Goal: Share content: Contribute content

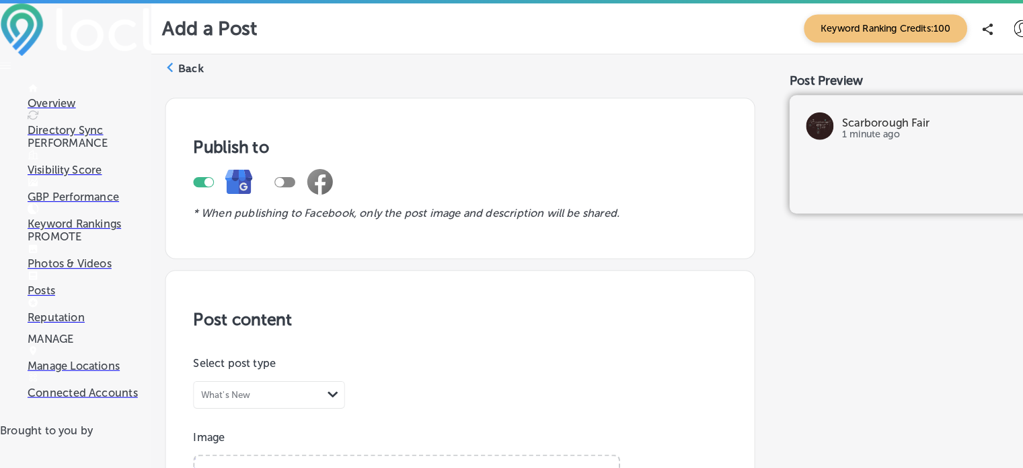
scroll to position [916, 0]
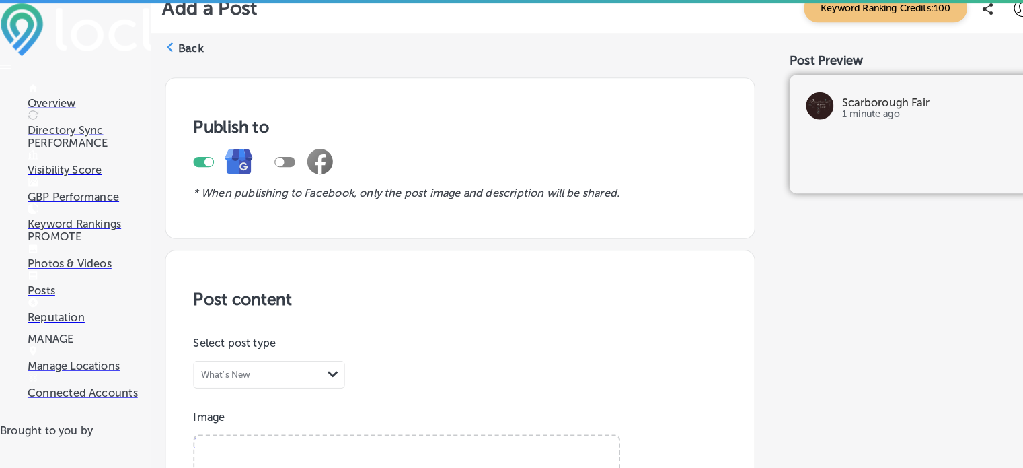
click at [86, 264] on p "Photos & Videos" at bounding box center [87, 257] width 121 height 13
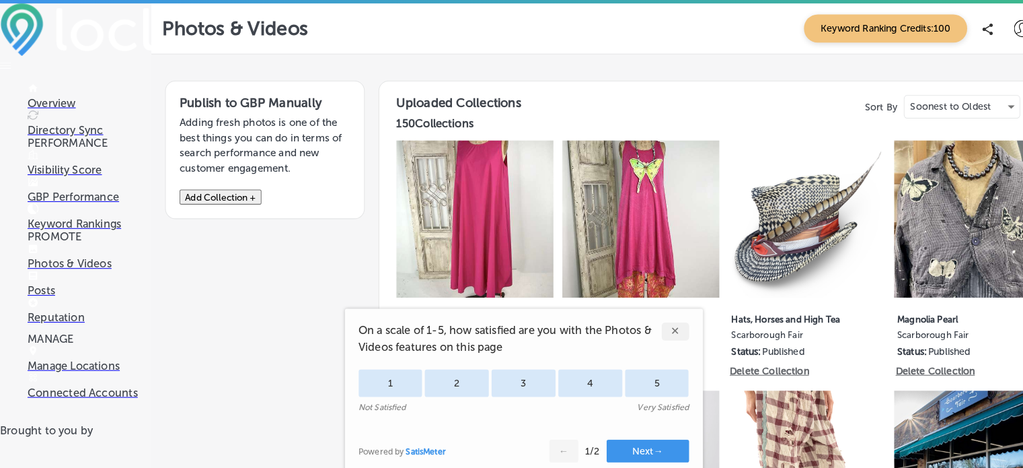
click at [248, 200] on button "Add Collection +" at bounding box center [216, 192] width 80 height 15
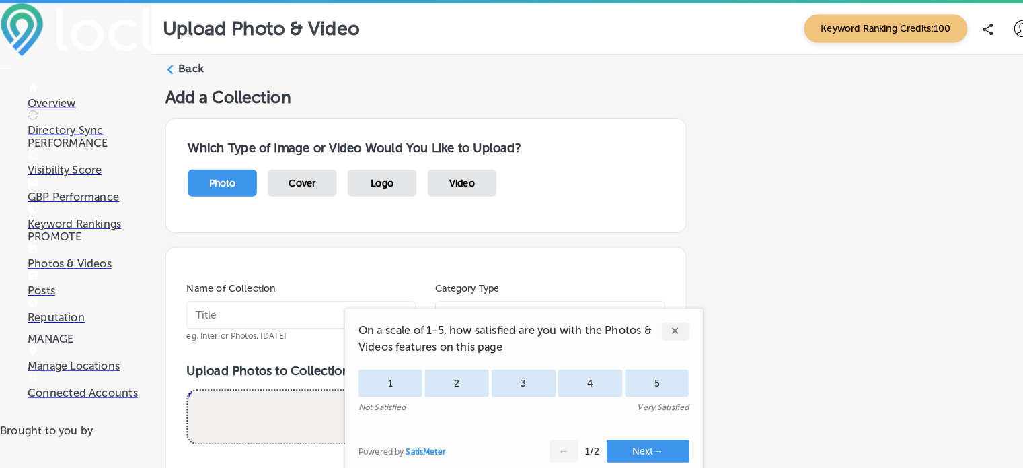
click at [665, 322] on div "✕" at bounding box center [660, 323] width 27 height 17
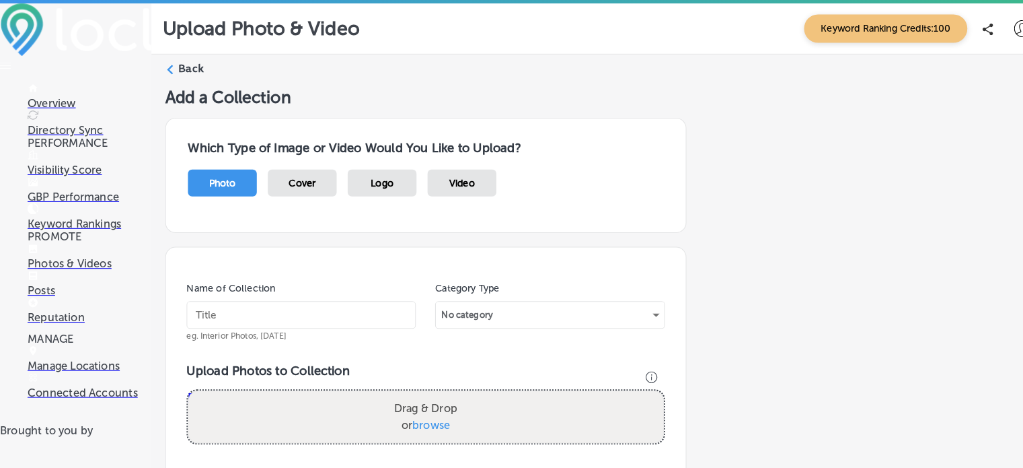
click at [279, 301] on input "text" at bounding box center [294, 307] width 224 height 27
type input "Magnolia Pearl"
click at [636, 309] on div "No category" at bounding box center [537, 308] width 223 height 22
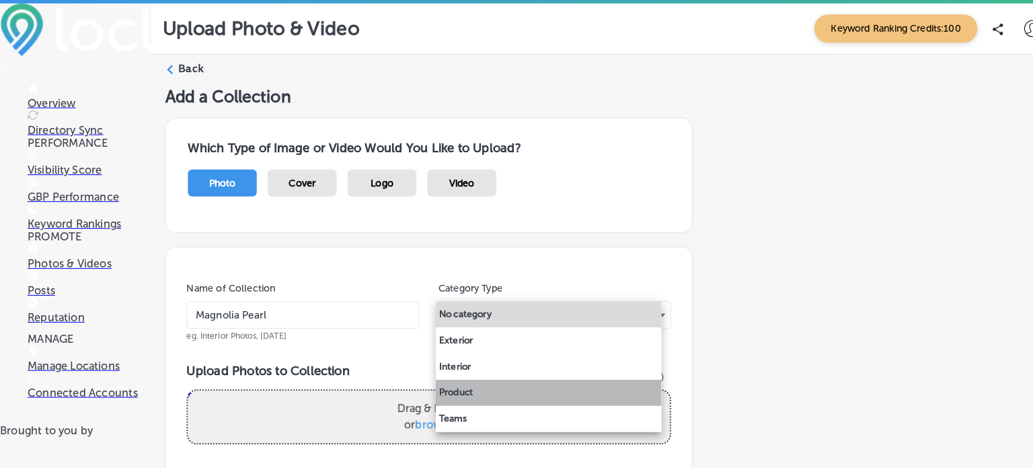
click at [453, 388] on li "Product" at bounding box center [536, 384] width 221 height 26
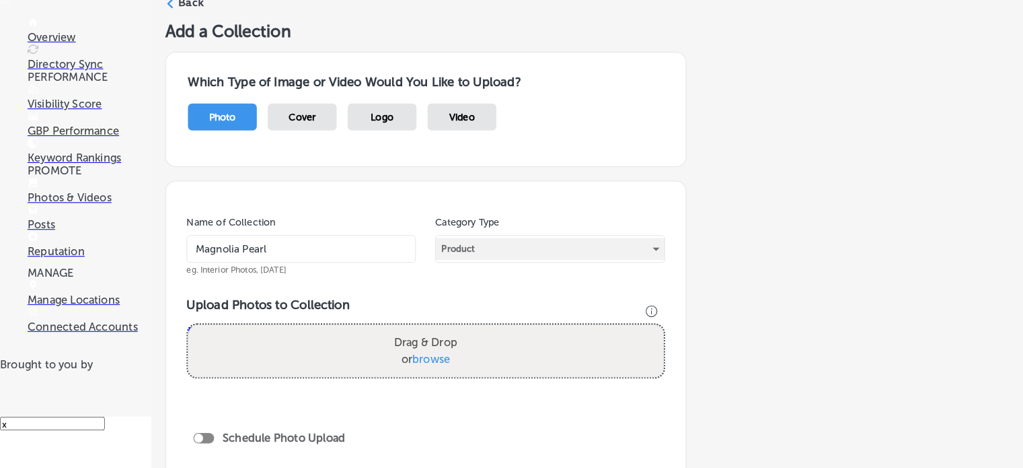
scroll to position [69, 0]
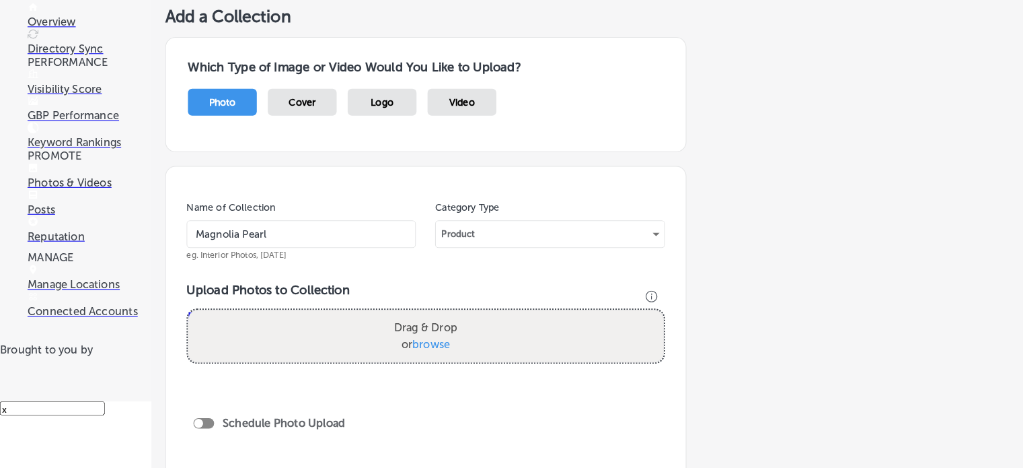
click at [412, 344] on span "browse" at bounding box center [421, 346] width 37 height 13
click at [412, 317] on input "Drag & Drop or browse" at bounding box center [416, 315] width 465 height 4
type input "C:\fakepath\Green Chile Adison Workshirt 1391 by MP.png"
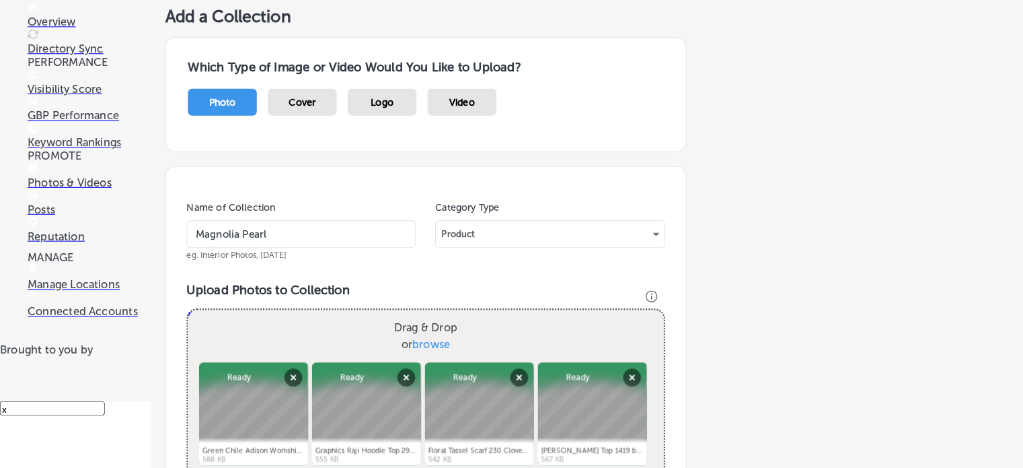
scroll to position [427, 0]
checkbox input "true"
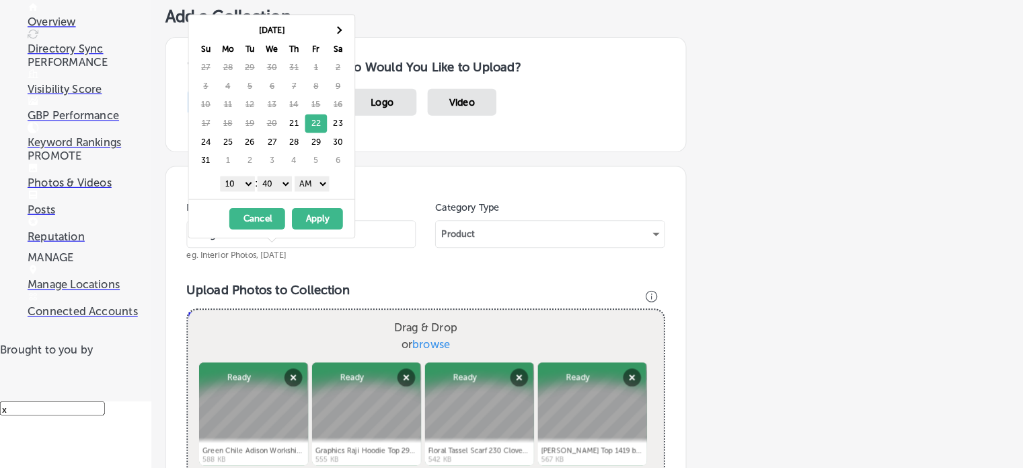
click at [240, 186] on select "1 2 3 4 5 6 7 8 9 10 11 12" at bounding box center [232, 189] width 34 height 15
click at [279, 192] on select "00 10 20 30 40 50" at bounding box center [269, 189] width 34 height 15
click at [307, 221] on button "Apply" at bounding box center [310, 223] width 50 height 21
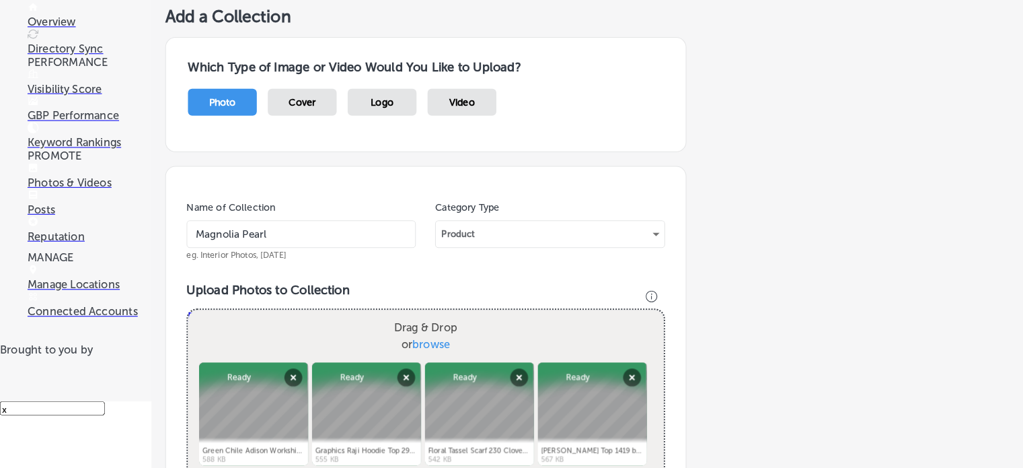
scroll to position [572, 0]
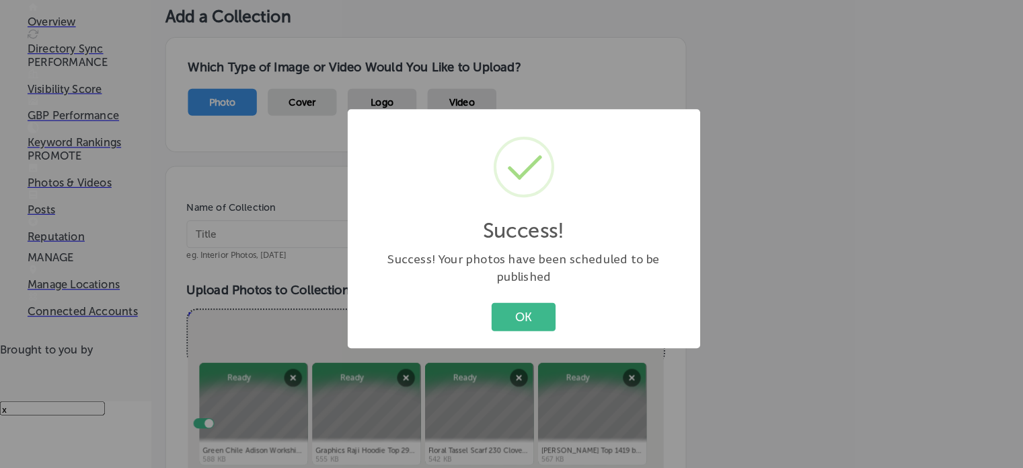
scroll to position [354, 0]
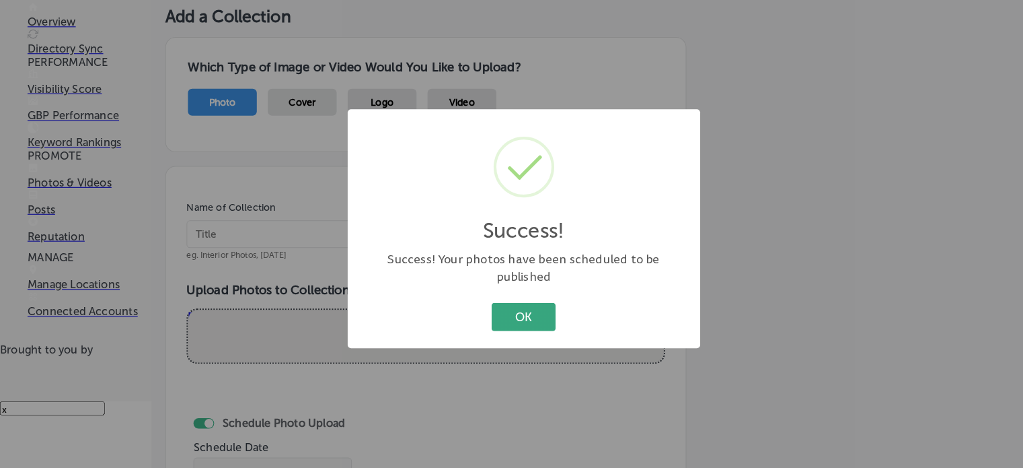
click at [520, 316] on button "OK" at bounding box center [511, 320] width 63 height 28
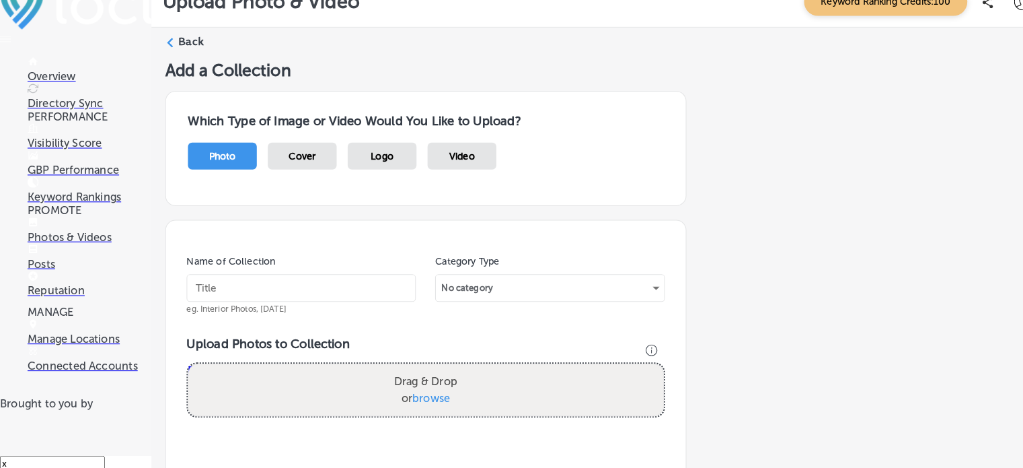
scroll to position [69, 0]
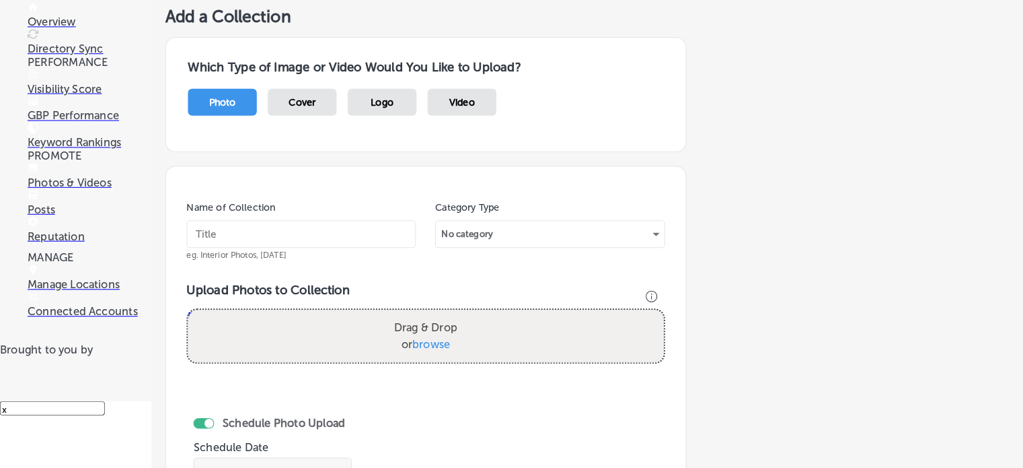
click at [330, 467] on polygon at bounding box center [327, 473] width 10 height 6
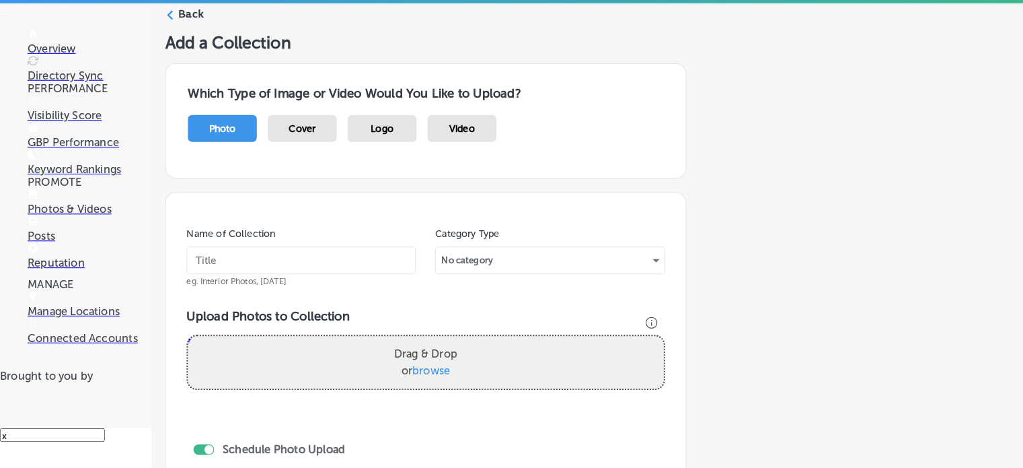
scroll to position [0, 0]
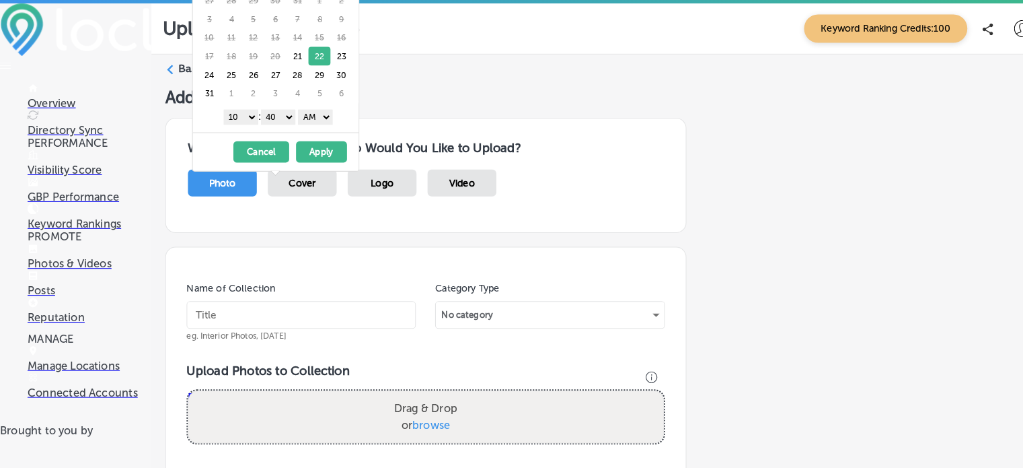
click at [233, 112] on select "1 2 3 4 5 6 7 8 9 10 11 12" at bounding box center [236, 114] width 34 height 15
click at [281, 112] on select "00 10 20 30 40 50" at bounding box center [272, 114] width 34 height 15
click at [306, 145] on button "Apply" at bounding box center [314, 148] width 50 height 21
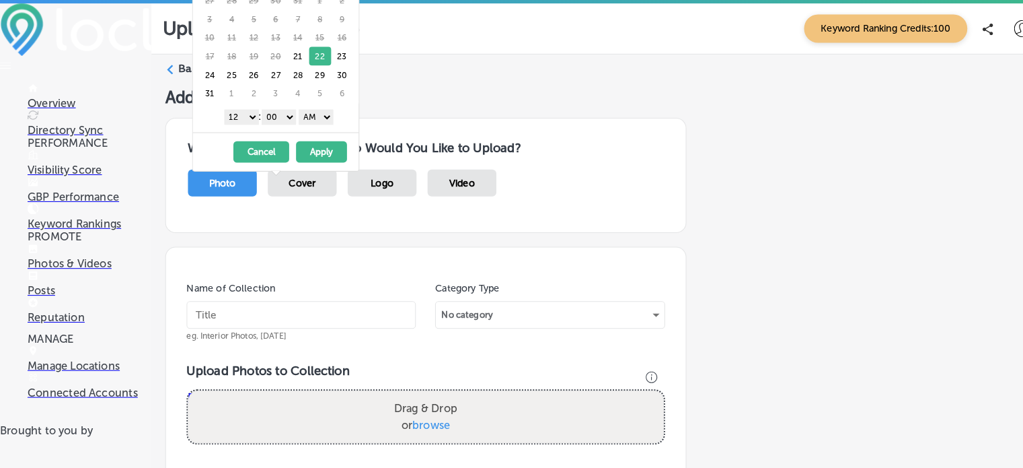
click at [285, 113] on select "00 10 20 30 40 50" at bounding box center [273, 114] width 34 height 15
click at [313, 148] on button "Apply" at bounding box center [314, 148] width 50 height 21
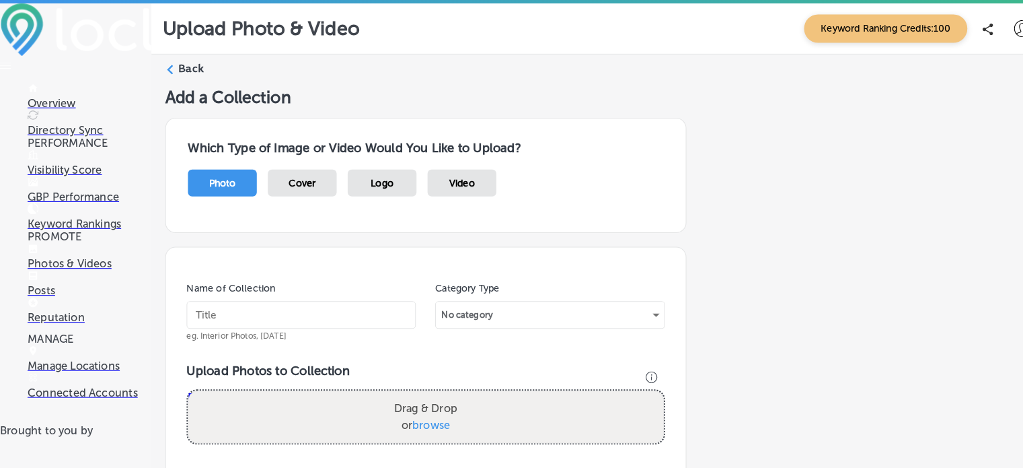
scroll to position [7, 0]
click at [221, 299] on input "text" at bounding box center [294, 307] width 224 height 27
click at [676, 170] on div "Add a Collection Which Type of Image or Video Would You Like to Upload? Photo C…" at bounding box center [585, 445] width 848 height 721
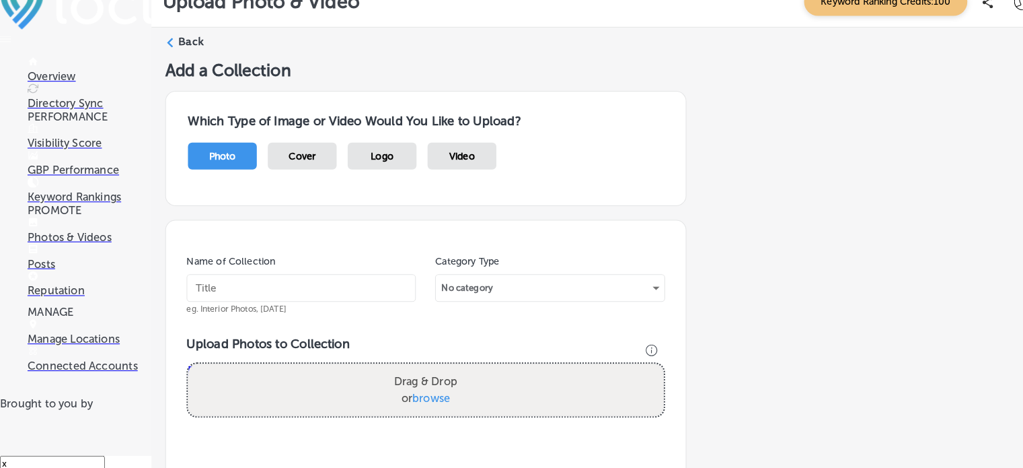
scroll to position [69, 0]
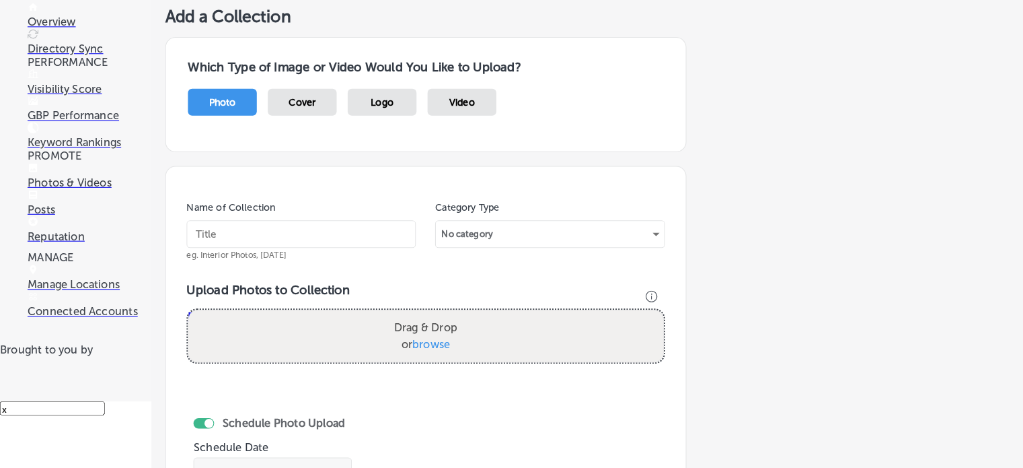
click at [299, 232] on input "text" at bounding box center [294, 238] width 224 height 27
type input "Magnolia Pearl"
click at [634, 233] on div "No category" at bounding box center [537, 239] width 223 height 22
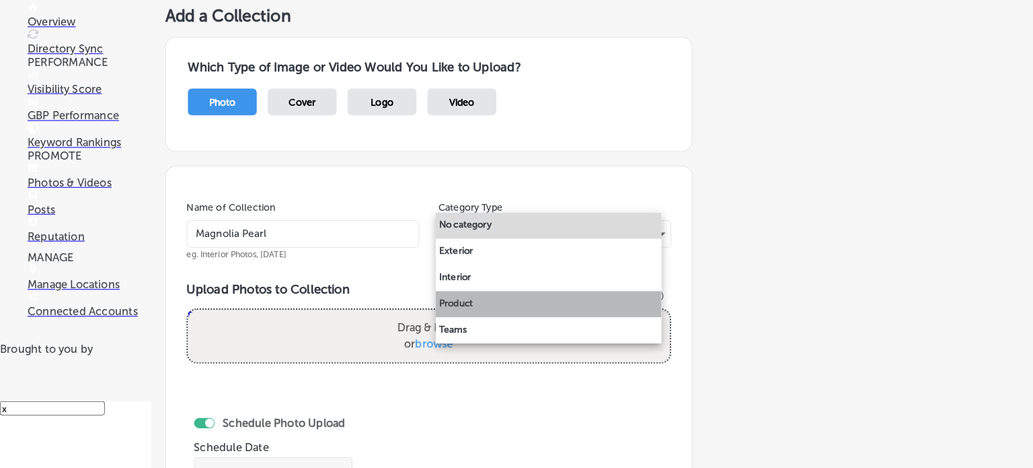
click at [511, 313] on li "Product" at bounding box center [536, 308] width 221 height 26
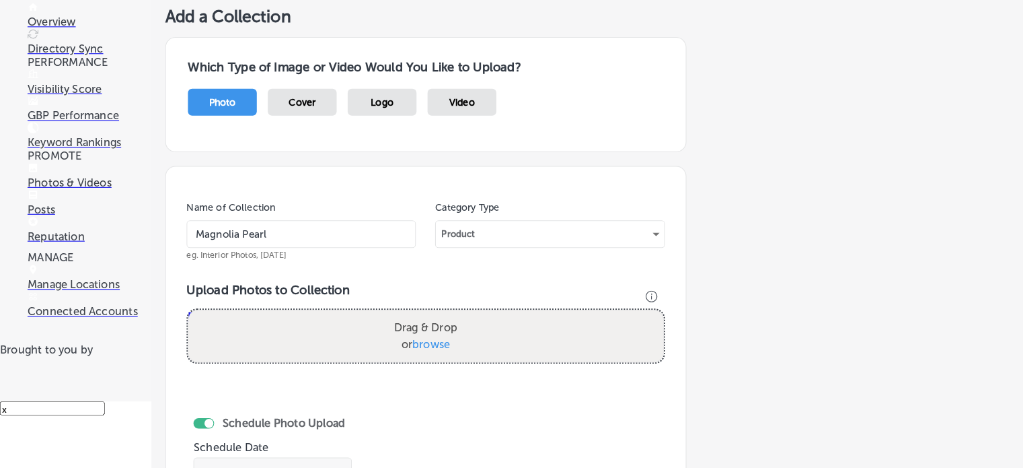
click at [428, 340] on span "browse" at bounding box center [421, 346] width 37 height 13
click at [428, 317] on input "Drag & Drop or browse" at bounding box center [416, 315] width 465 height 4
type input "C:\fakepath\Punk Poet Top 2679 by Magnolia Pearl at [GEOGRAPHIC_DATA]png"
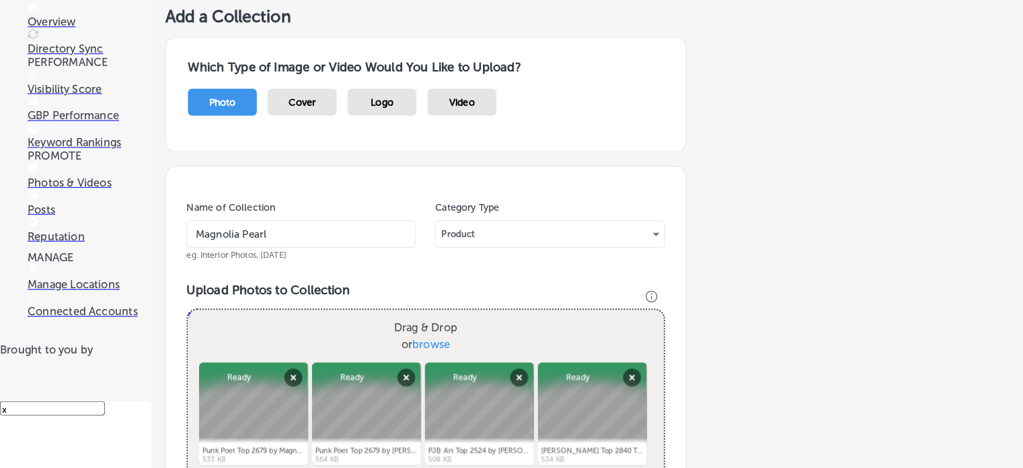
scroll to position [337, 0]
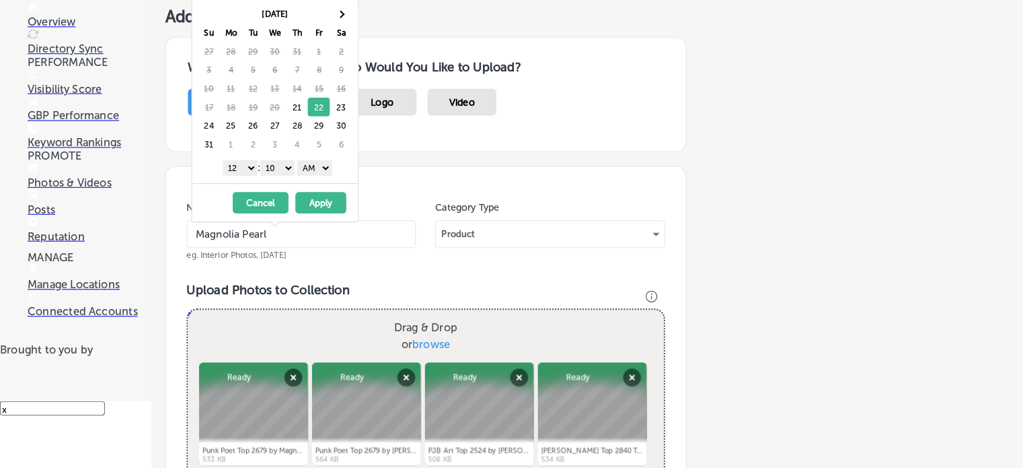
click at [285, 173] on select "00 10 20 30 40 50" at bounding box center [271, 174] width 34 height 15
click at [257, 167] on select "00 10 20 30 40 50" at bounding box center [271, 174] width 34 height 15
click at [312, 203] on button "Apply" at bounding box center [314, 208] width 50 height 21
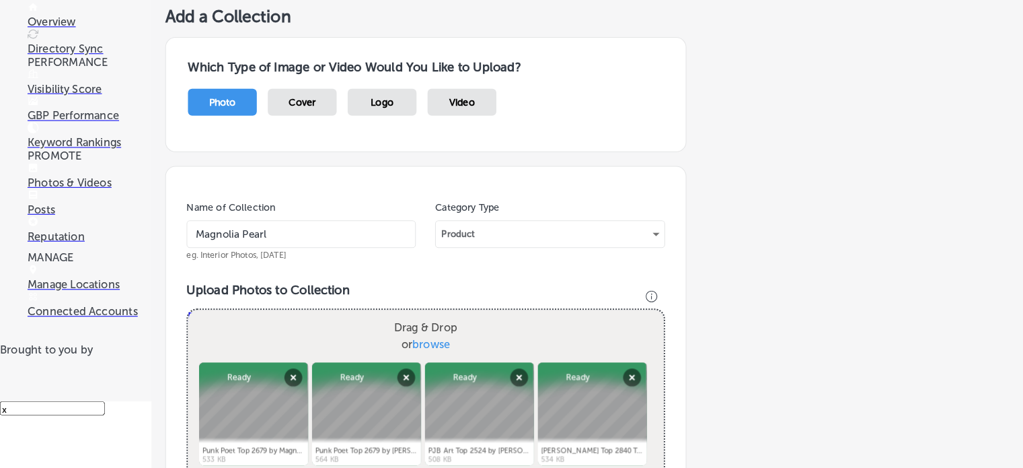
scroll to position [466, 0]
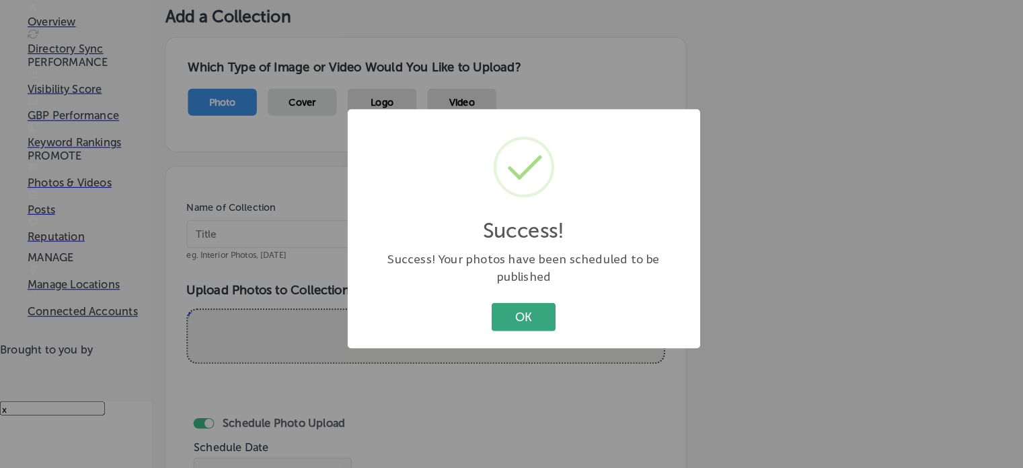
click at [502, 316] on button "OK" at bounding box center [511, 320] width 63 height 28
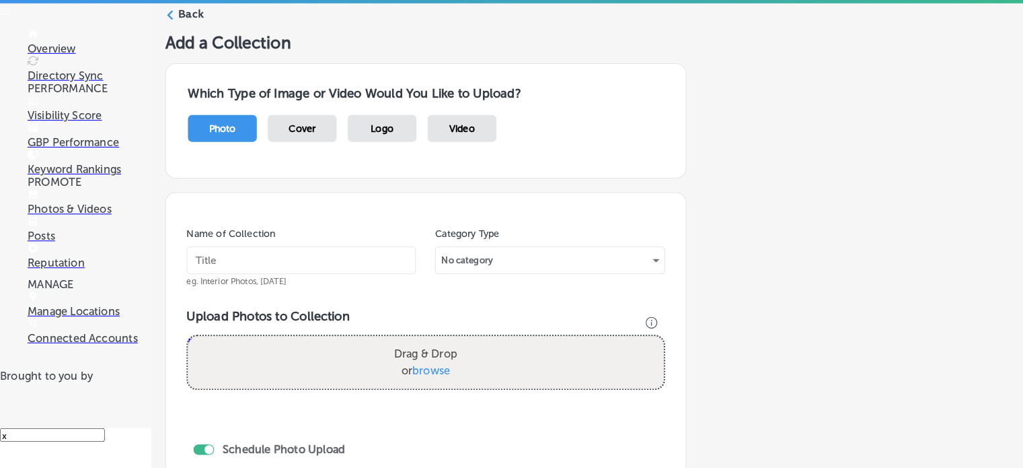
scroll to position [0, 0]
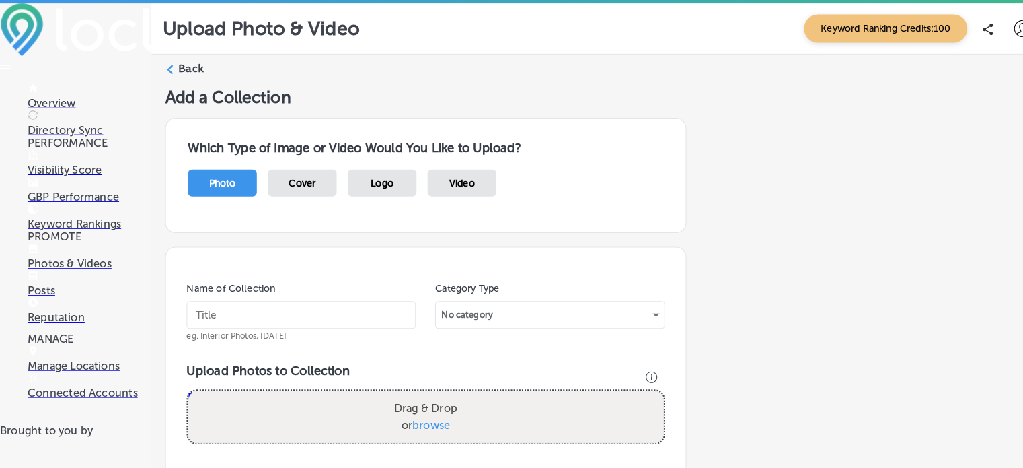
click at [431, 408] on span "browse" at bounding box center [421, 414] width 37 height 13
click at [431, 381] on input "Drag & Drop or browse" at bounding box center [416, 383] width 465 height 4
type input "C:\fakepath\Moxie Floral Socks 141 by Magnolia Pearl.png"
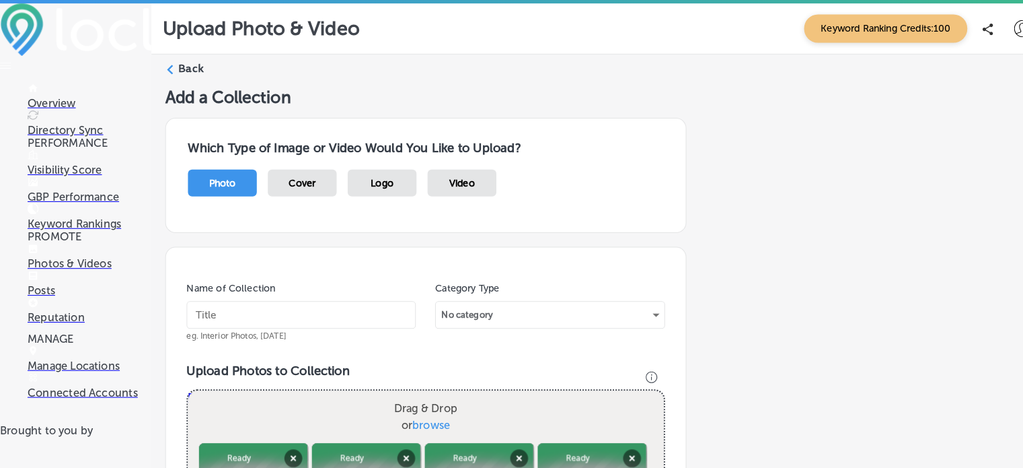
scroll to position [89, 0]
click at [207, 294] on input "text" at bounding box center [294, 307] width 224 height 27
type input "Magnolia Pearl"
click at [636, 297] on div "No category" at bounding box center [537, 308] width 223 height 22
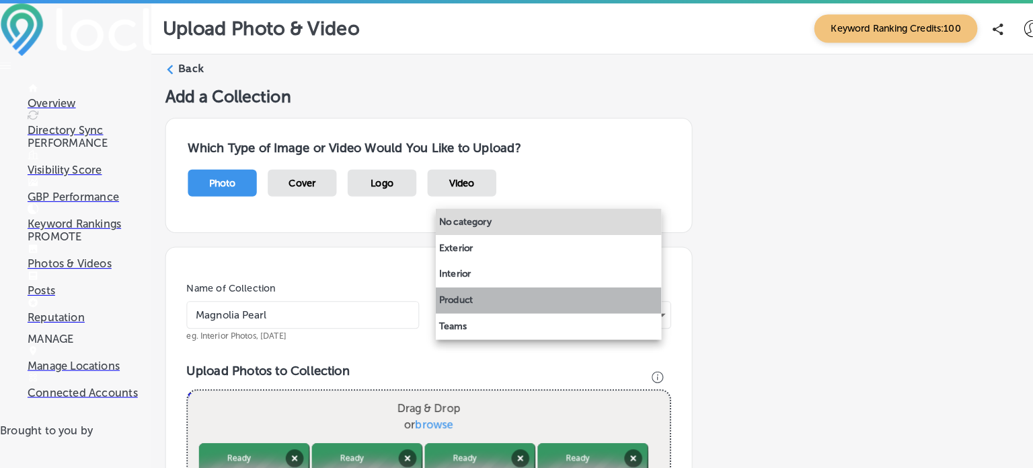
click at [521, 289] on li "Product" at bounding box center [536, 294] width 221 height 26
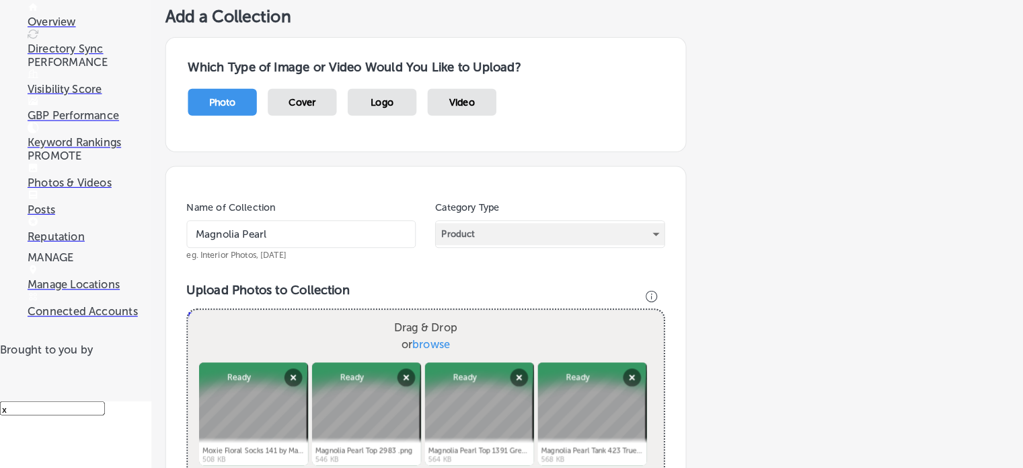
scroll to position [447, 0]
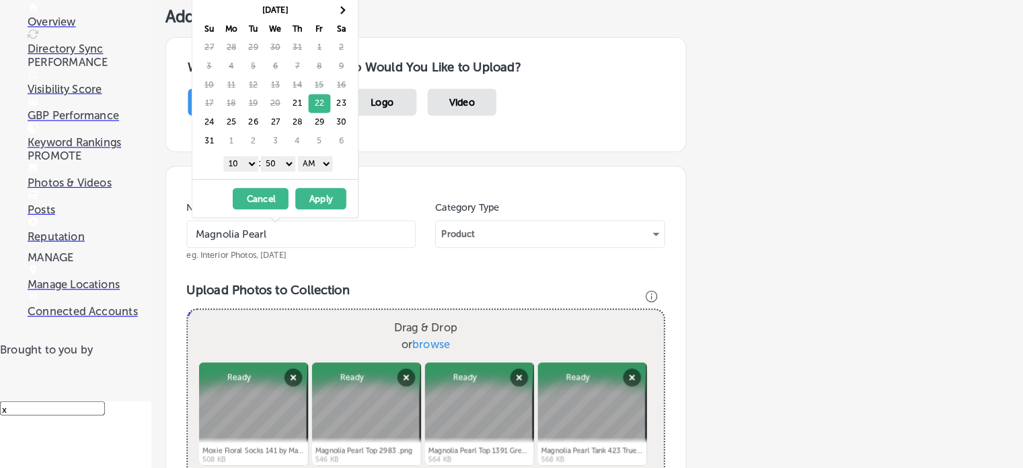
click at [242, 165] on select "1 2 3 4 5 6 7 8 9 10 11 12" at bounding box center [236, 170] width 34 height 15
click at [284, 171] on select "00 10 20 30 40 50" at bounding box center [272, 170] width 34 height 15
click at [310, 198] on button "Apply" at bounding box center [314, 204] width 50 height 21
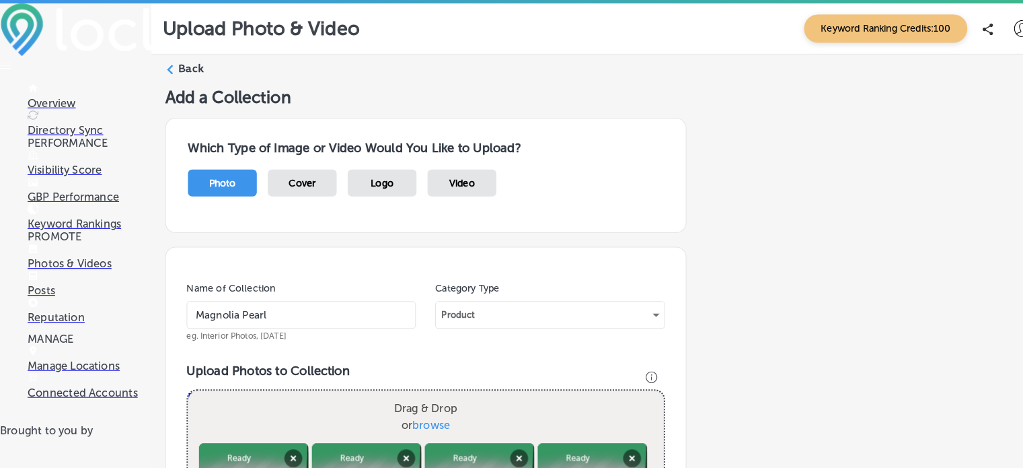
scroll to position [572, 0]
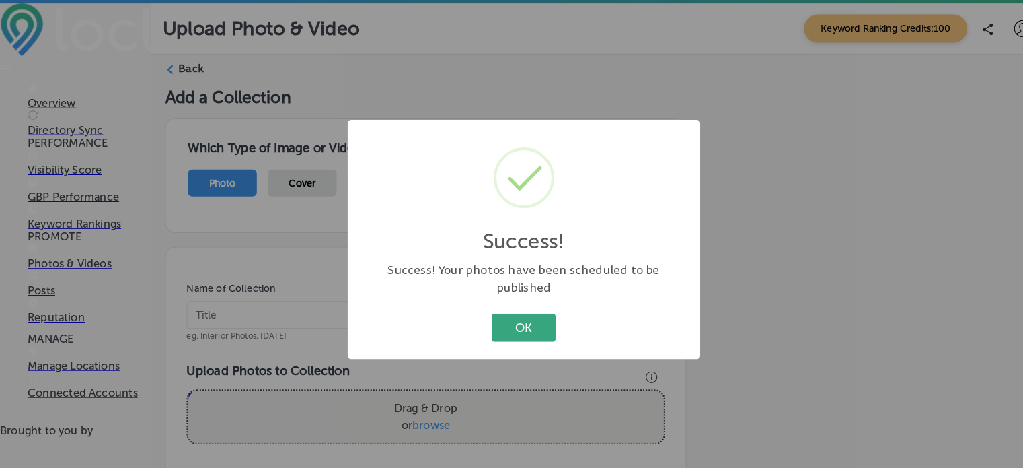
click at [507, 314] on button "OK" at bounding box center [511, 320] width 63 height 28
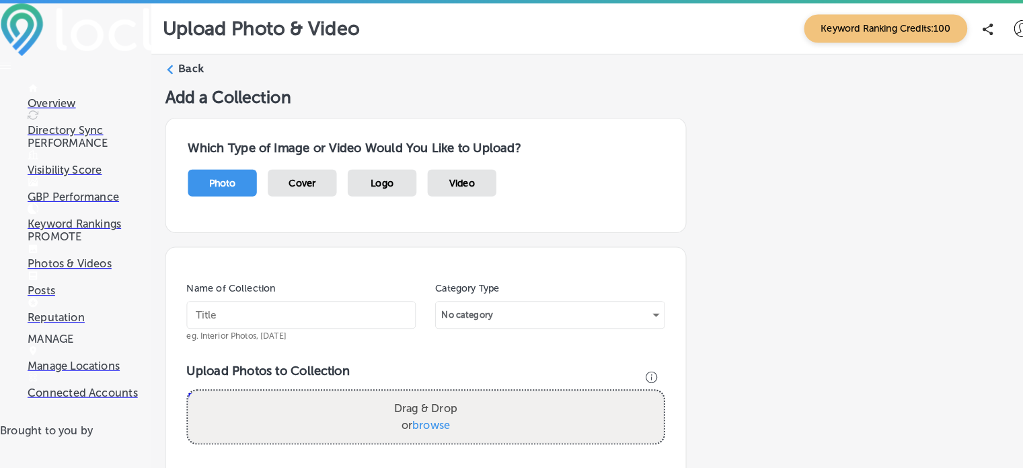
click at [57, 290] on p "Posts" at bounding box center [87, 283] width 121 height 13
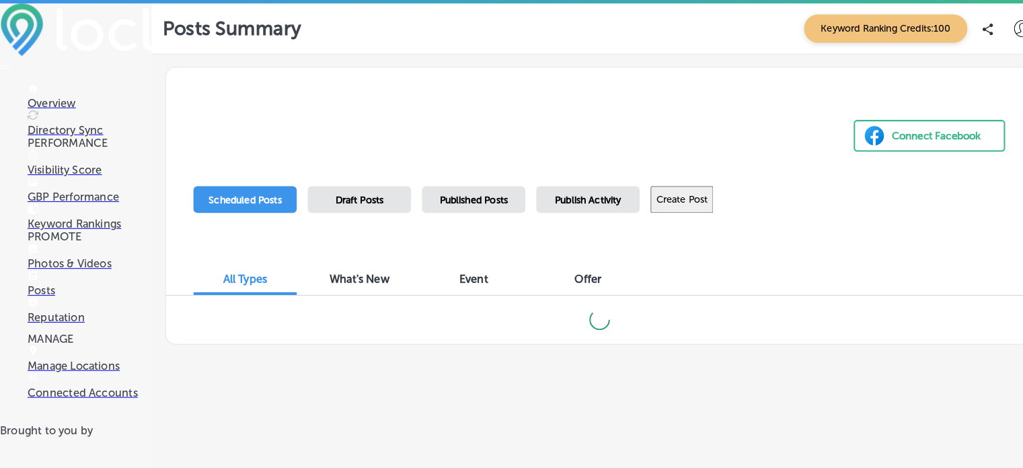
click at [369, 190] on span "Draft Posts" at bounding box center [351, 195] width 47 height 11
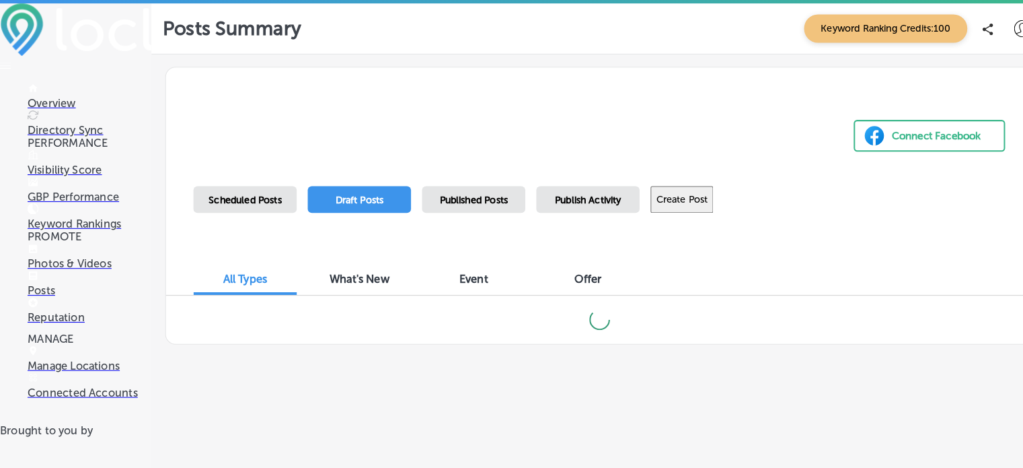
click at [369, 190] on span "Draft Posts" at bounding box center [351, 195] width 47 height 11
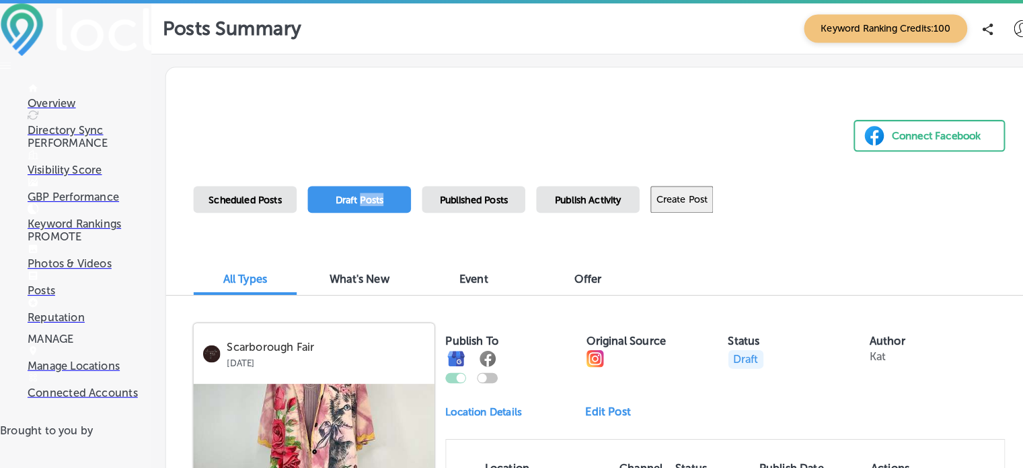
click at [100, 264] on p "Photos & Videos" at bounding box center [87, 257] width 121 height 13
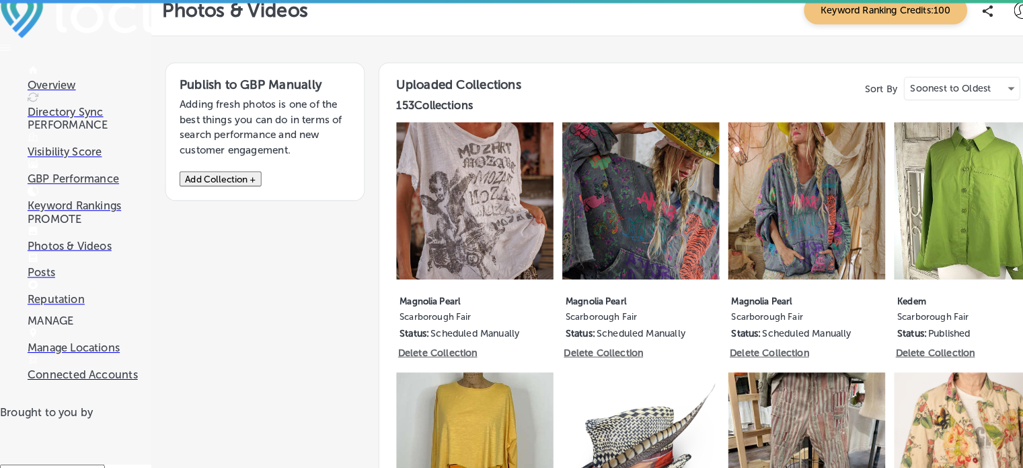
scroll to position [13, 0]
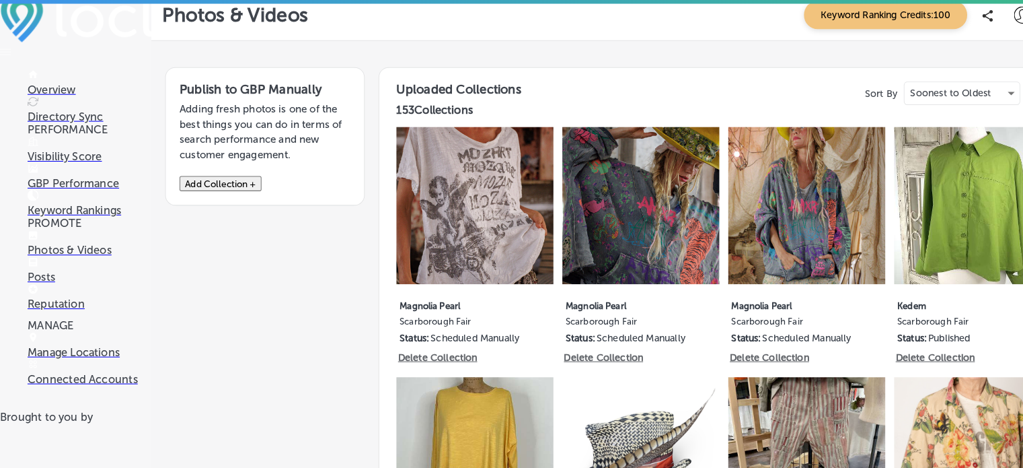
click at [214, 186] on button "Add Collection +" at bounding box center [216, 179] width 80 height 15
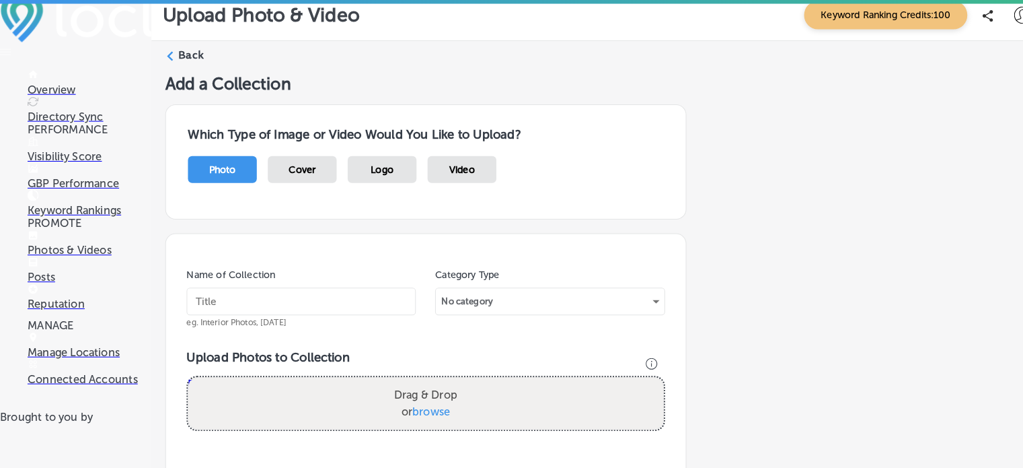
click at [272, 297] on input "text" at bounding box center [294, 294] width 224 height 27
type input "Magnolia Pearl"
click at [639, 297] on div "No category" at bounding box center [537, 294] width 223 height 22
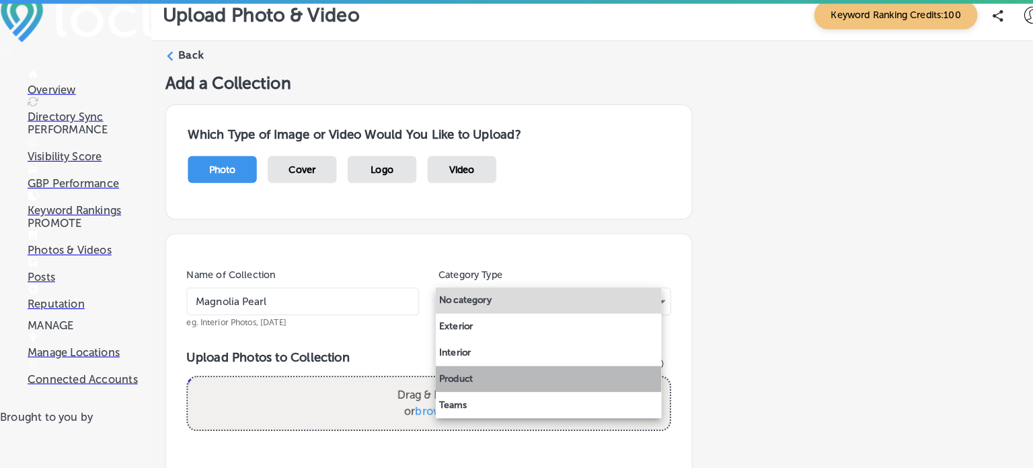
click at [475, 367] on li "Product" at bounding box center [536, 370] width 221 height 26
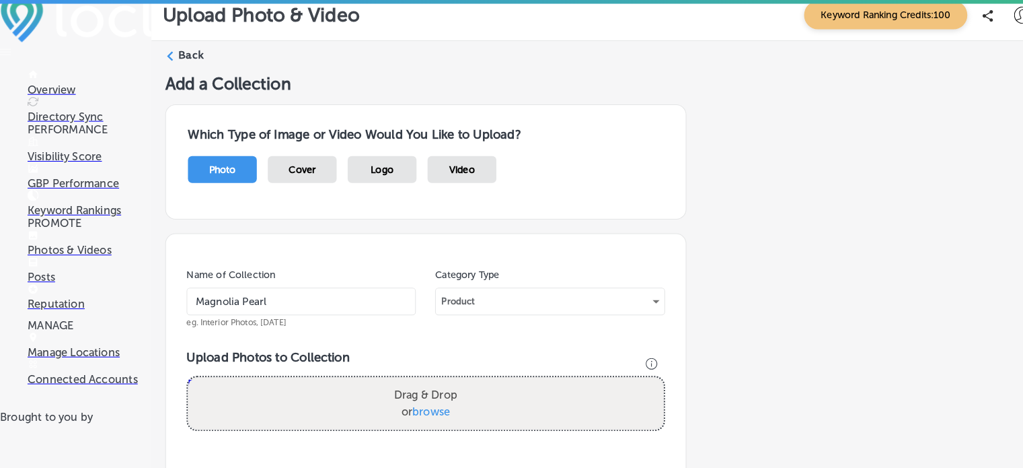
click at [426, 400] on span "browse" at bounding box center [421, 401] width 37 height 13
click at [426, 372] on input "Drag & Drop or browse" at bounding box center [416, 370] width 465 height 4
type input "C:\fakepath\Magnolia Pearl Paint Splatter Top 2524 at [GEOGRAPHIC_DATA]png"
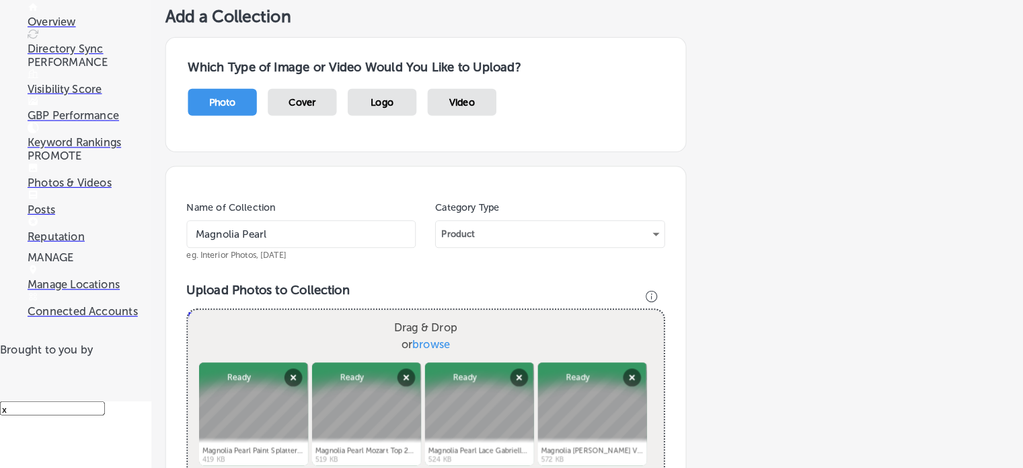
scroll to position [447, 0]
checkbox input "true"
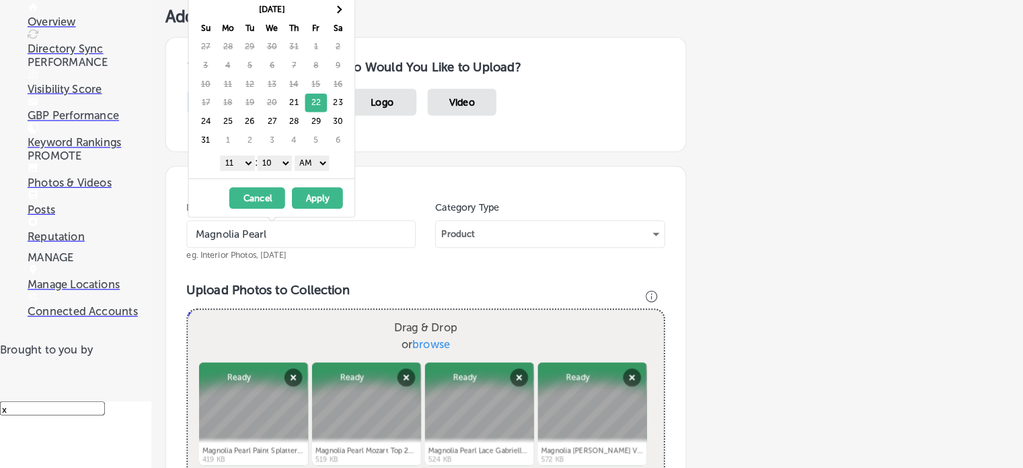
click at [237, 169] on select "1 2 3 4 5 6 7 8 9 10 11 12" at bounding box center [232, 169] width 34 height 15
click at [317, 203] on button "Apply" at bounding box center [310, 203] width 50 height 21
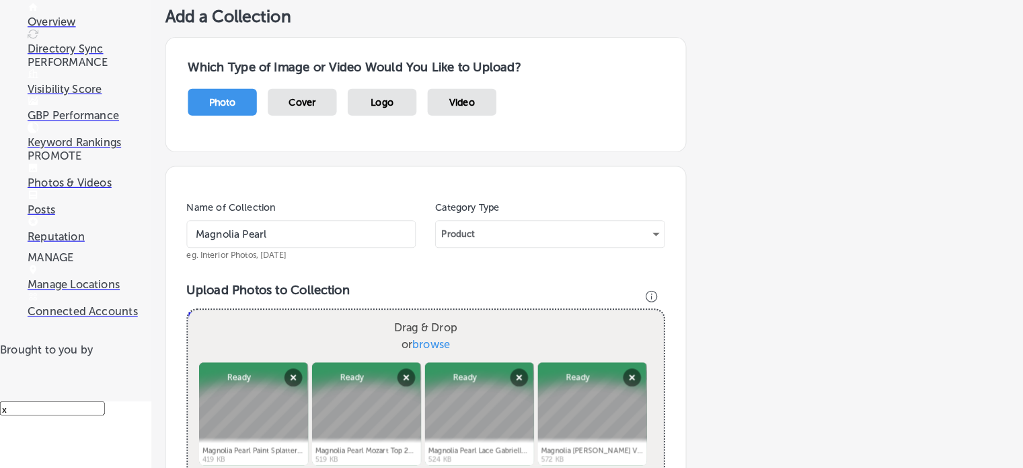
scroll to position [572, 0]
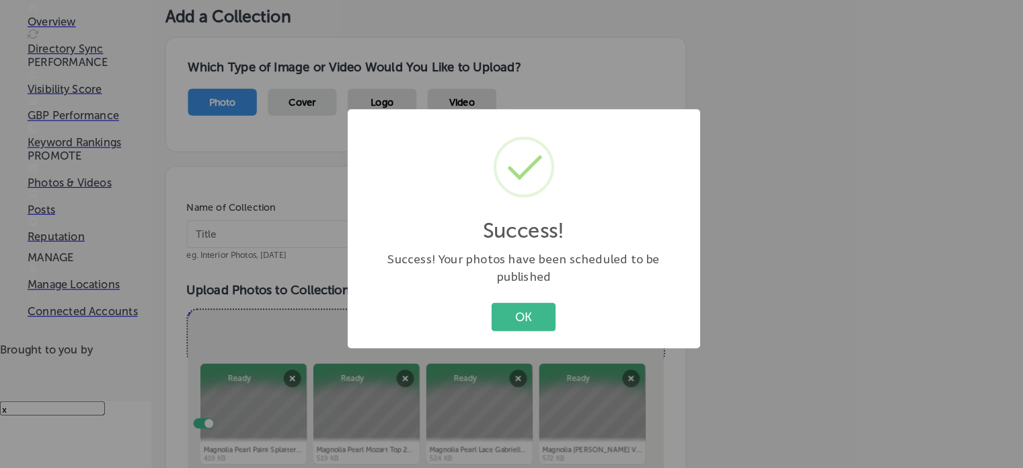
scroll to position [354, 0]
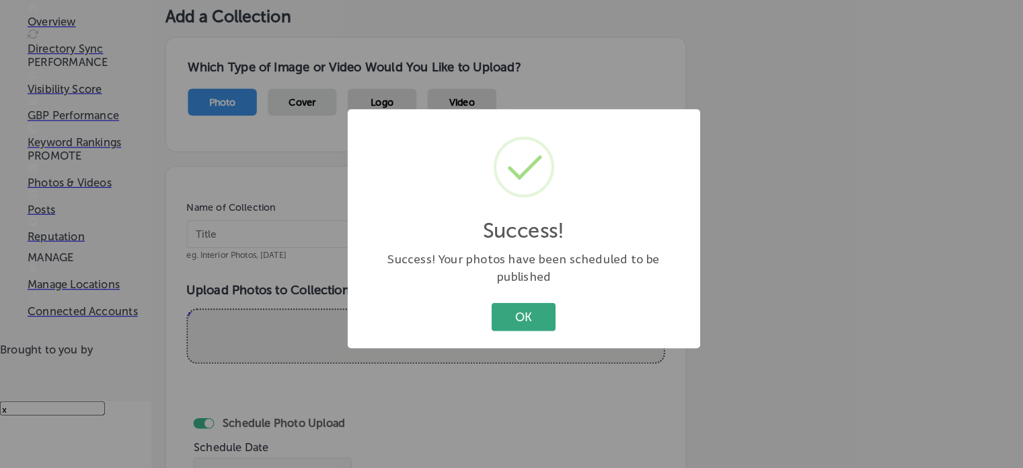
click at [490, 309] on button "OK" at bounding box center [511, 320] width 63 height 28
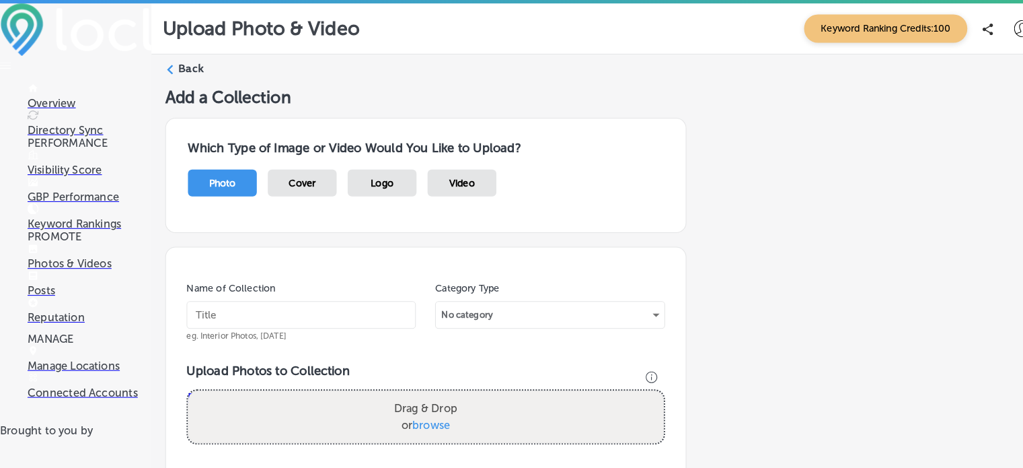
scroll to position [0, 0]
click at [266, 307] on input "text" at bounding box center [294, 307] width 224 height 27
type input "Magnolia Pearl"
click at [509, 301] on div "No category" at bounding box center [537, 308] width 223 height 22
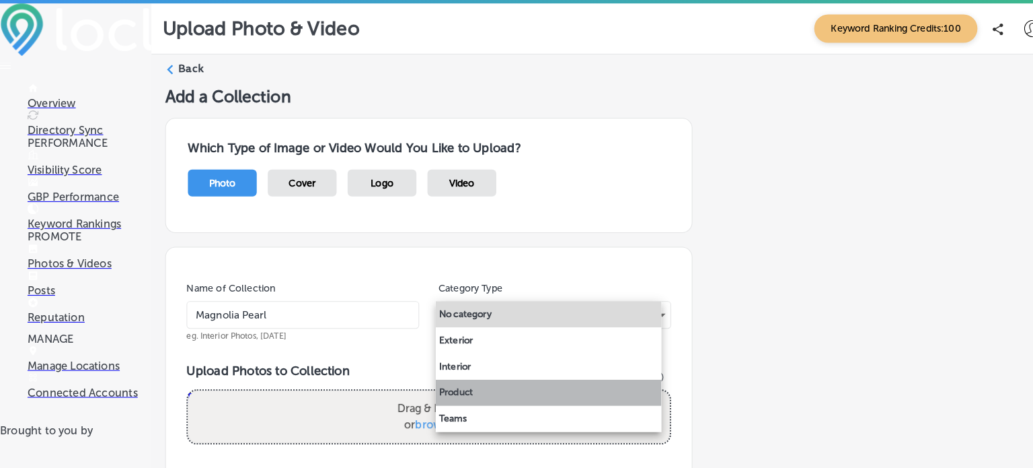
click at [464, 383] on li "Product" at bounding box center [536, 384] width 221 height 26
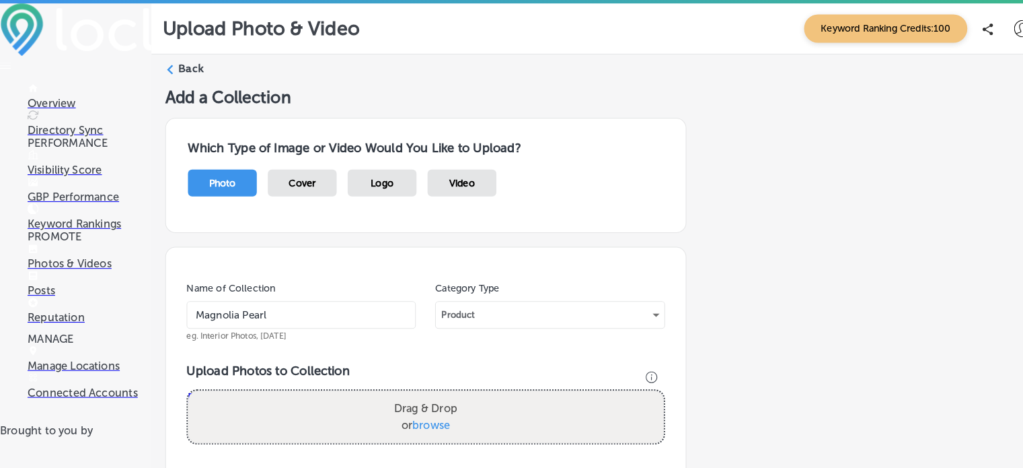
click at [428, 412] on span "browse" at bounding box center [421, 414] width 37 height 13
click at [428, 386] on input "Drag & Drop or browse" at bounding box center [416, 383] width 465 height 4
type input "C:\fakepath\Magnolia Pearl Dress 1474 True at [GEOGRAPHIC_DATA]png"
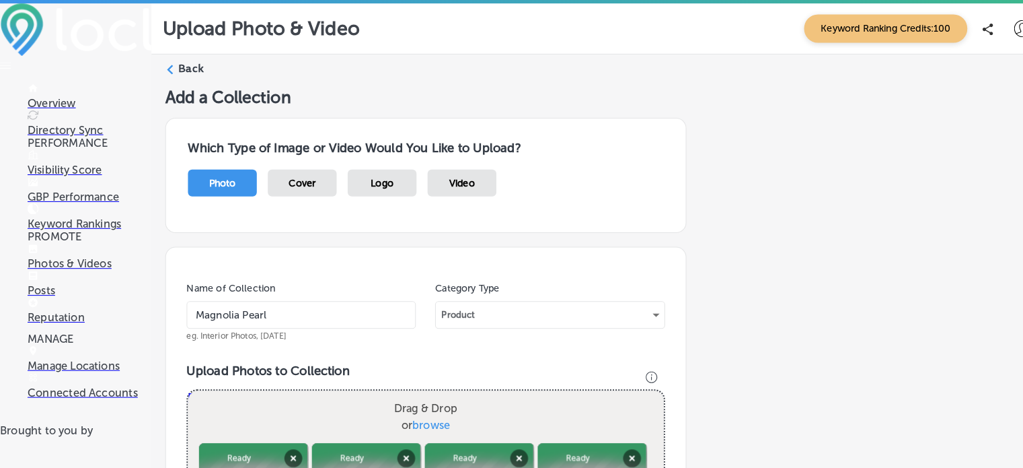
scroll to position [572, 0]
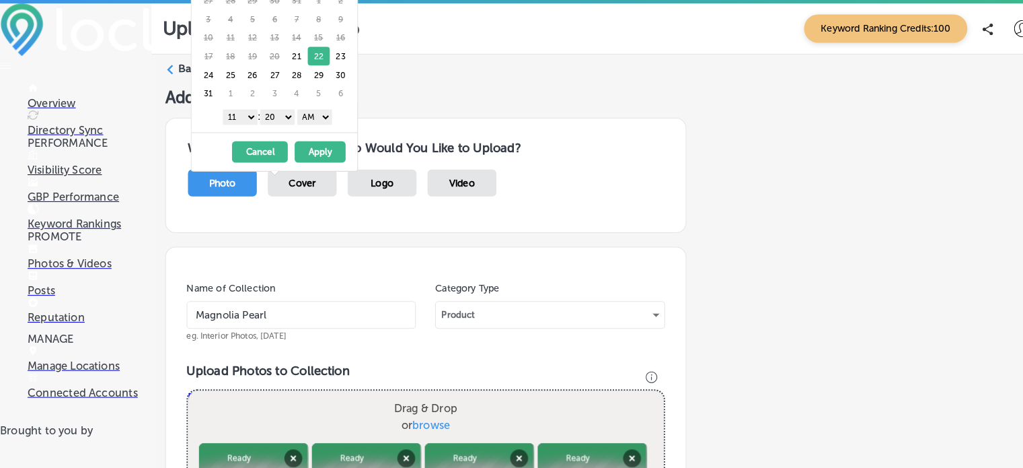
click at [245, 110] on select "1 2 3 4 5 6 7 8 9 10 11 12" at bounding box center [235, 114] width 34 height 15
click at [281, 114] on select "00 10 20 30 40 50" at bounding box center [271, 114] width 34 height 15
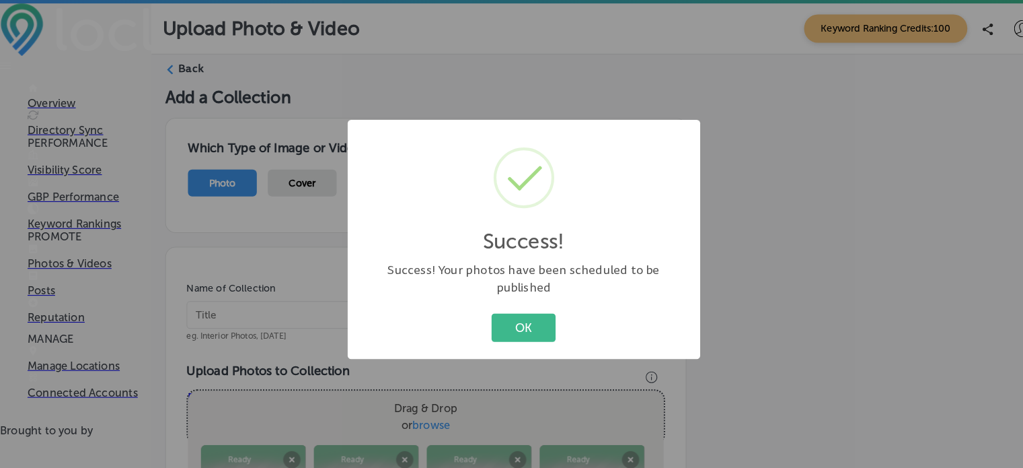
scroll to position [354, 0]
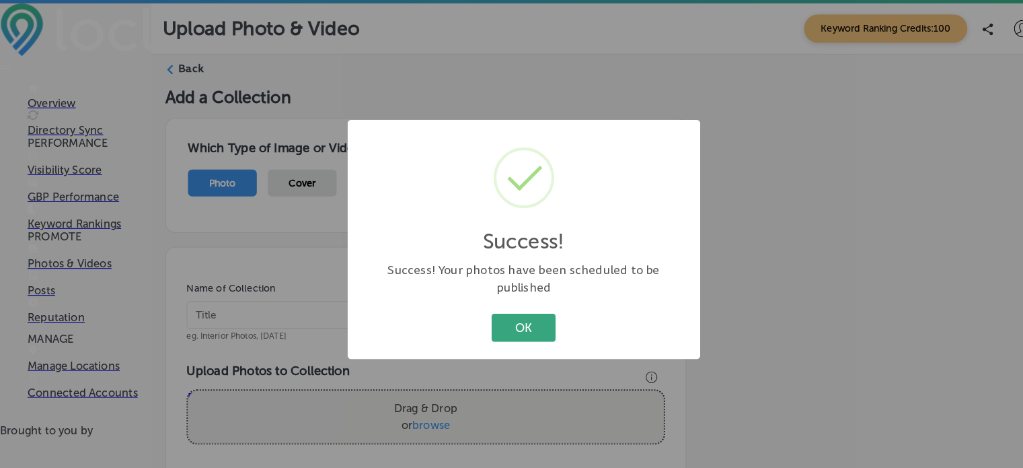
click at [529, 315] on button "OK" at bounding box center [511, 320] width 63 height 28
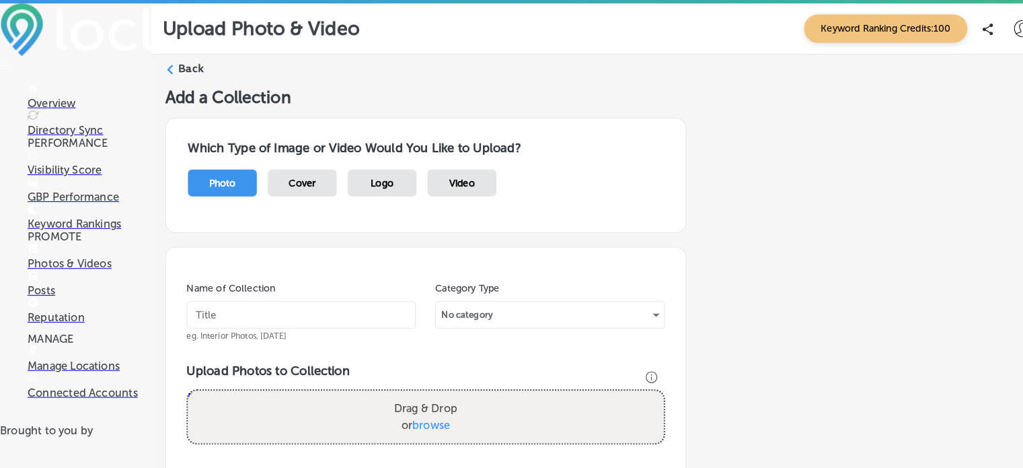
click at [428, 408] on span "browse" at bounding box center [421, 414] width 37 height 13
click at [428, 381] on input "Drag & Drop or browse" at bounding box center [416, 383] width 465 height 4
type input "C:\fakepath\Clover Dani Blues Pant 974 by MP.png"
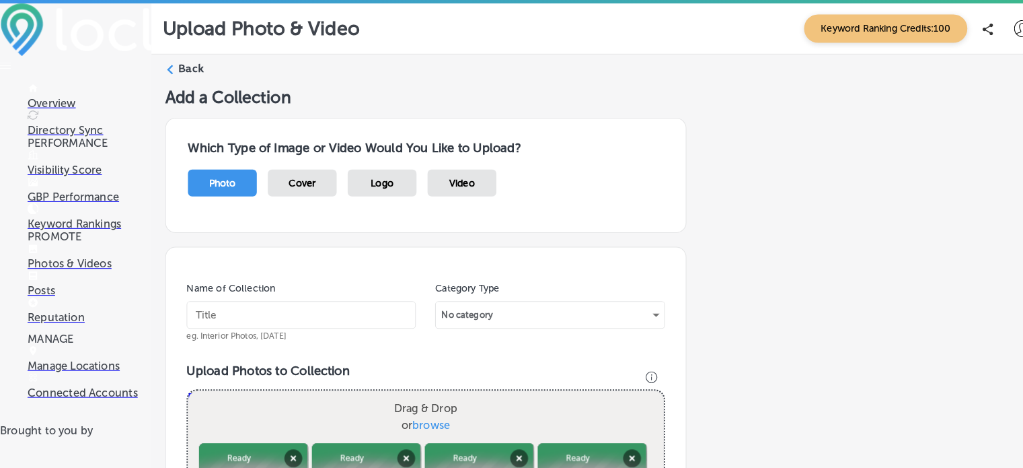
scroll to position [66, 0]
click at [332, 294] on input "text" at bounding box center [294, 307] width 224 height 27
type input "Magnolia Pearl"
click at [634, 297] on div "No category" at bounding box center [537, 308] width 223 height 22
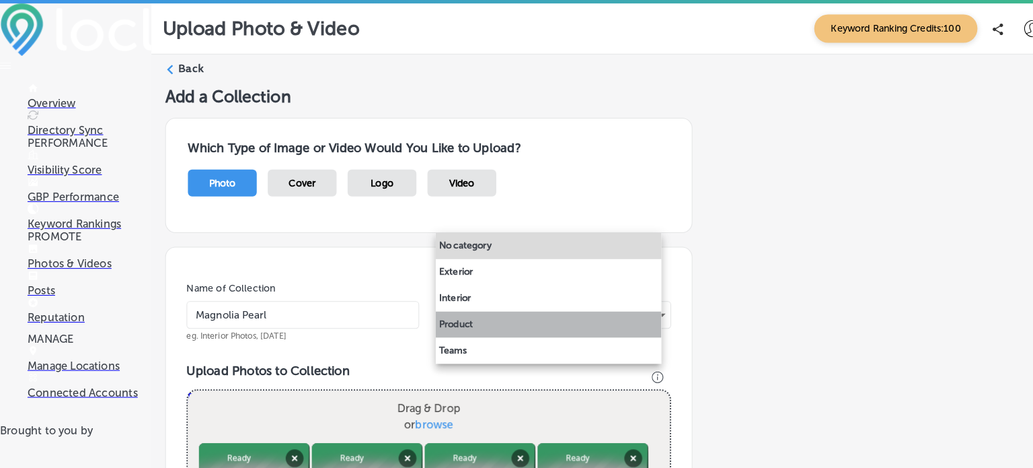
click at [456, 320] on li "Product" at bounding box center [536, 317] width 221 height 26
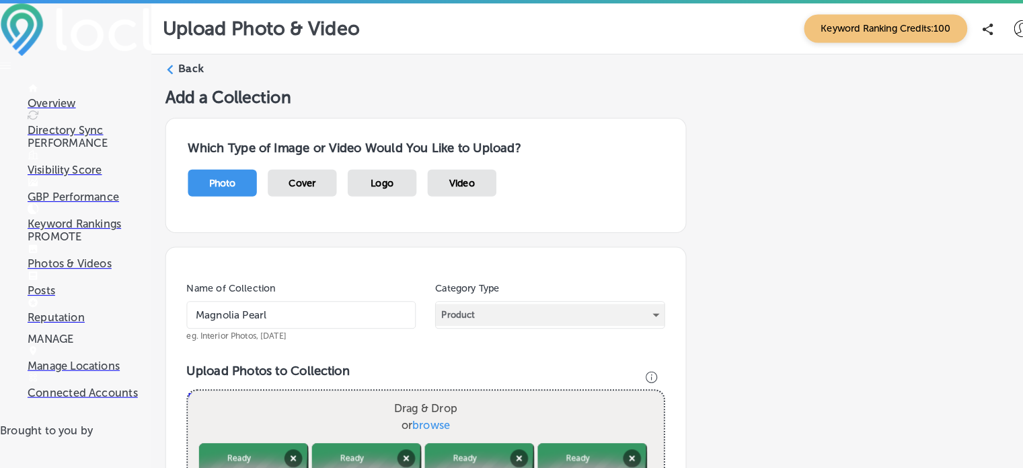
scroll to position [572, 0]
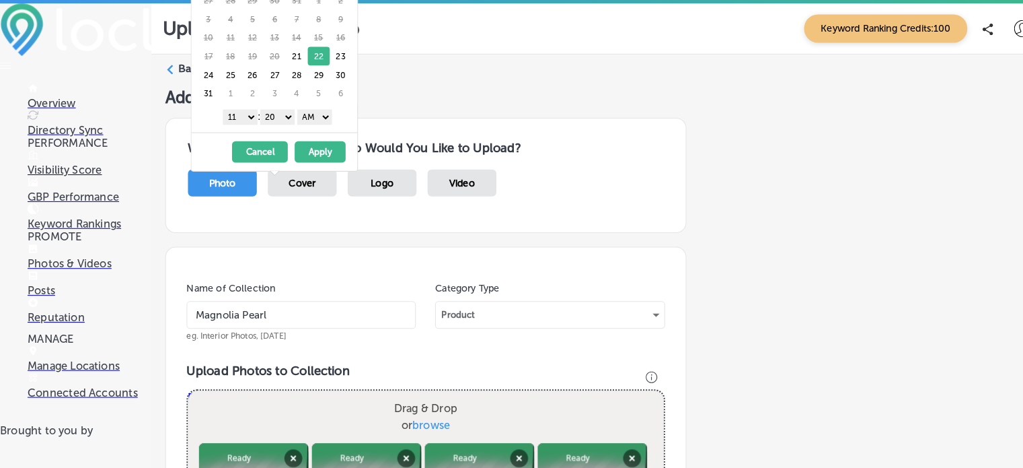
click at [242, 109] on select "1 2 3 4 5 6 7 8 9 10 11 12" at bounding box center [235, 114] width 34 height 15
click at [285, 110] on select "00 10 20 30 40 50" at bounding box center [271, 114] width 34 height 15
click at [333, 104] on div "1 2 3 4 5 6 7 8 9 10 11 12 : 00 10 20 30 40 50 AM PM" at bounding box center [270, 114] width 157 height 20
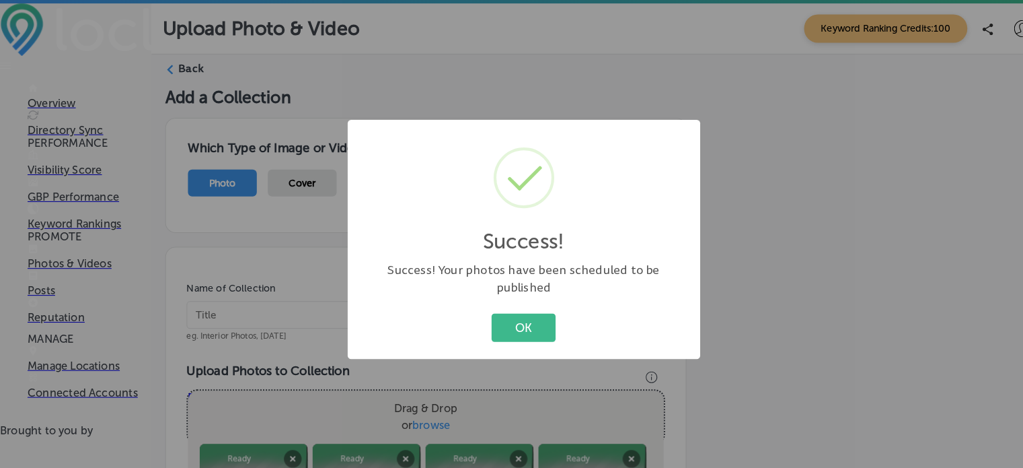
scroll to position [354, 0]
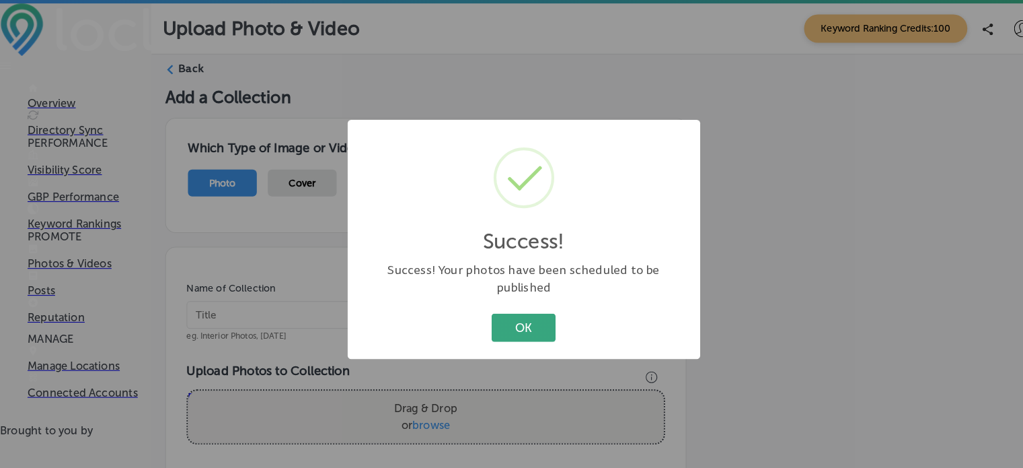
click at [529, 306] on button "OK" at bounding box center [511, 320] width 63 height 28
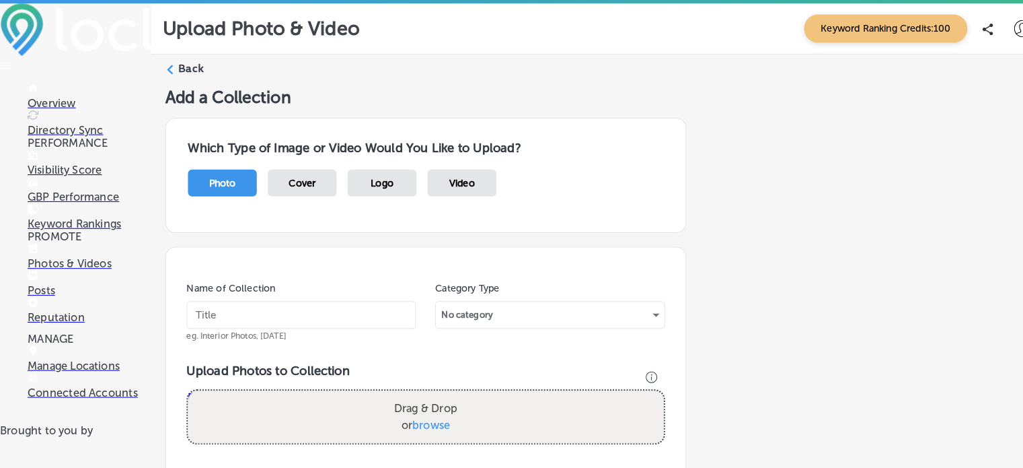
scroll to position [107, 0]
click at [262, 294] on input "text" at bounding box center [294, 307] width 224 height 27
type input "Magnolia Pearl"
click at [519, 297] on div "No category" at bounding box center [537, 308] width 223 height 22
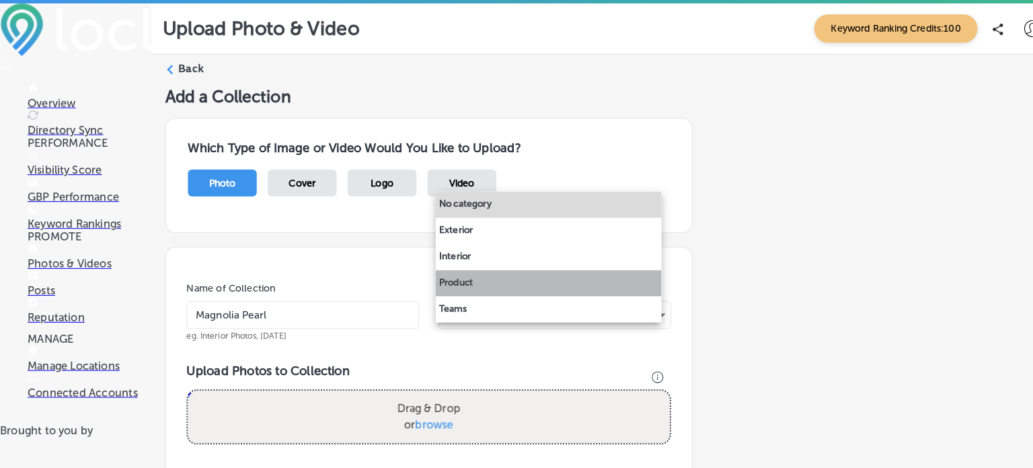
click at [474, 276] on li "Product" at bounding box center [536, 277] width 221 height 26
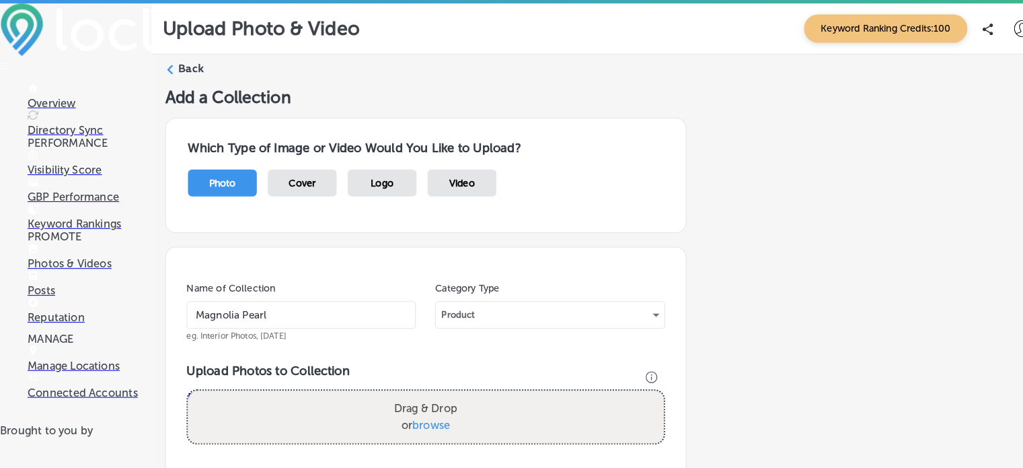
click at [423, 408] on span "browse" at bounding box center [421, 414] width 37 height 13
click at [423, 381] on input "Drag & Drop or browse" at bounding box center [416, 383] width 465 height 4
type input "C:\fakepath\Vintage Shoe Applique Dress 2027 by Magnolia Pearl.png"
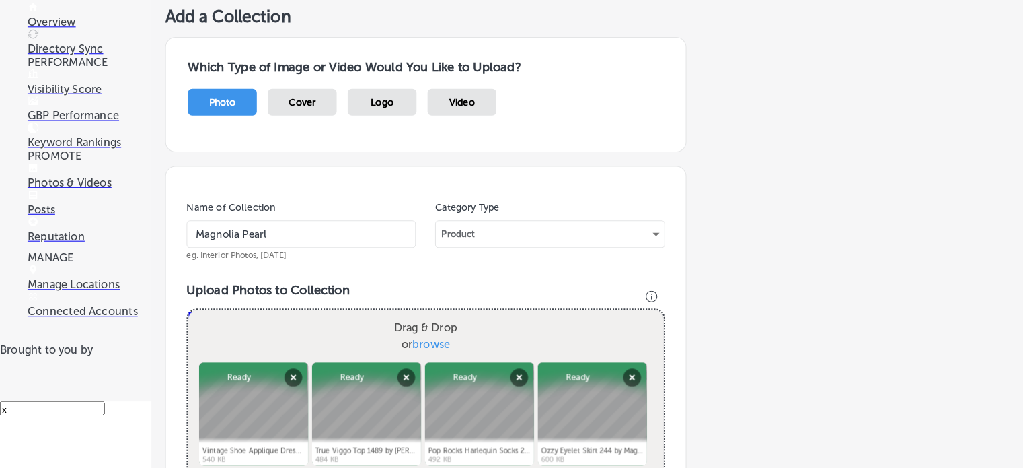
scroll to position [468, 0]
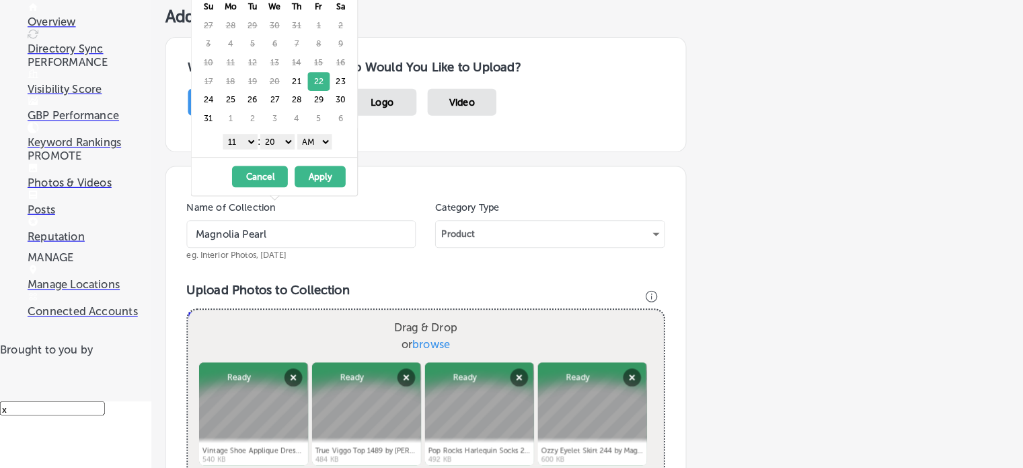
click at [246, 145] on select "1 2 3 4 5 6 7 8 9 10 11 12" at bounding box center [235, 148] width 34 height 15
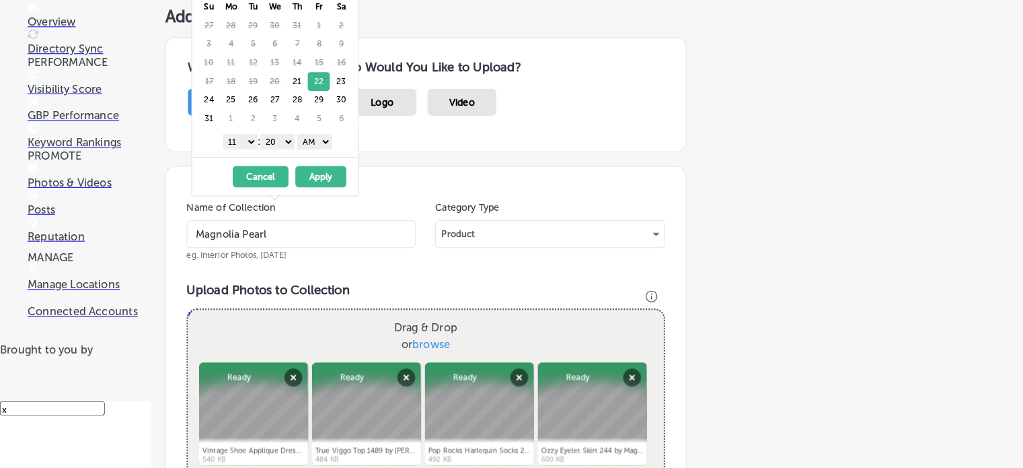
click at [242, 148] on select "1 2 3 4 5 6 7 8 9 10 11 12" at bounding box center [235, 148] width 34 height 15
click at [285, 148] on select "00 10 20 30 40 50" at bounding box center [271, 148] width 34 height 15
click at [314, 182] on button "Apply" at bounding box center [314, 182] width 50 height 21
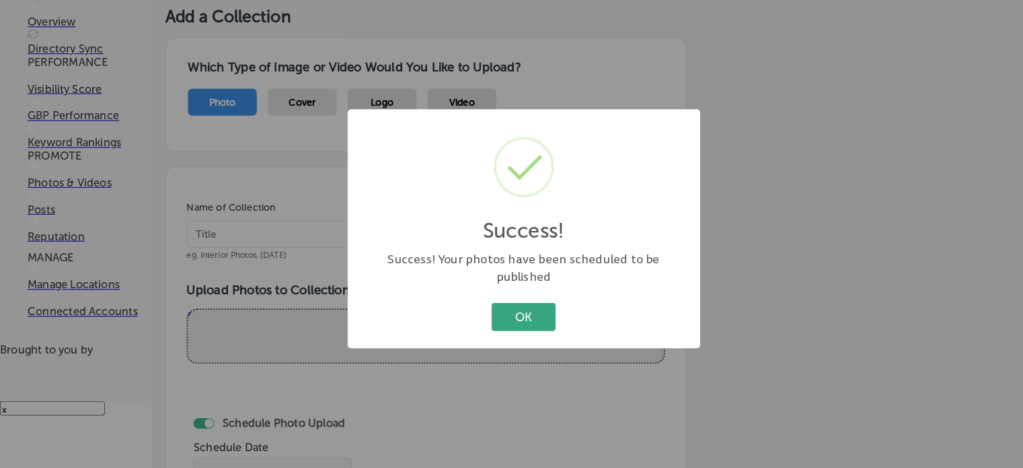
click at [514, 314] on button "OK" at bounding box center [511, 320] width 63 height 28
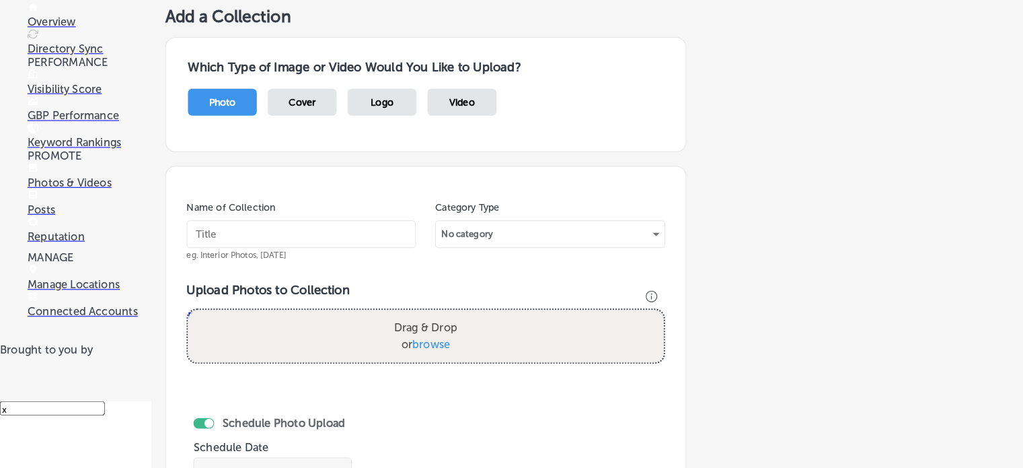
scroll to position [0, 0]
click at [337, 234] on input "text" at bounding box center [294, 238] width 224 height 27
type input "Magnolia Pearl"
click at [497, 233] on div "No category" at bounding box center [537, 239] width 223 height 22
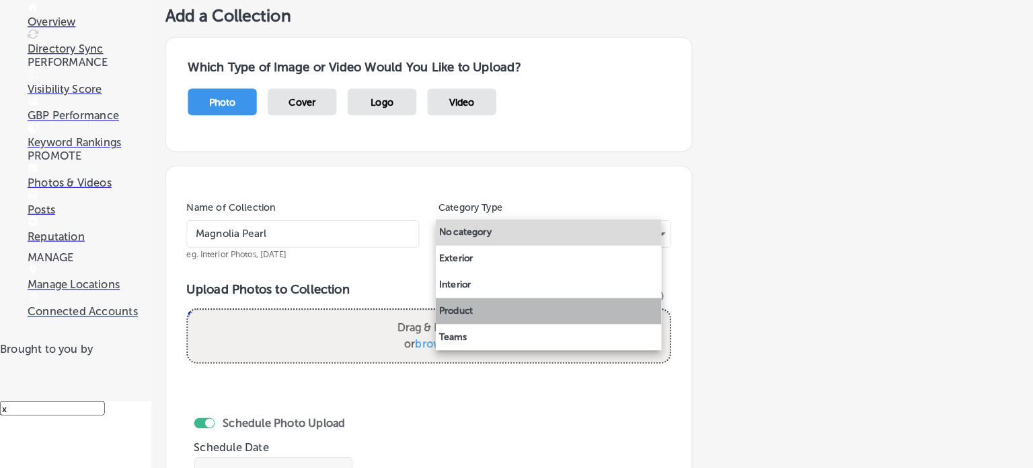
click at [464, 314] on li "Product" at bounding box center [536, 314] width 221 height 26
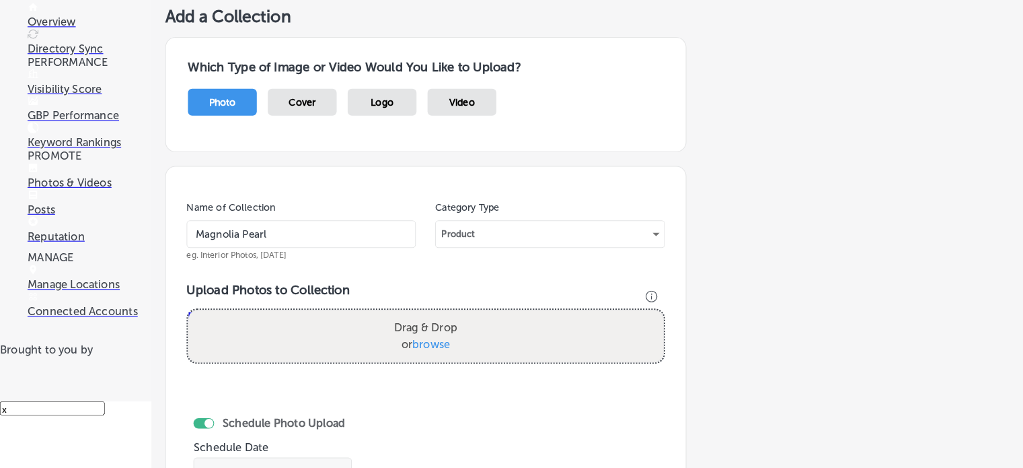
click at [423, 347] on span "browse" at bounding box center [421, 346] width 37 height 13
click at [423, 317] on input "Drag & Drop or browse" at bounding box center [416, 315] width 465 height 4
type input "C:\fakepath\Magnolia Pearl Della Dreamer Dress 2027 at [GEOGRAPHIC_DATA]png"
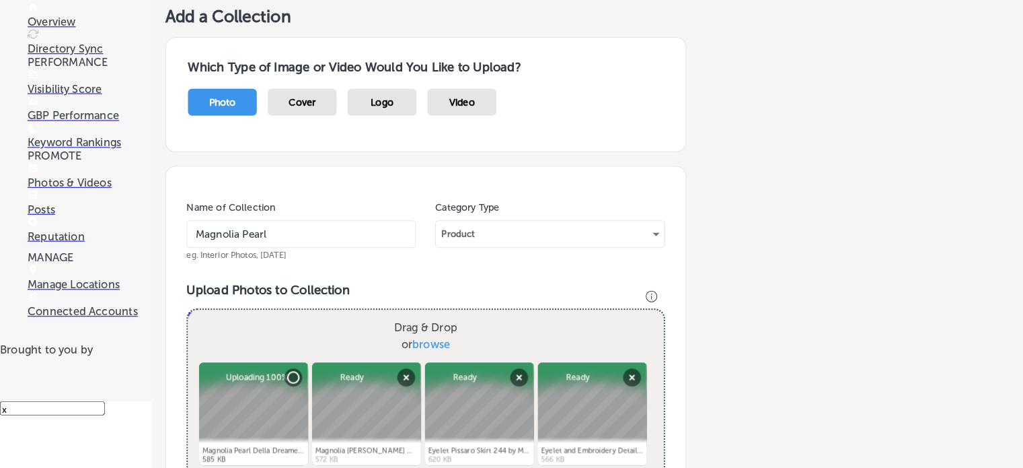
scroll to position [572, 0]
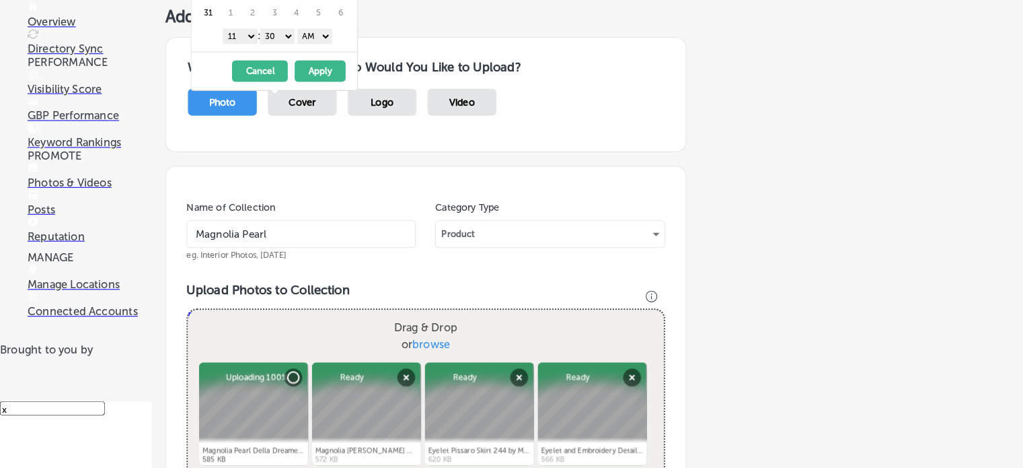
scroll to position [458, 0]
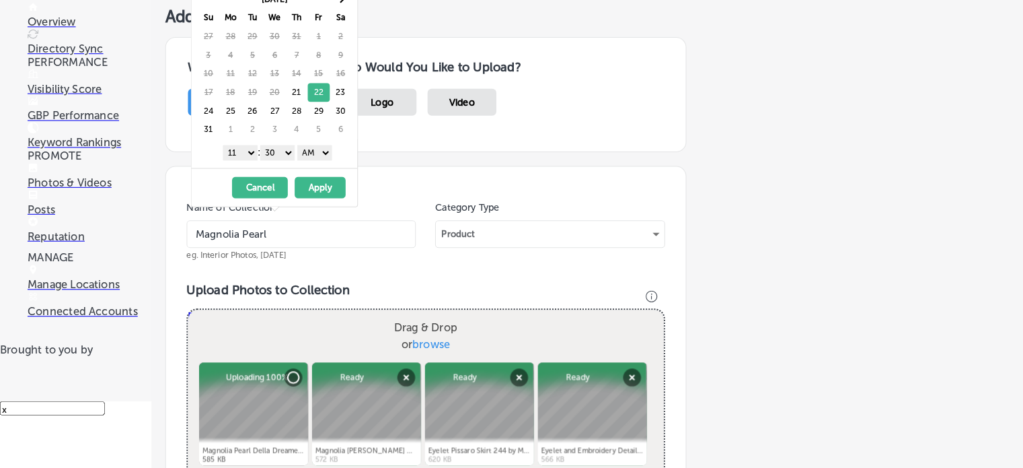
click at [240, 155] on select "1 2 3 4 5 6 7 8 9 10 11 12" at bounding box center [235, 159] width 34 height 15
click at [285, 159] on select "00 10 20 30 40 50" at bounding box center [271, 159] width 34 height 15
click at [314, 192] on button "Apply" at bounding box center [313, 193] width 50 height 21
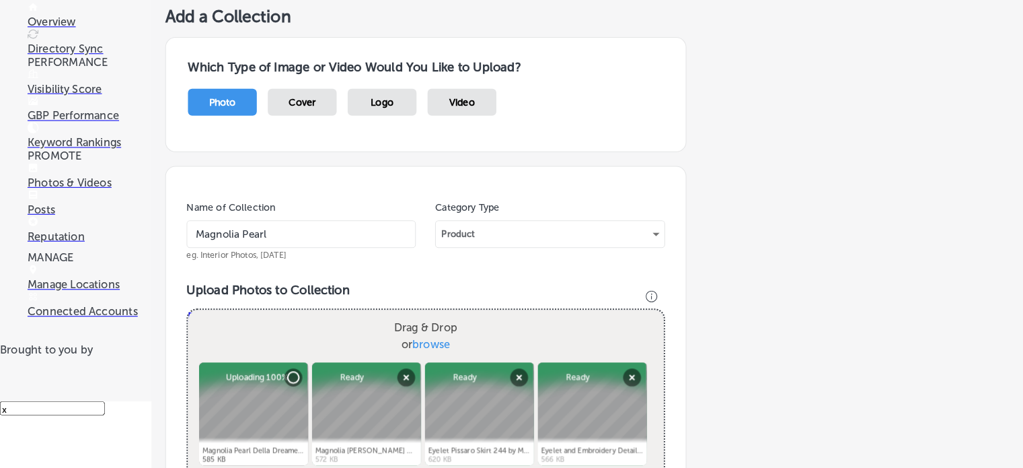
scroll to position [560, 0]
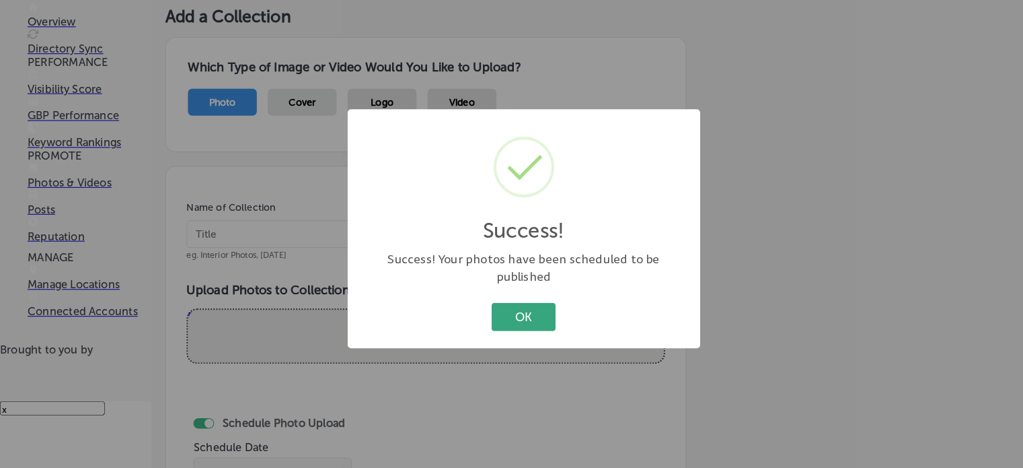
click at [515, 316] on button "OK" at bounding box center [511, 320] width 63 height 28
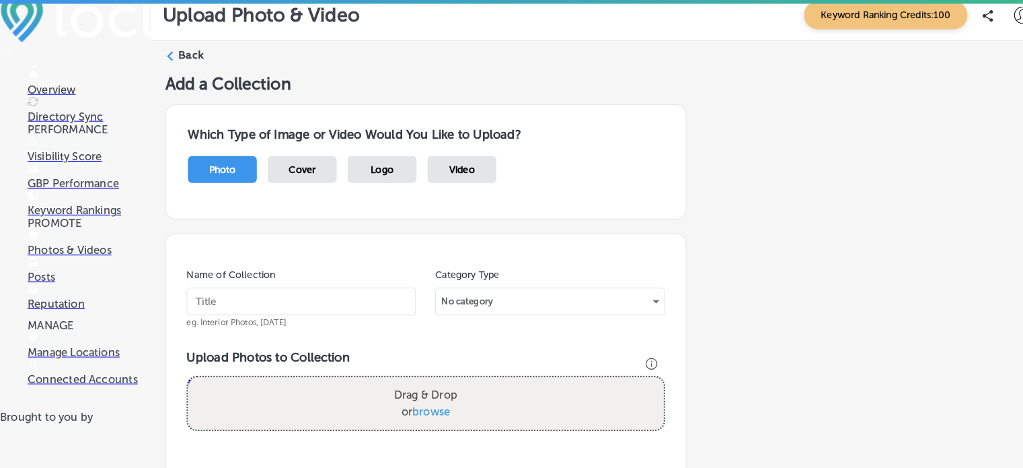
scroll to position [0, 0]
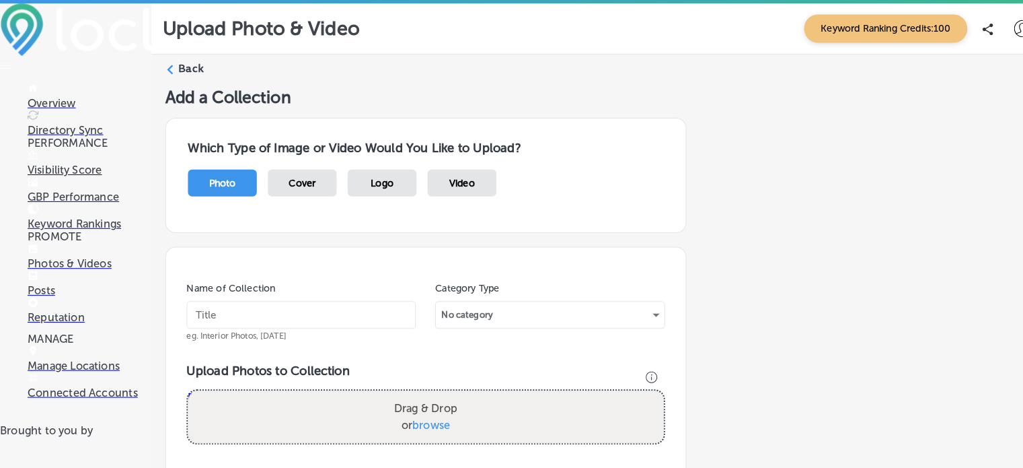
click at [887, 377] on div "Add a Collection Which Type of Image or Video Would You Like to Upload? Photo C…" at bounding box center [585, 445] width 848 height 721
click at [167, 66] on icon at bounding box center [165, 67] width 9 height 9
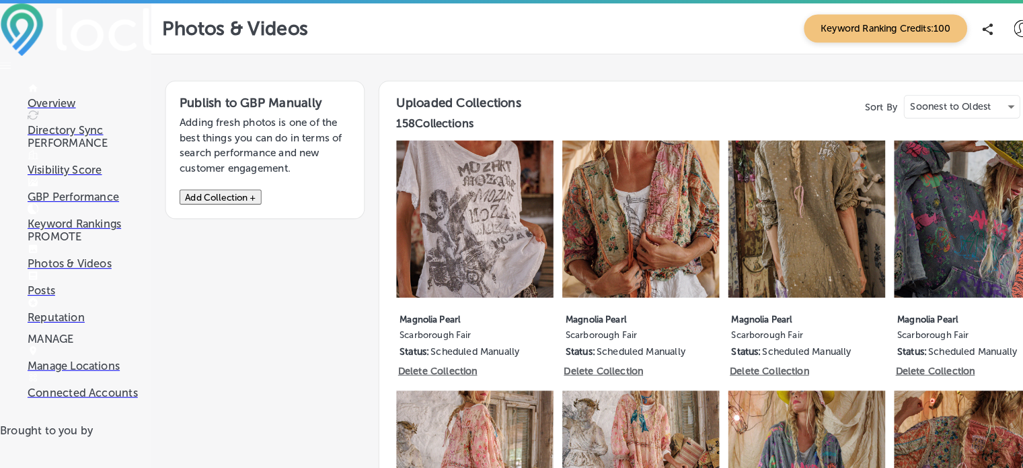
click at [61, 290] on p "Posts" at bounding box center [87, 283] width 121 height 13
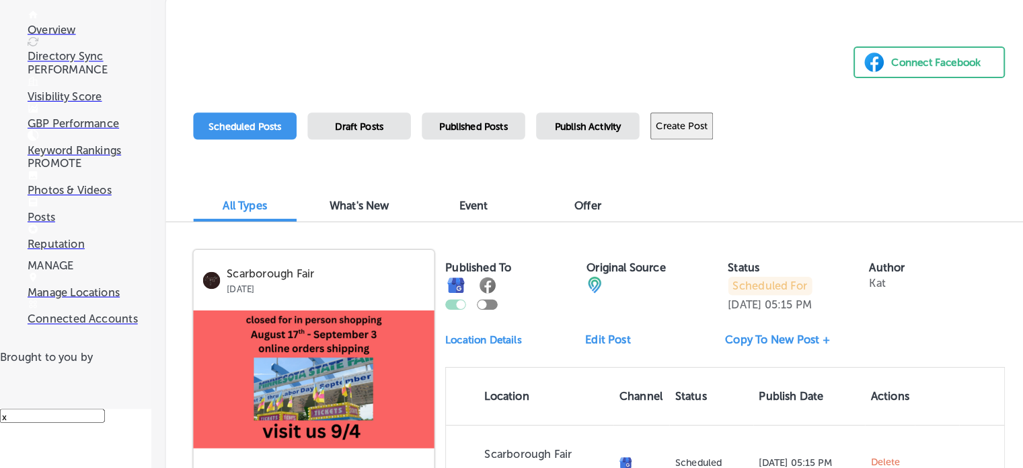
scroll to position [69, 0]
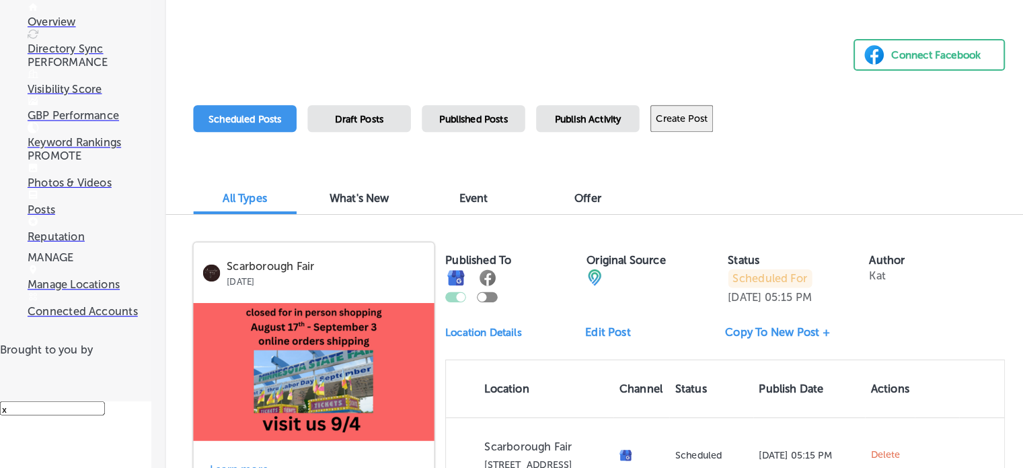
click at [375, 126] on div "Draft Posts" at bounding box center [351, 126] width 101 height 26
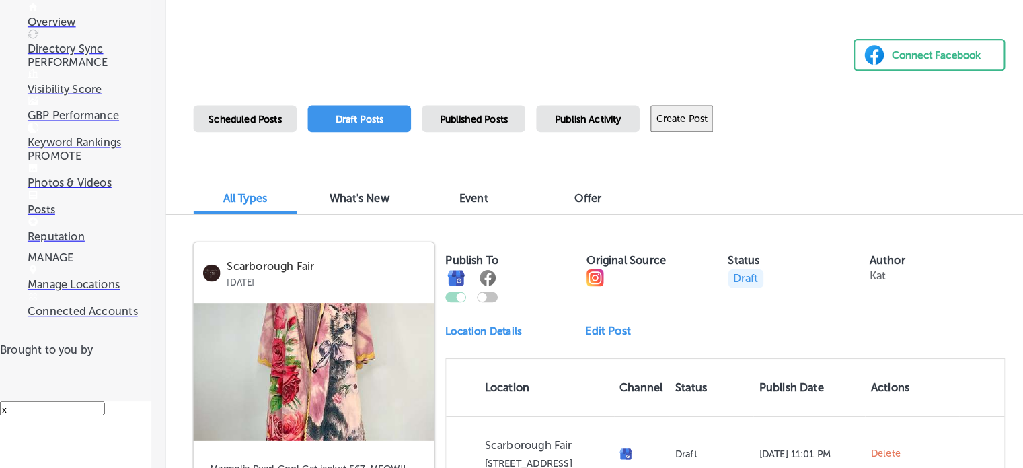
click at [595, 333] on link "Edit Post" at bounding box center [599, 333] width 55 height 13
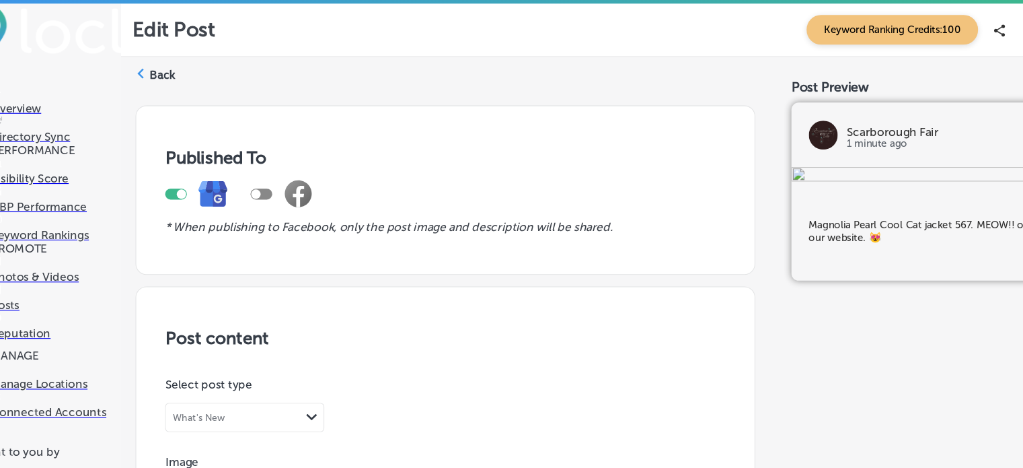
click at [166, 69] on polygon at bounding box center [166, 68] width 6 height 9
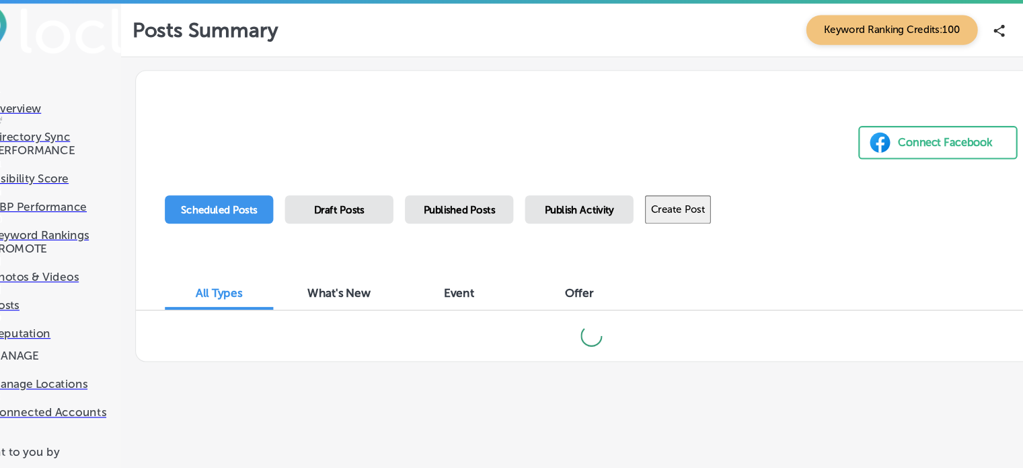
click at [363, 197] on span "Draft Posts" at bounding box center [351, 195] width 47 height 11
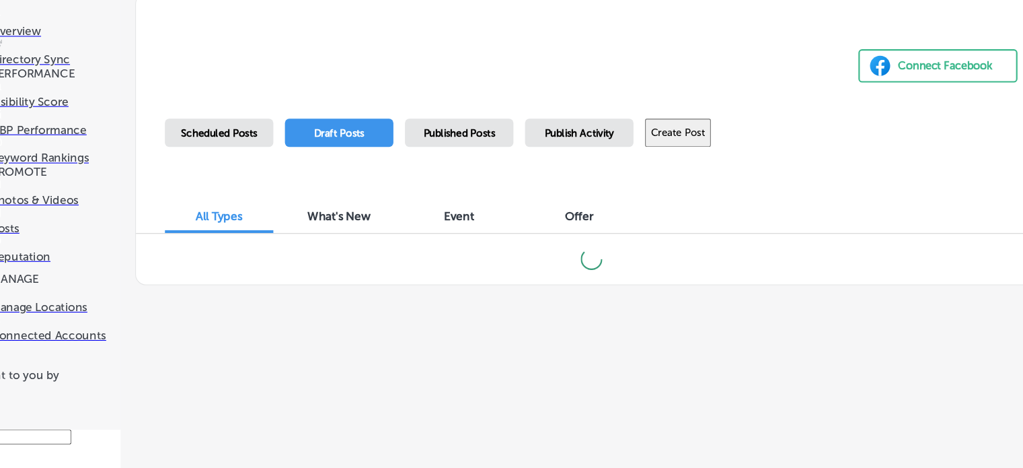
scroll to position [44, 0]
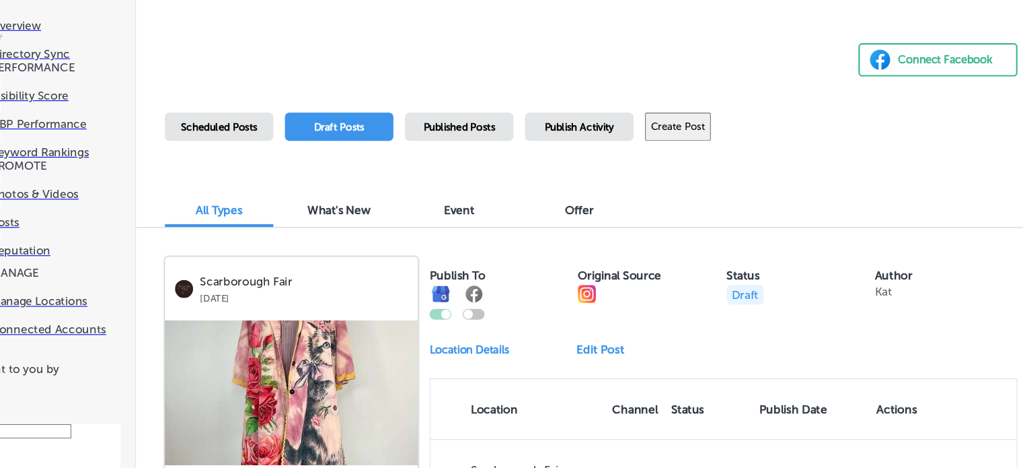
click at [583, 361] on link "Edit Post" at bounding box center [599, 357] width 55 height 13
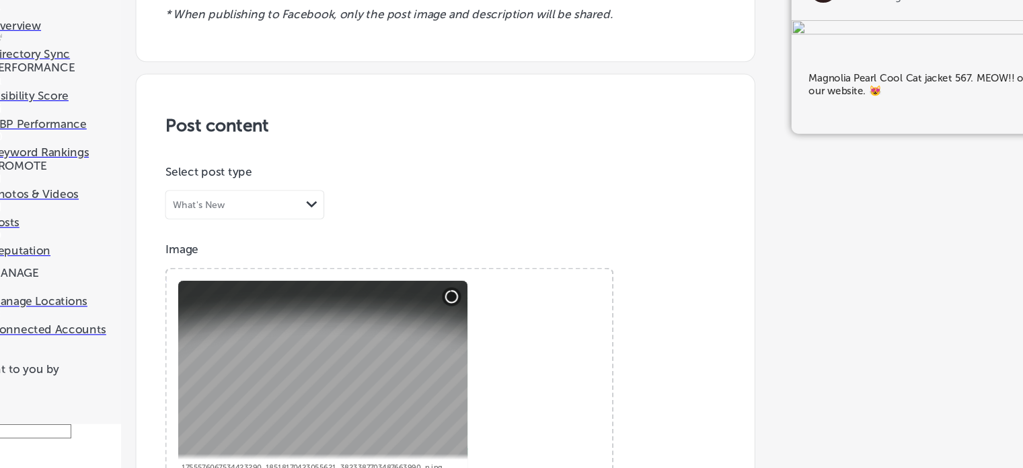
scroll to position [1005, 0]
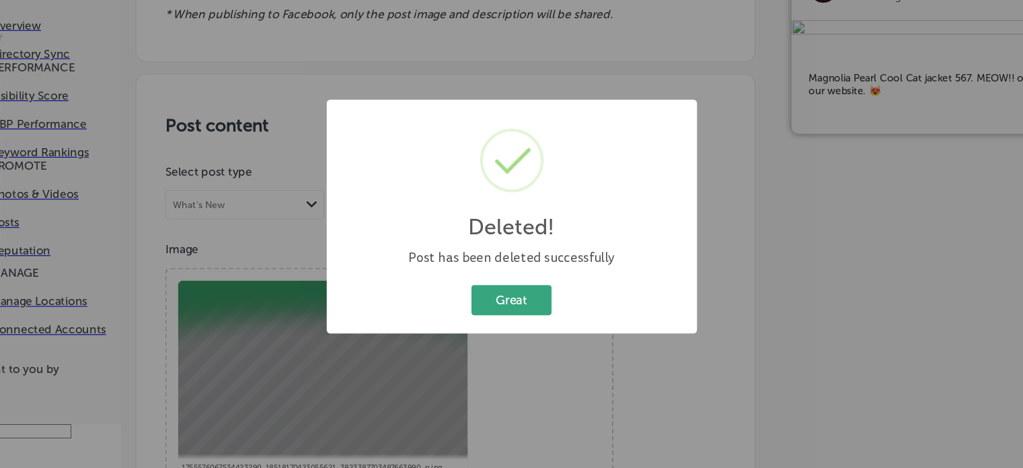
click at [522, 317] on button "Great" at bounding box center [511, 311] width 75 height 28
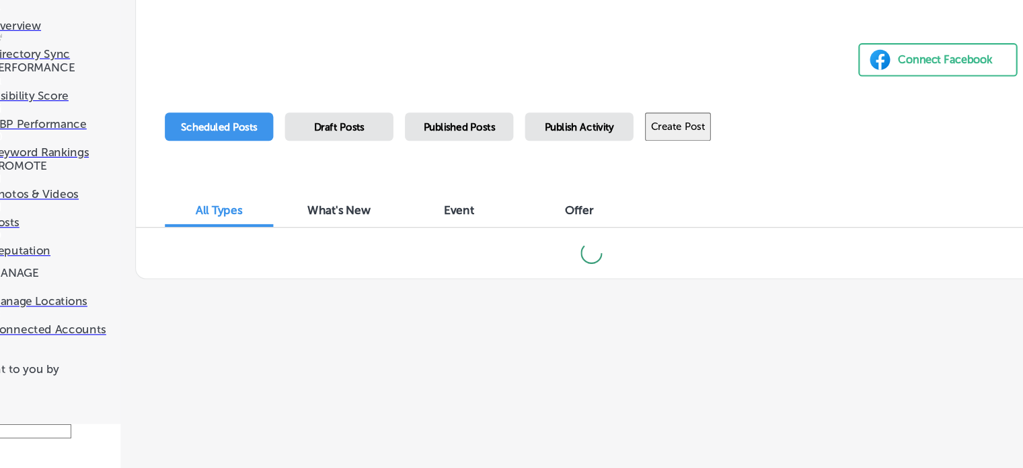
click at [361, 147] on span "Draft Posts" at bounding box center [351, 150] width 47 height 11
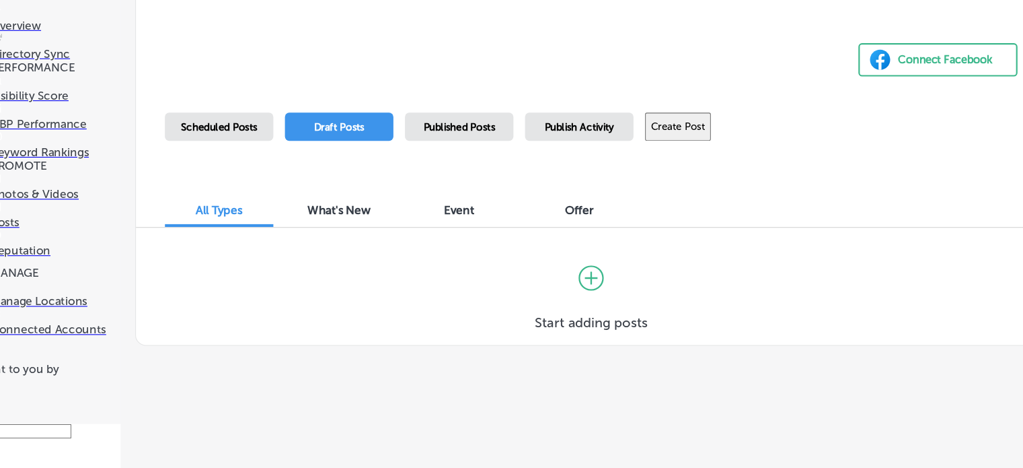
click at [690, 152] on button "Create Post" at bounding box center [666, 150] width 61 height 26
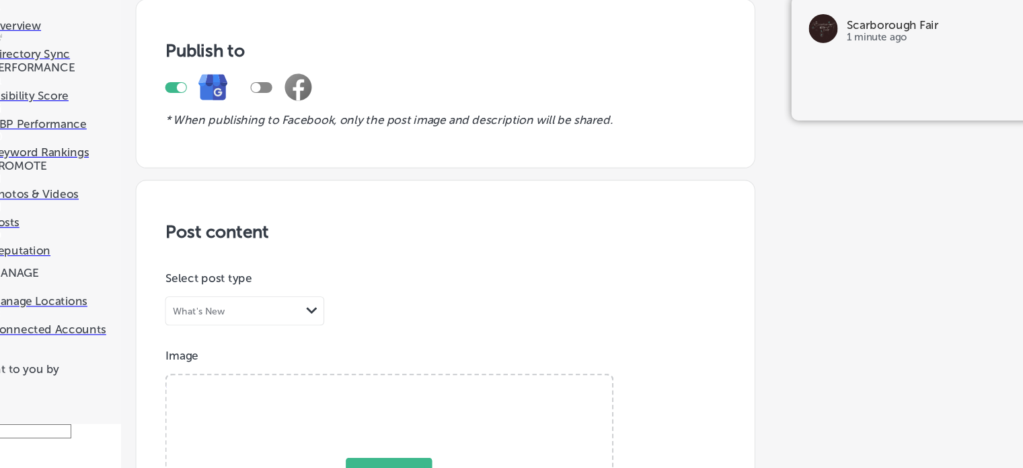
scroll to position [263, 0]
click at [399, 458] on span "Browse" at bounding box center [397, 472] width 80 height 29
click at [399, 381] on input "Browse Or drag and drop a photo" at bounding box center [397, 383] width 414 height 4
type input "C:\fakepath\Magnolia Pearl Della Dreamer Dress 2027 at [GEOGRAPHIC_DATA]png"
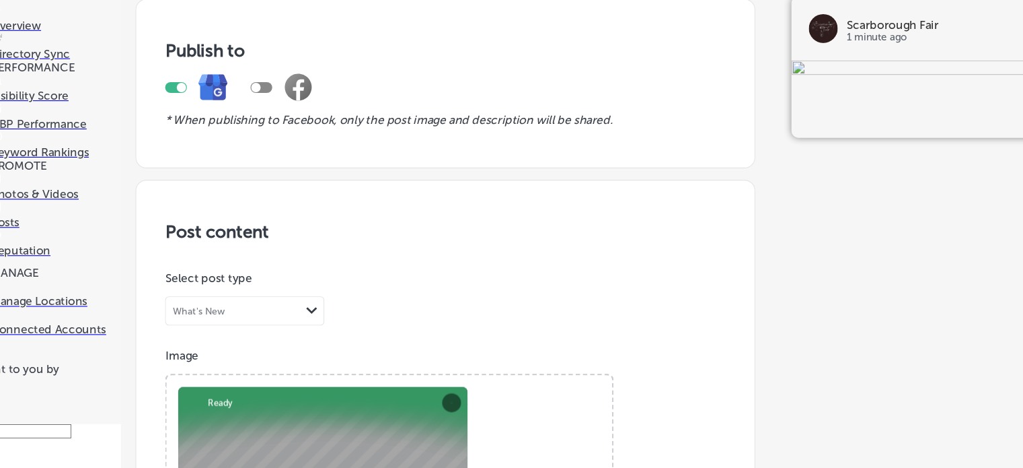
scroll to position [69, 0]
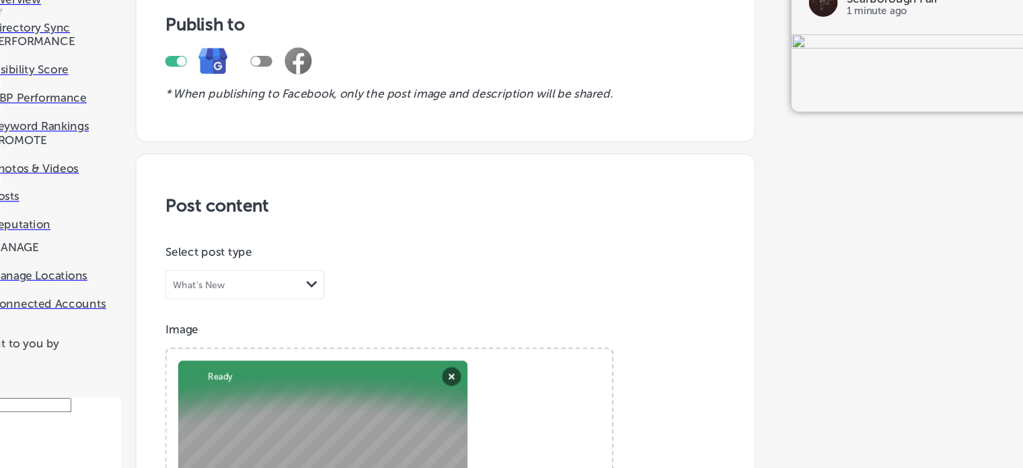
paste textarea "Magnolia Pearl Della Dreamer Dress 2027 at [GEOGRAPHIC_DATA]"
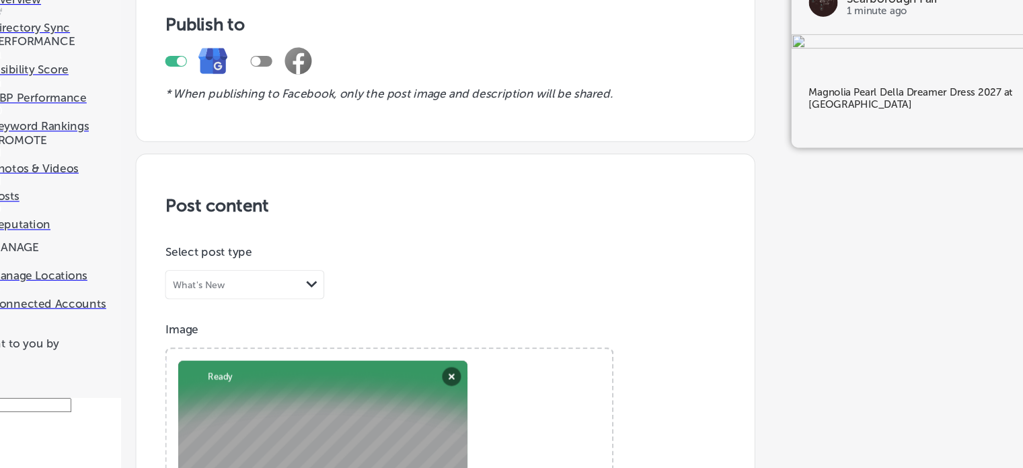
scroll to position [668, 0]
type textarea "Magnolia Pearl Della Dreamer Dress 2027 at [GEOGRAPHIC_DATA]"
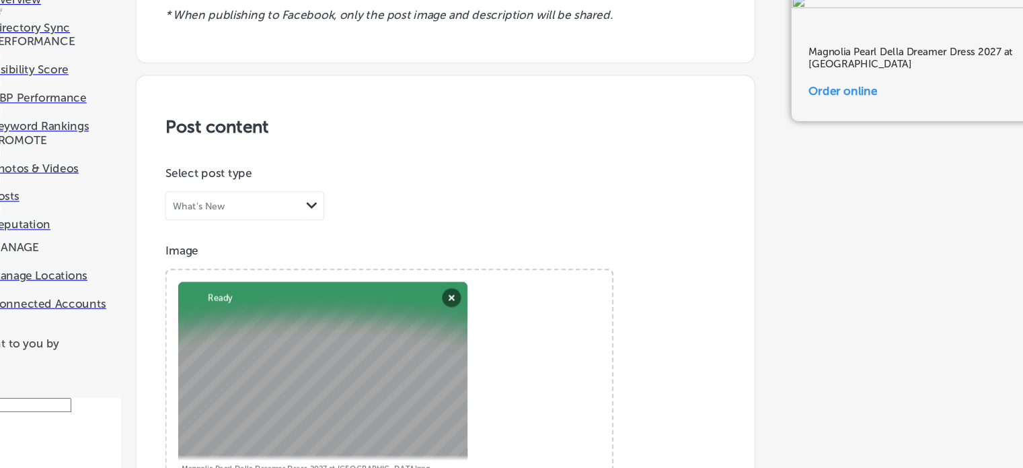
paste input "[URL][DOMAIN_NAME]"
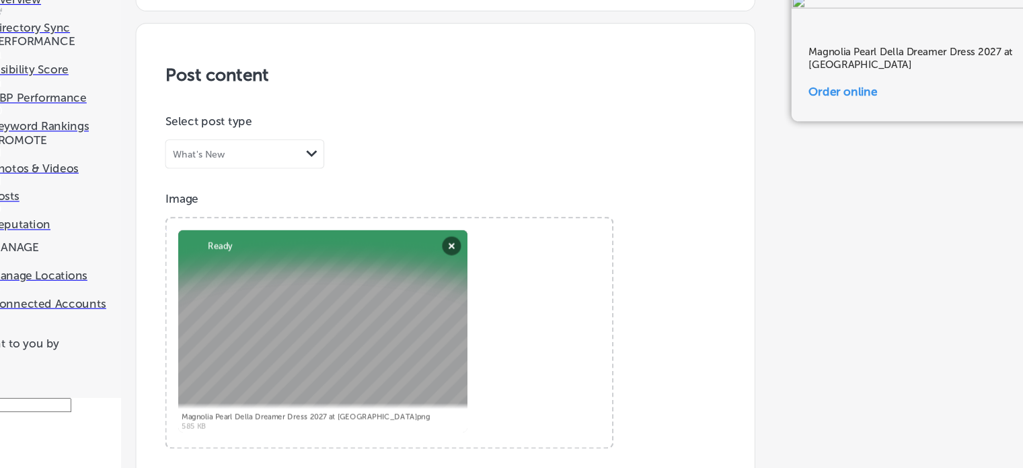
scroll to position [1007, 0]
type input "[URL][DOMAIN_NAME]"
checkbox input "true"
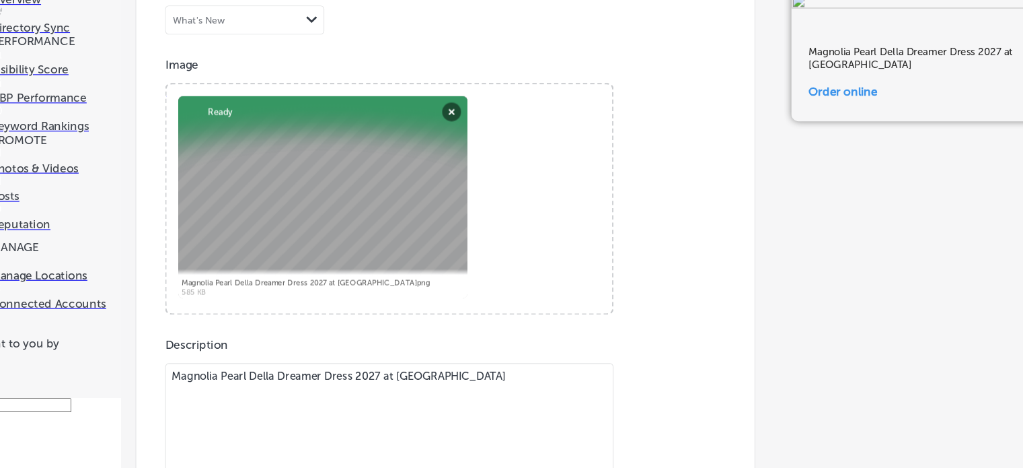
scroll to position [1056, 0]
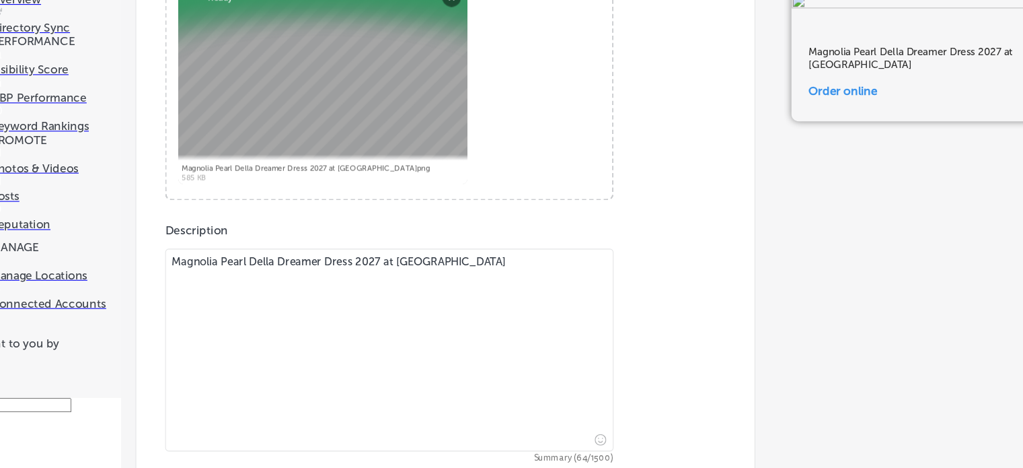
drag, startPoint x: 205, startPoint y: 300, endPoint x: 377, endPoint y: 250, distance: 179.3
checkbox input "false"
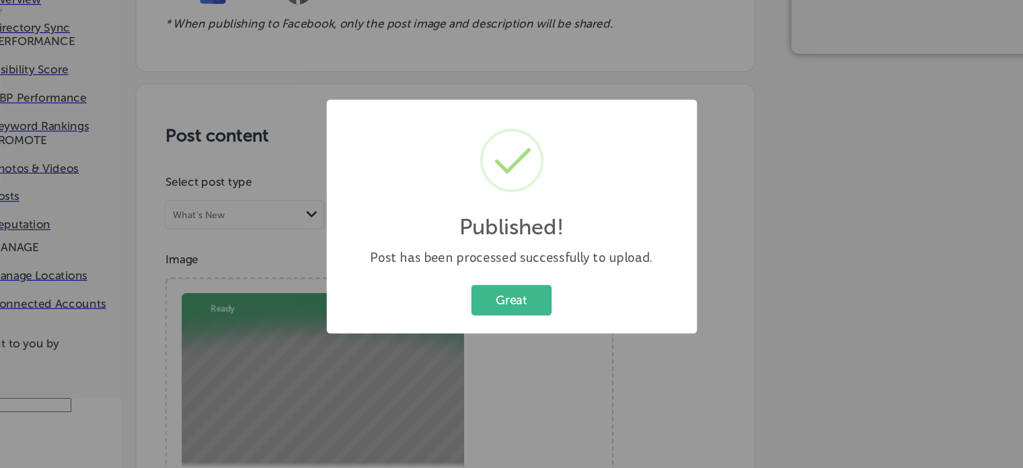
scroll to position [982, 0]
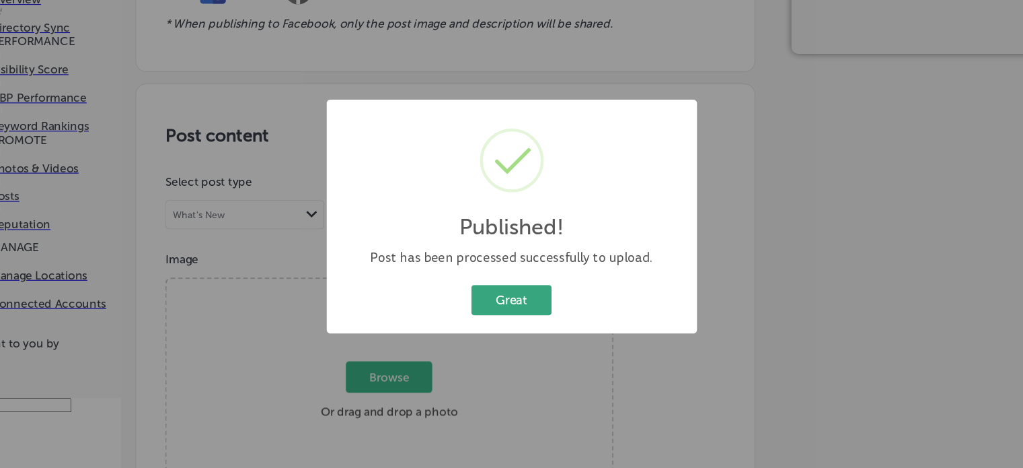
click at [531, 314] on button "Great" at bounding box center [511, 311] width 75 height 28
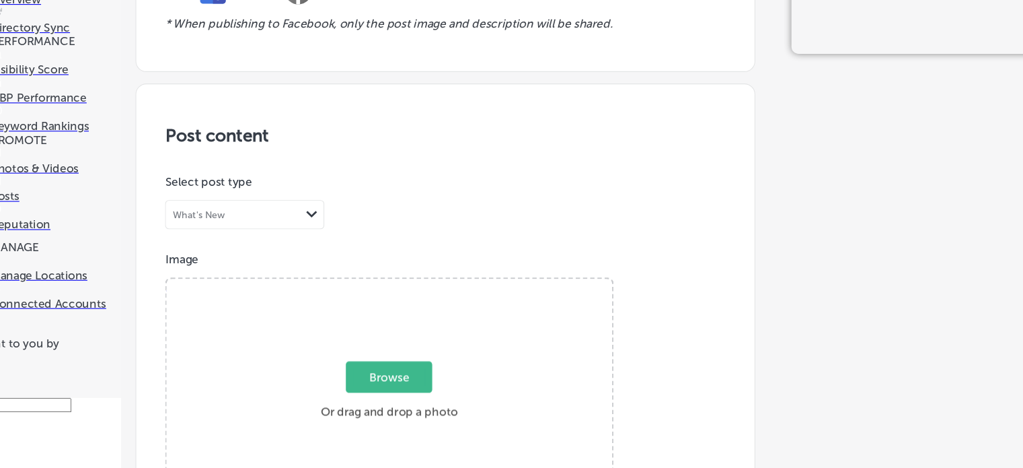
click at [390, 369] on span "Browse" at bounding box center [397, 383] width 80 height 29
click at [390, 292] on input "Browse Or drag and drop a photo" at bounding box center [397, 294] width 414 height 4
type input "C:\fakepath\Magnolia [PERSON_NAME] Overalls 176 at [GEOGRAPHIC_DATA]png"
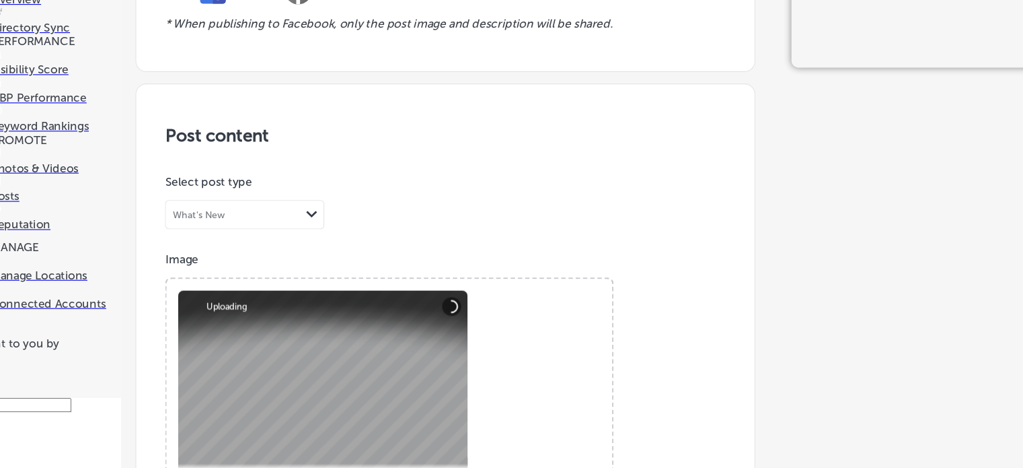
paste textarea "Magnolia [PERSON_NAME] Overalls 176 at [GEOGRAPHIC_DATA]"
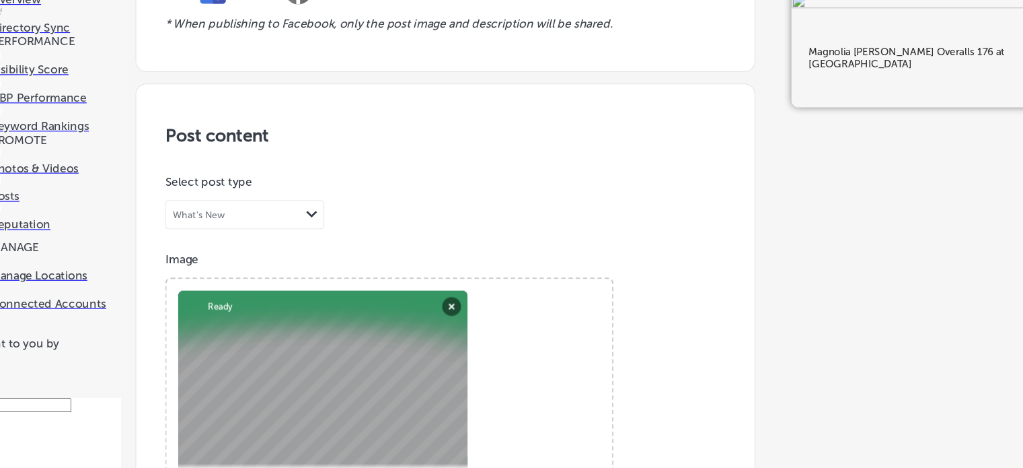
type textarea "Magnolia [PERSON_NAME] Overalls 176 at [GEOGRAPHIC_DATA]"
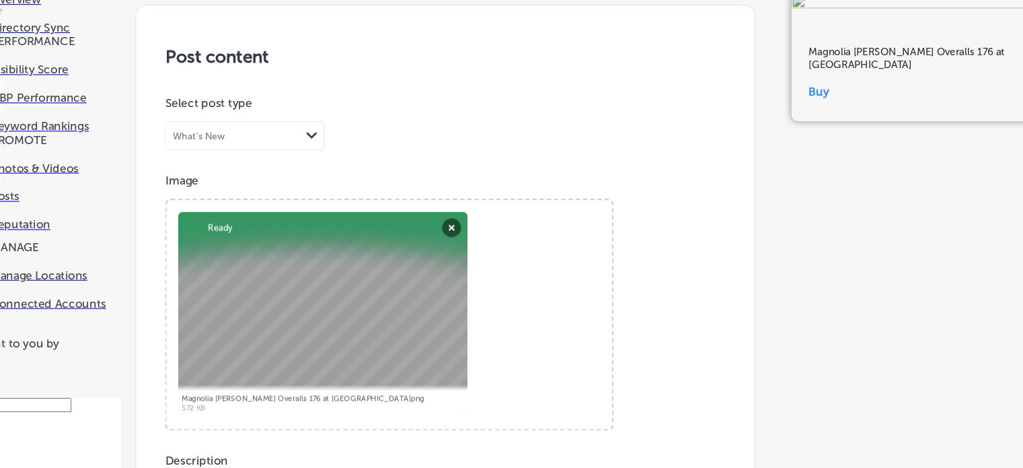
paste input "[URL][DOMAIN_NAME]"
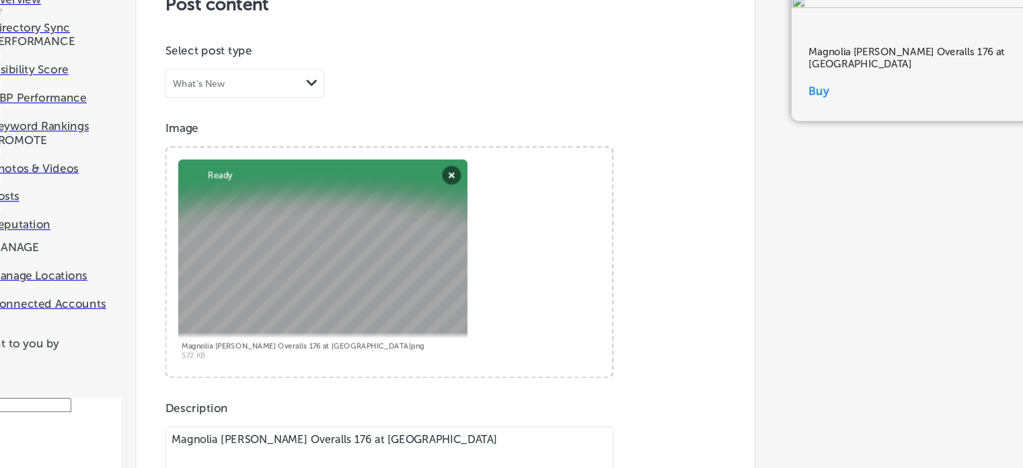
type input "[URL][DOMAIN_NAME]"
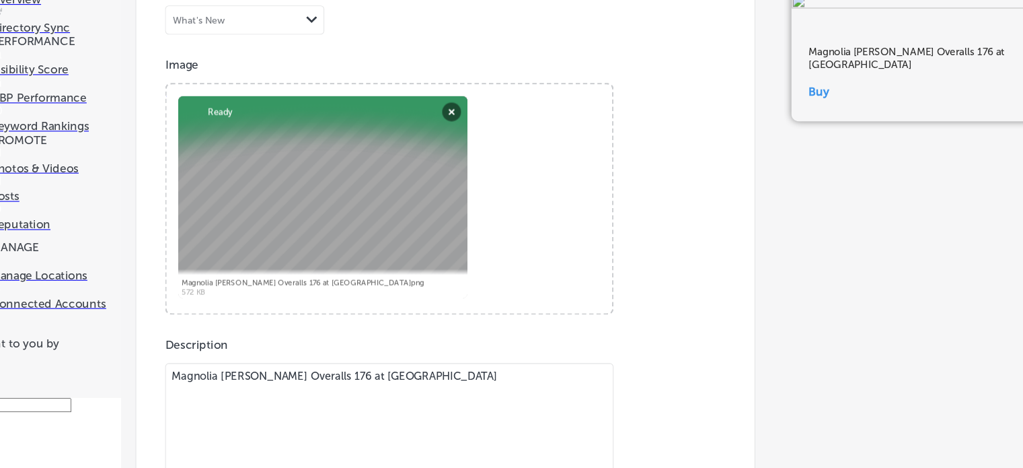
scroll to position [1056, 0]
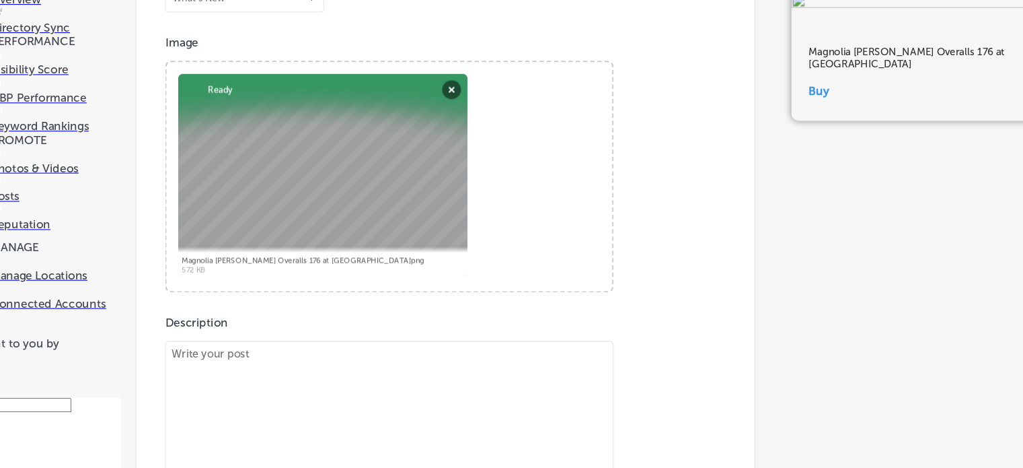
scroll to position [982, 0]
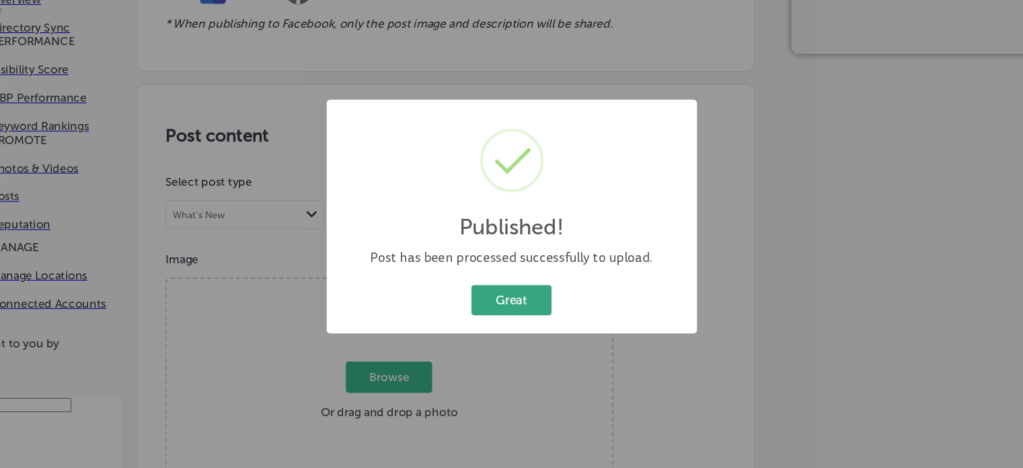
click at [523, 307] on button "Great" at bounding box center [511, 311] width 75 height 28
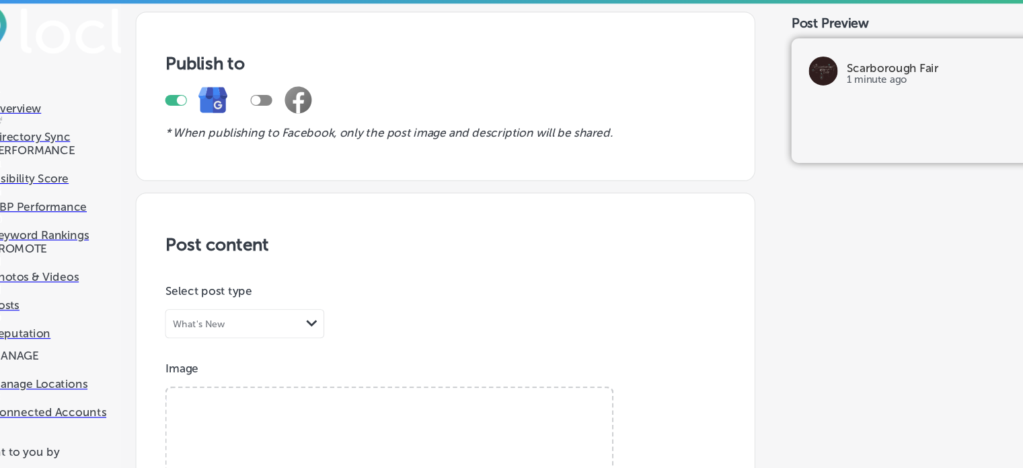
scroll to position [199, 0]
click at [403, 437] on span "Browse" at bounding box center [397, 451] width 80 height 29
click at [403, 361] on input "Browse Or drag and drop a photo" at bounding box center [397, 363] width 414 height 4
type input "C:\fakepath\Eyelet Pissaro Skirt 244 by Magnolia Pearl .png"
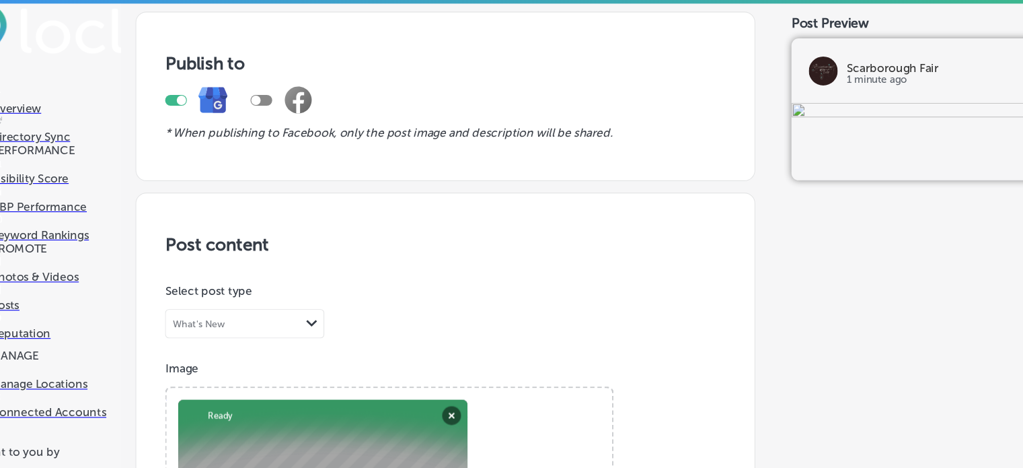
scroll to position [603, 0]
paste textarea "Eyelet Pissaro Skirt 244 by Magnolia Pearl"
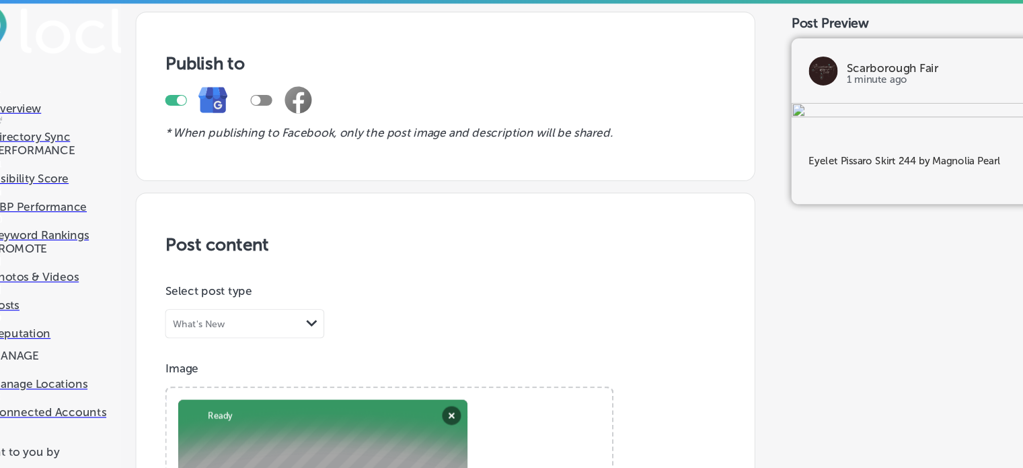
scroll to position [844, 0]
type textarea "Eyelet Pissaro Skirt 244 by Magnolia Pearl"
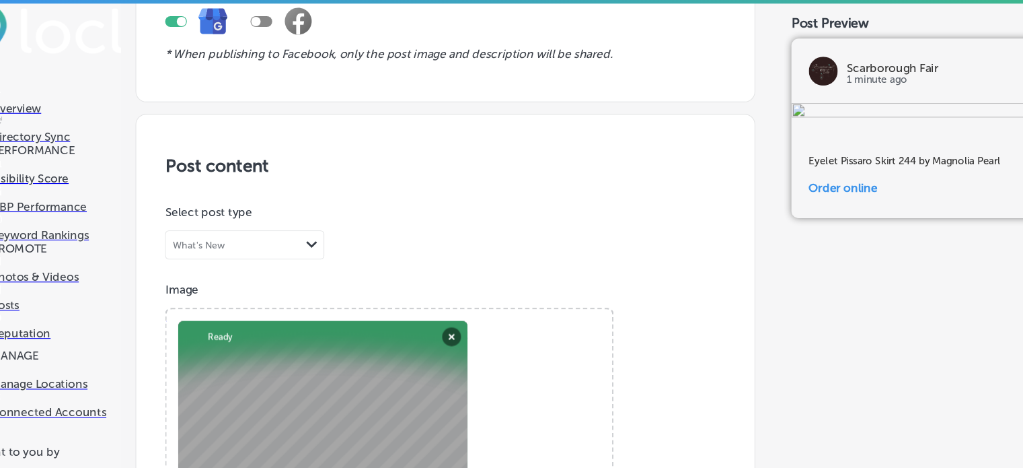
paste input "[URL][DOMAIN_NAME]"
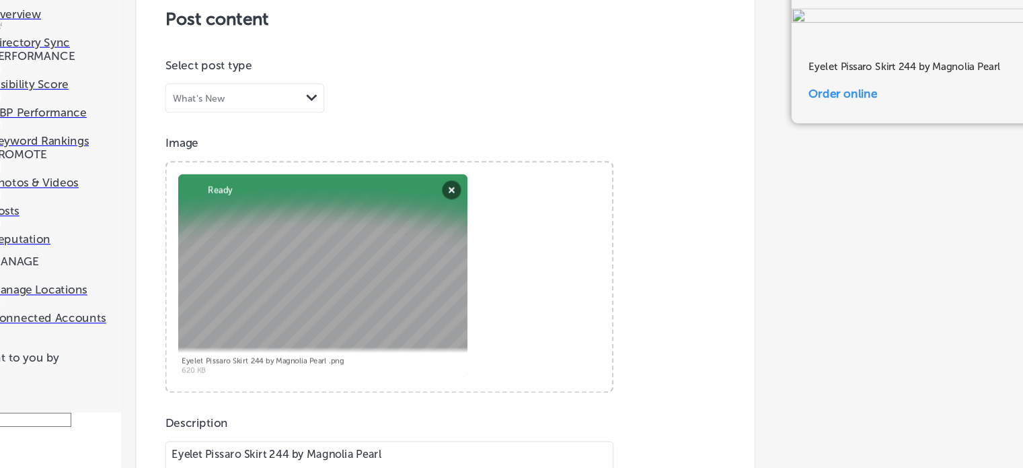
scroll to position [69, 0]
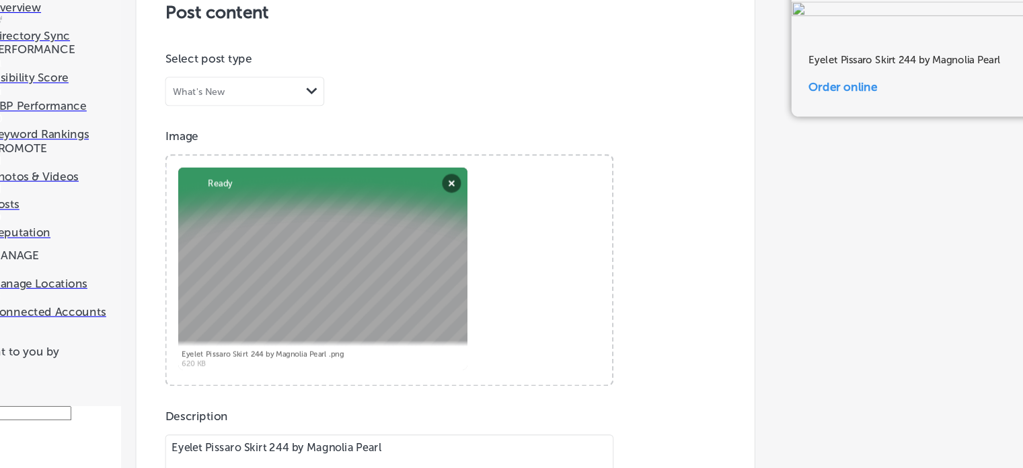
type input "[URL][DOMAIN_NAME]"
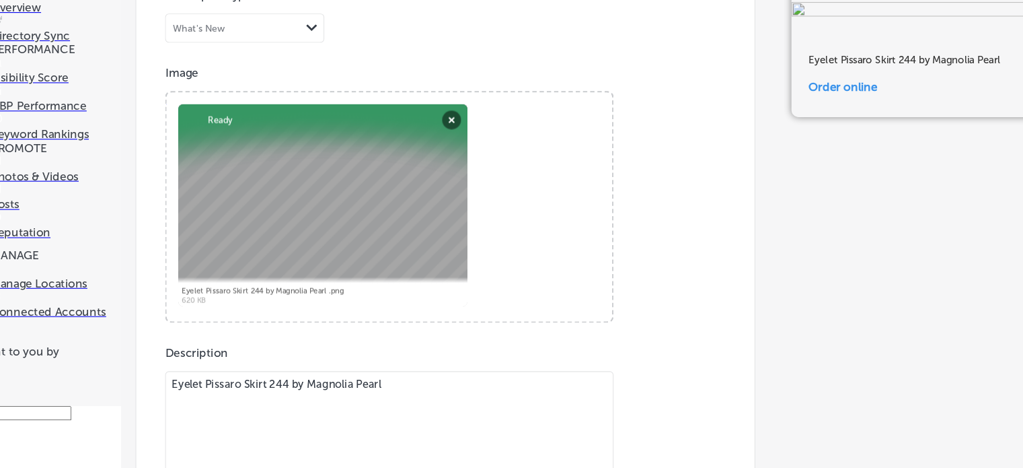
scroll to position [1056, 0]
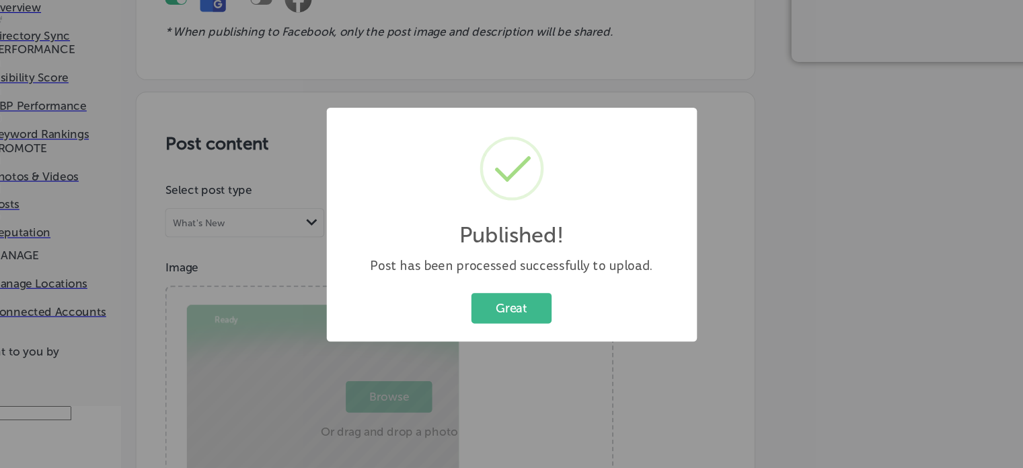
scroll to position [982, 0]
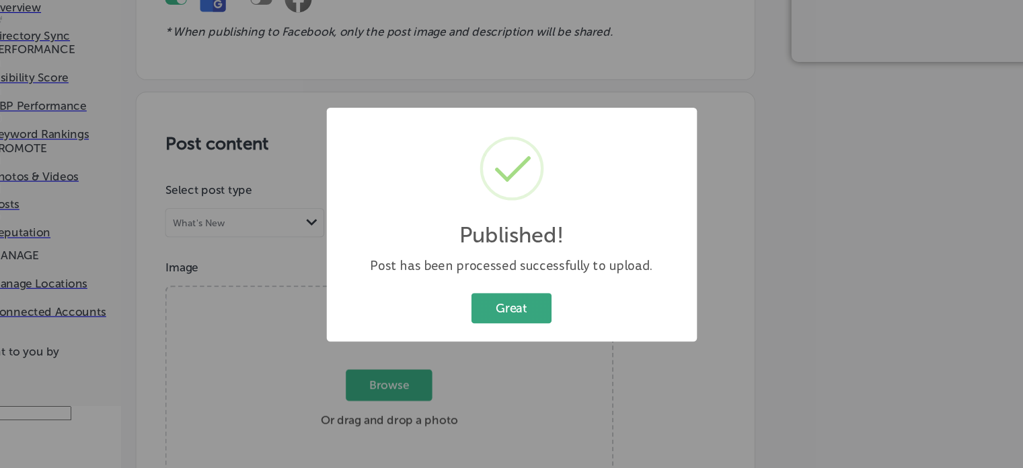
click at [524, 314] on button "Great" at bounding box center [511, 311] width 75 height 28
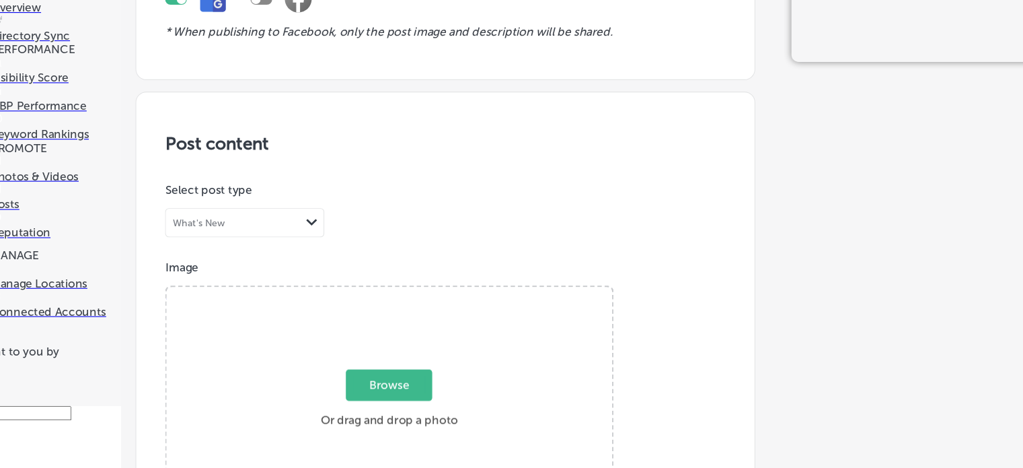
click at [399, 369] on span "Browse" at bounding box center [397, 383] width 80 height 29
click at [399, 296] on input "Browse Or drag and drop a photo" at bounding box center [397, 294] width 414 height 4
type input "C:\fakepath\Eyelet and Embroidery Detail On Magnolia Pearl Skirt 244 at [GEOGRA…"
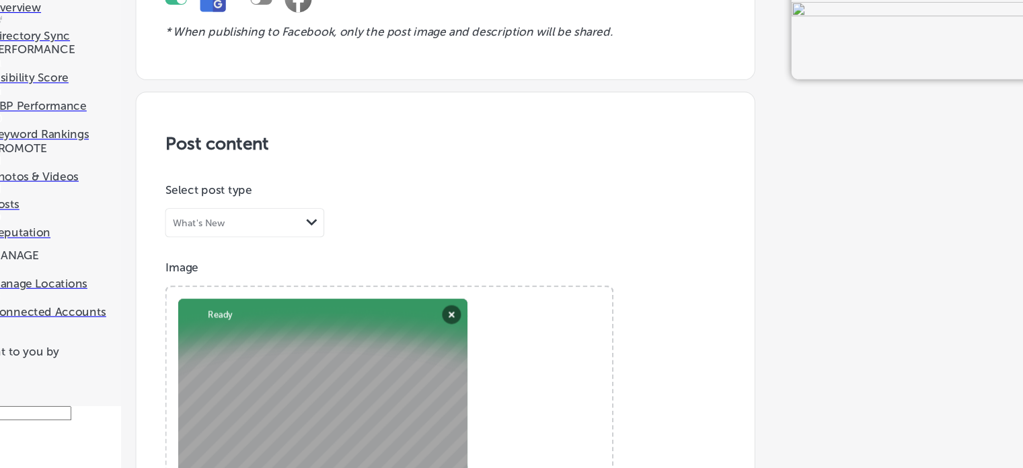
scroll to position [455, 0]
paste textarea "Eyelet and Embroidery Detail On Magnolia Pearl Skirt 244 at [GEOGRAPHIC_DATA]"
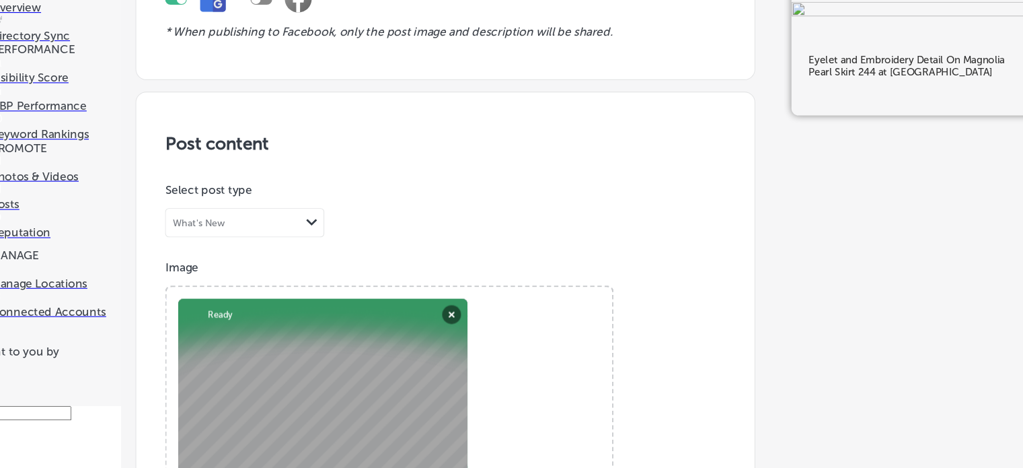
type textarea "Eyelet and Embroidery Detail On Magnolia Pearl Skirt 244 at [GEOGRAPHIC_DATA]"
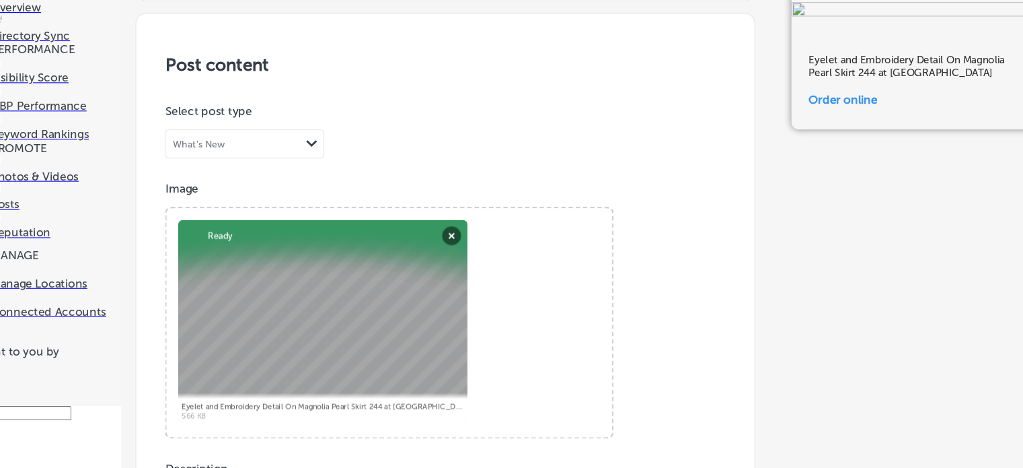
paste input "[URL][DOMAIN_NAME]"
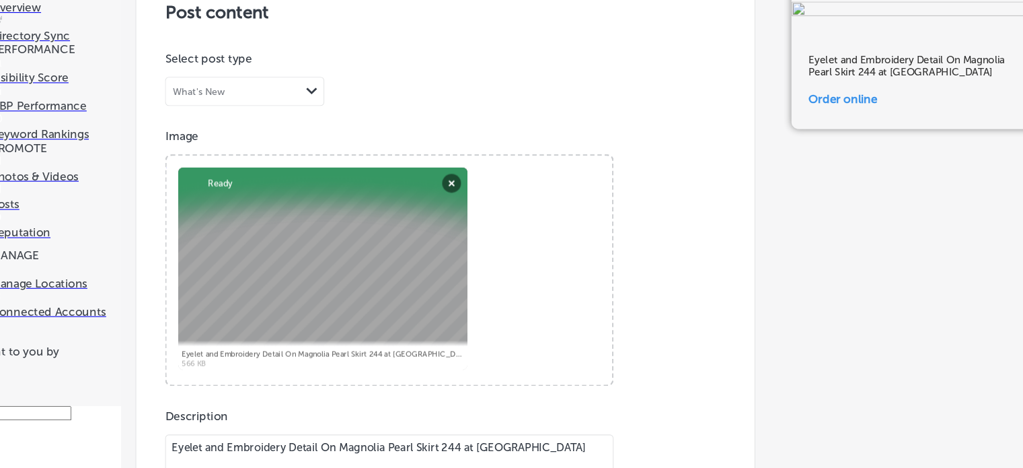
scroll to position [1042, 0]
type input "[URL][DOMAIN_NAME]"
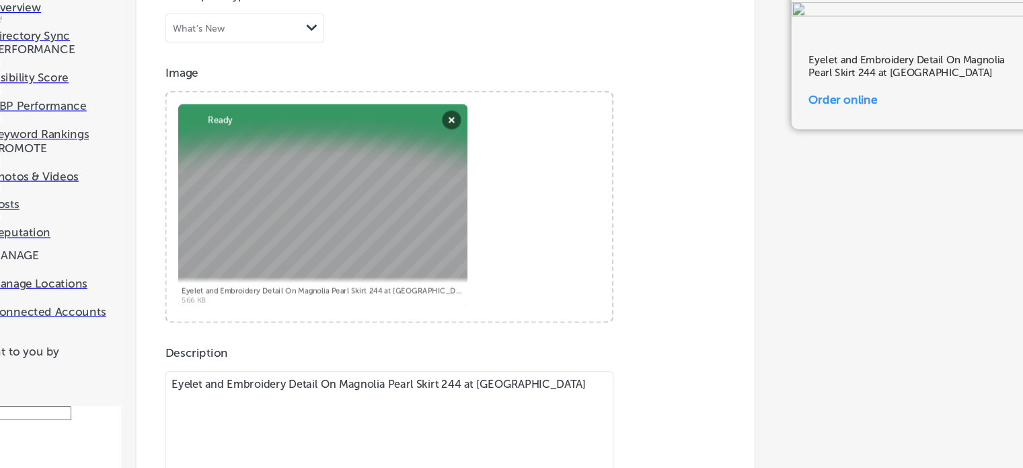
scroll to position [1056, 0]
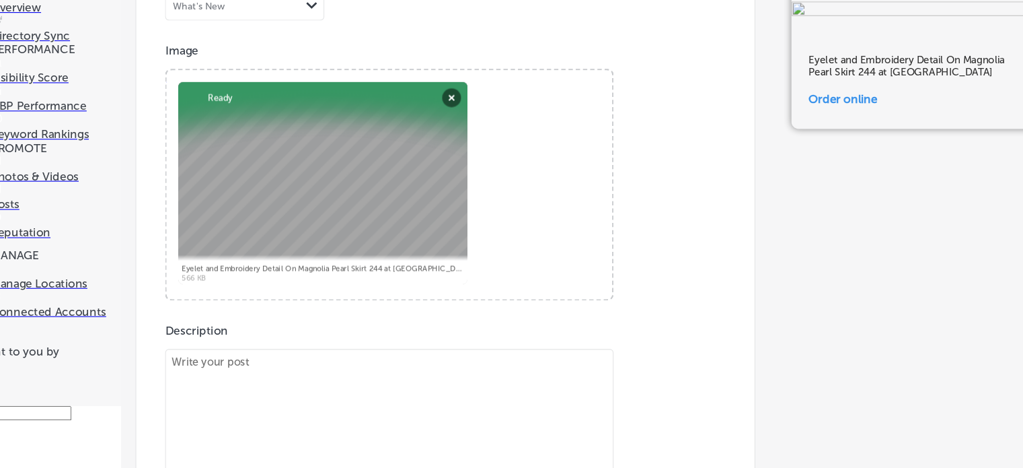
scroll to position [982, 0]
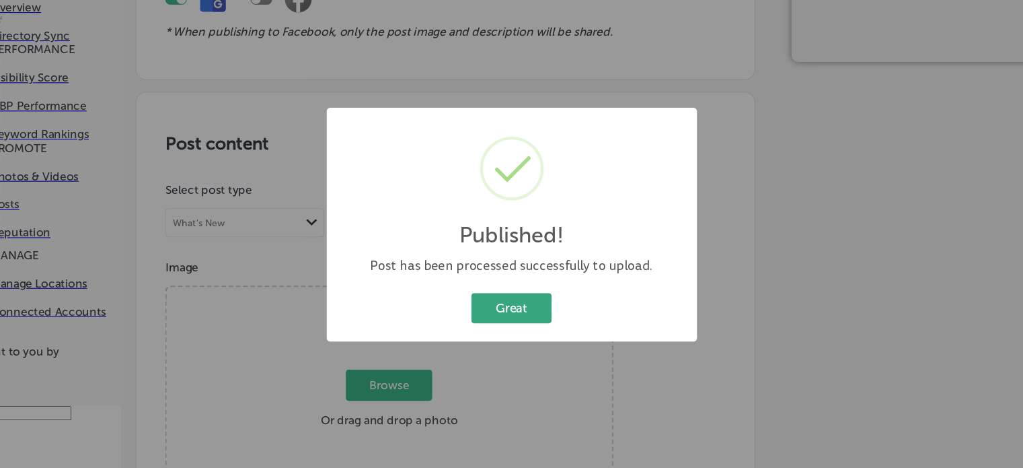
click at [516, 301] on button "Great" at bounding box center [511, 311] width 75 height 28
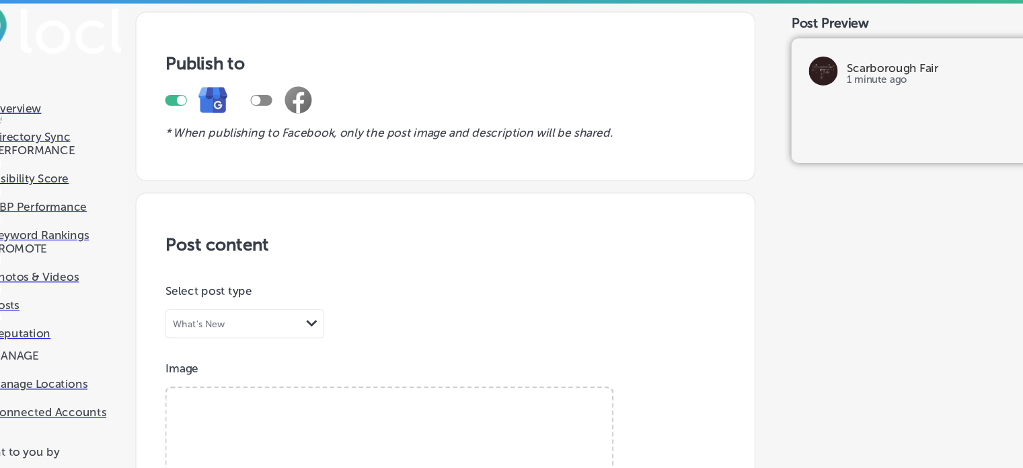
scroll to position [382, 0]
click at [400, 437] on span "Browse" at bounding box center [397, 451] width 80 height 29
click at [400, 361] on input "Browse Or drag and drop a photo" at bounding box center [397, 363] width 414 height 4
type input "C:\fakepath\Birch Floral Overalls 176 by Magnolia Pearl .png"
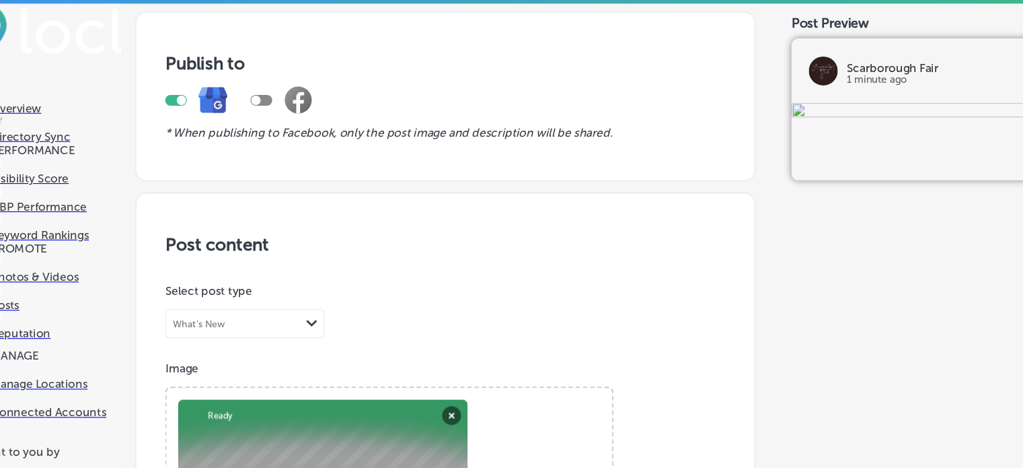
paste textarea "Birch Floral Overalls 176 by Magnolia Pearl"
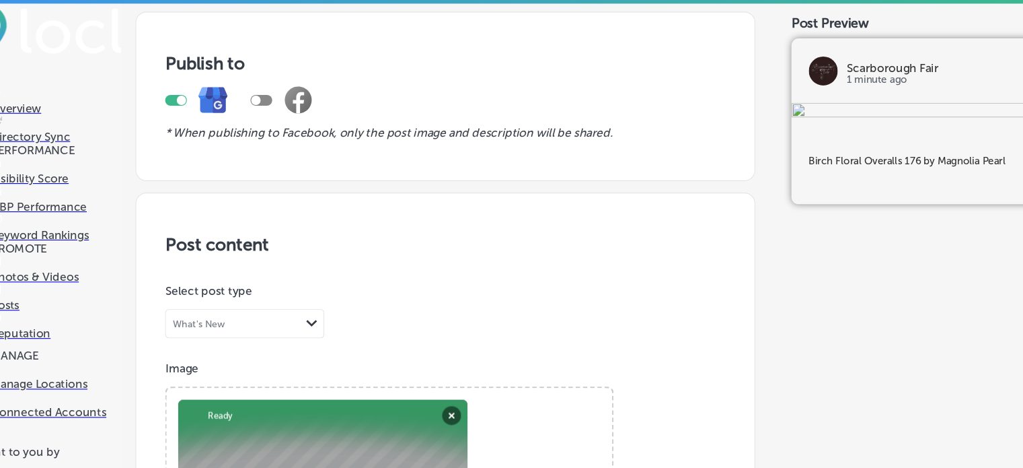
scroll to position [780, 0]
type textarea "Birch Floral Overalls 176 by Magnolia Pearl"
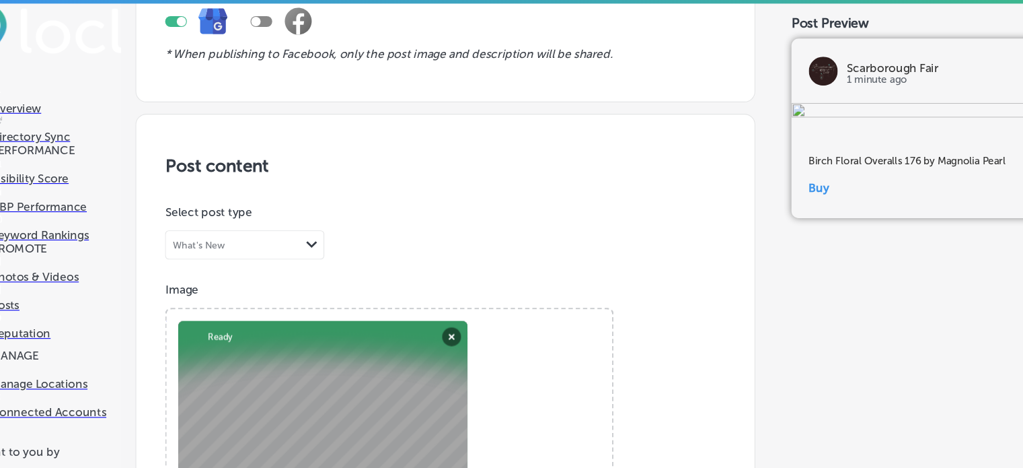
paste input "[URL][DOMAIN_NAME]"
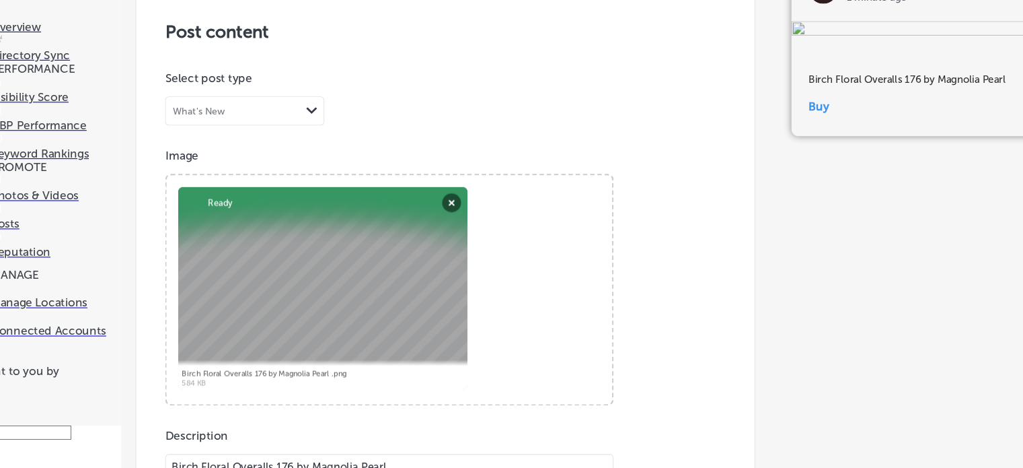
scroll to position [44, 0]
type input "[URL][DOMAIN_NAME]"
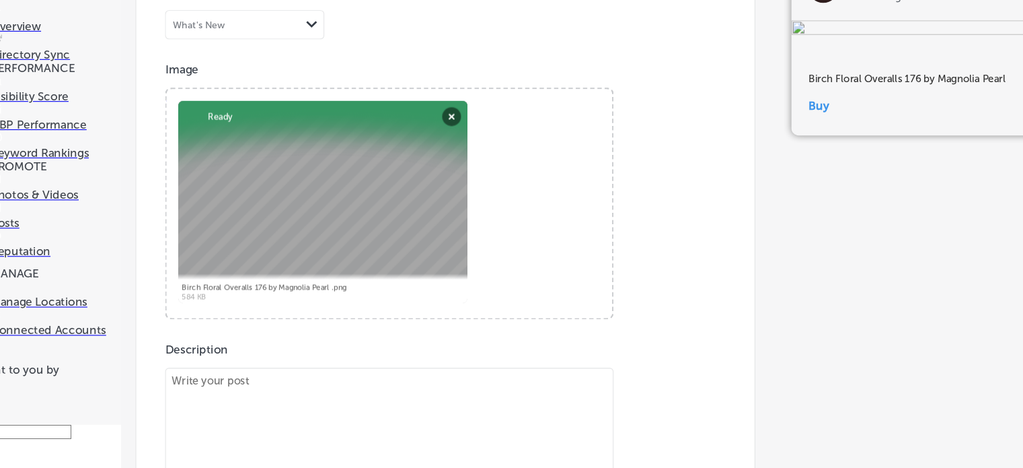
scroll to position [982, 0]
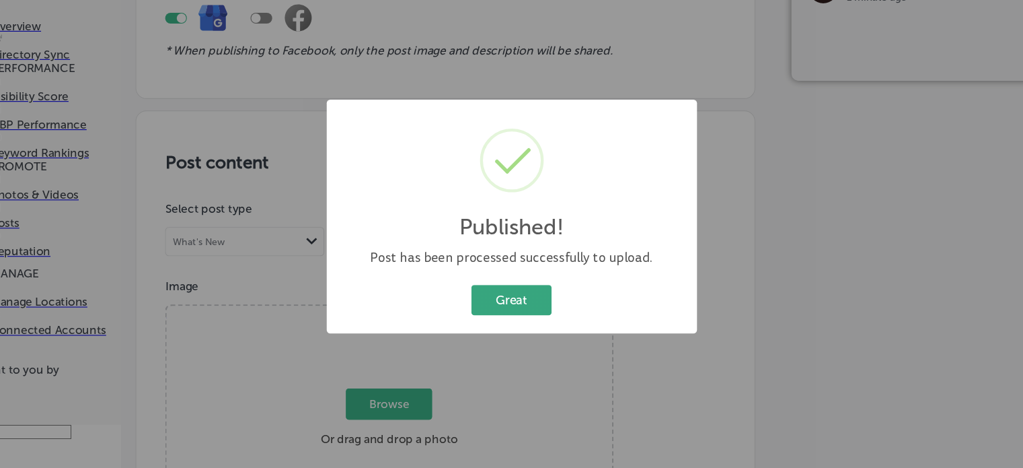
click at [512, 322] on button "Great" at bounding box center [511, 311] width 75 height 28
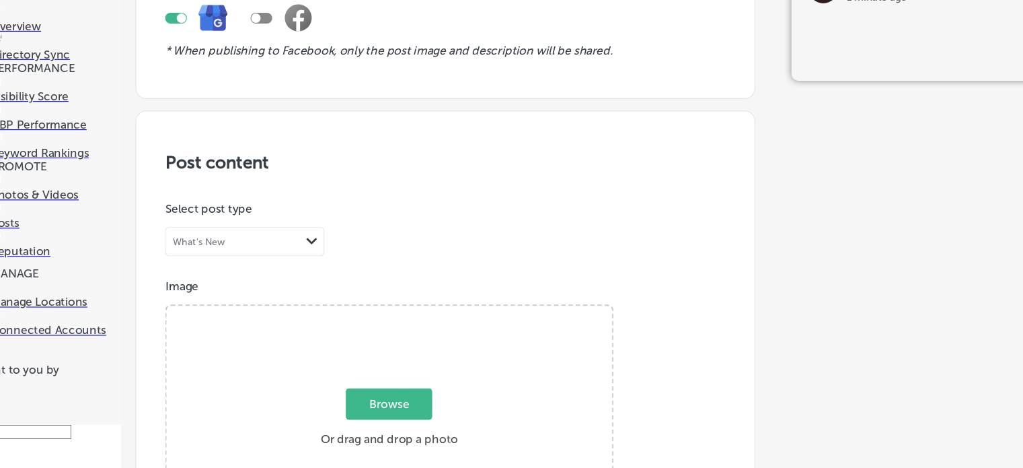
click at [394, 394] on span "Browse" at bounding box center [397, 408] width 80 height 29
click at [394, 321] on input "Browse Or drag and drop a photo" at bounding box center [397, 319] width 414 height 4
type input "C:\fakepath\Vintage Shoe Applique Dress 2027 by Magnolia Pearl.png"
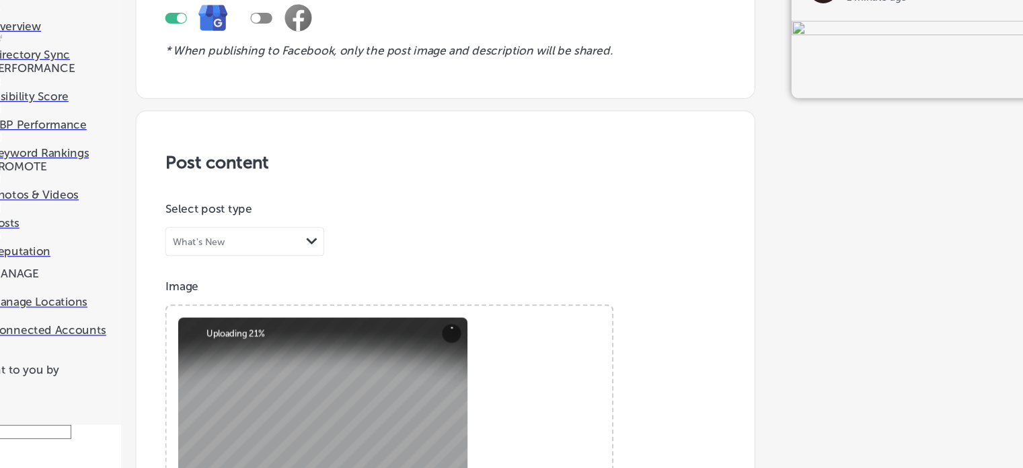
scroll to position [463, 0]
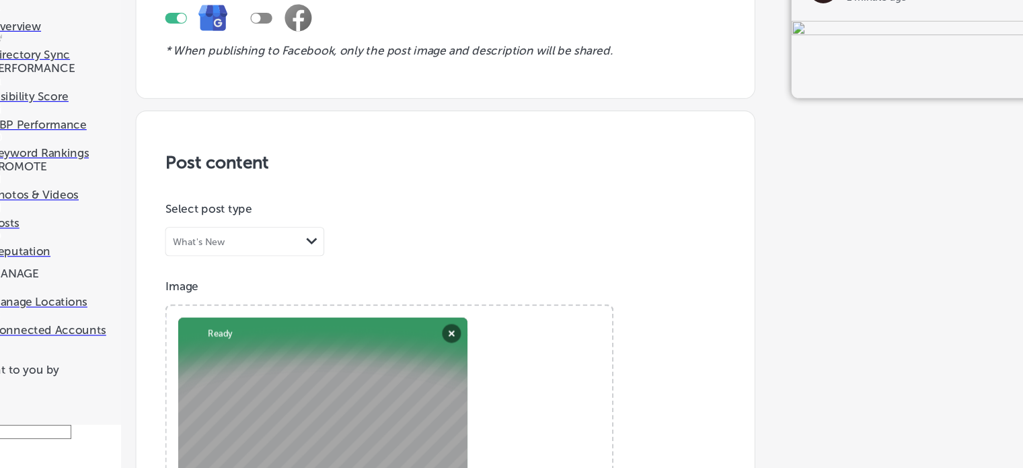
paste textarea "Vintage Shoe Applique Dress 2027 by Magnolia Pearl"
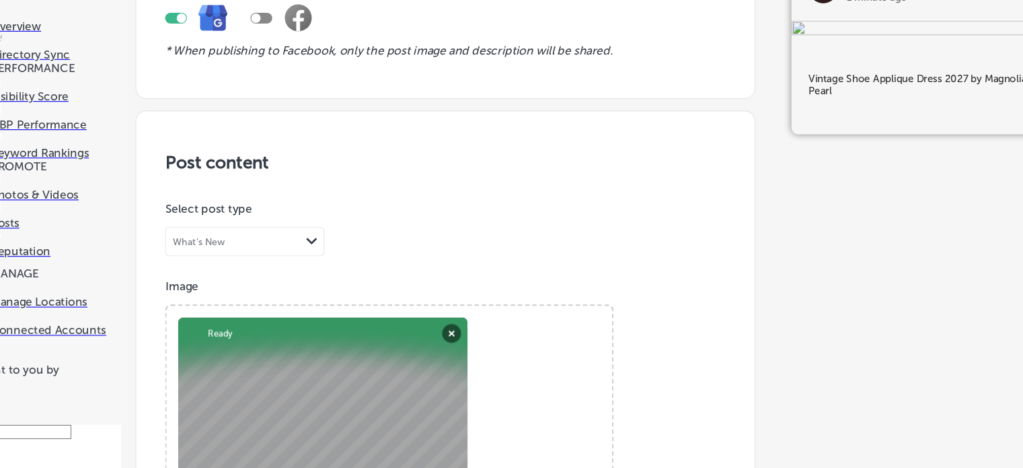
type textarea "Vintage Shoe Applique Dress 2027 by Magnolia Pearl"
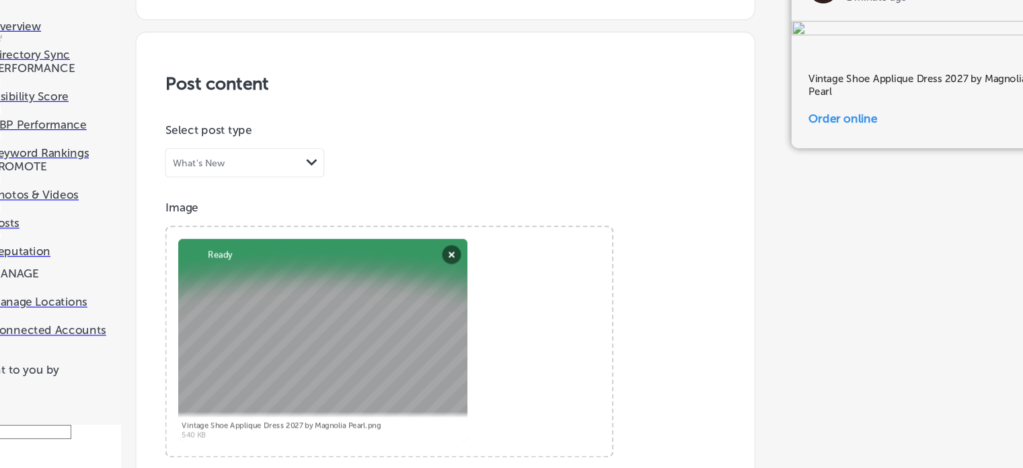
paste input "[URL][DOMAIN_NAME]"
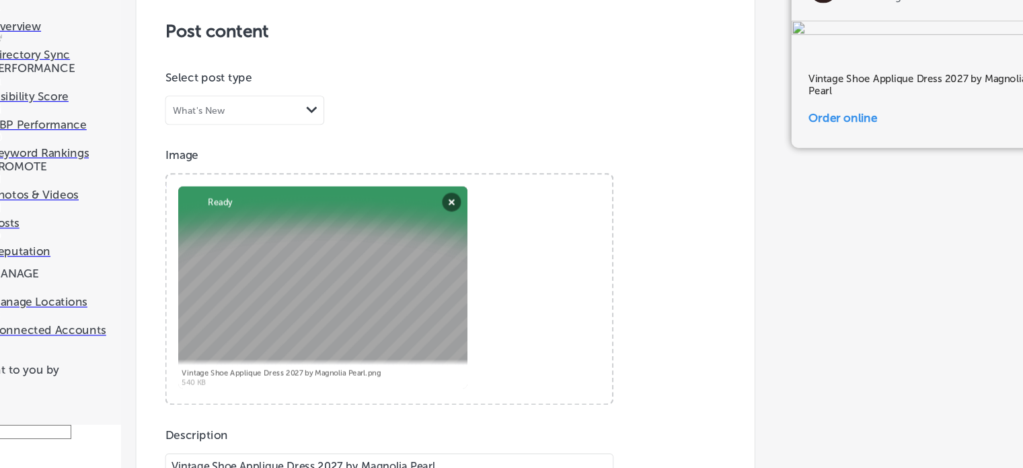
scroll to position [1103, 0]
type input "[URL][DOMAIN_NAME]"
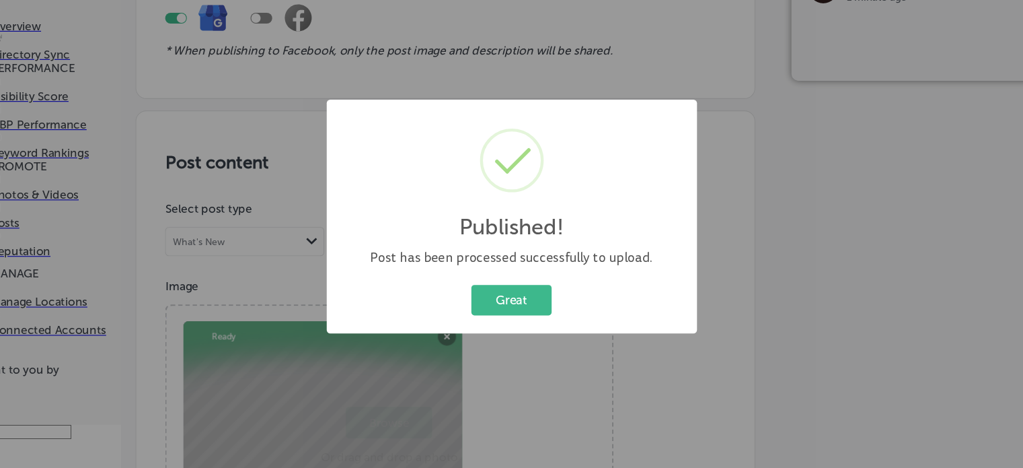
scroll to position [982, 0]
